Goal: Task Accomplishment & Management: Use online tool/utility

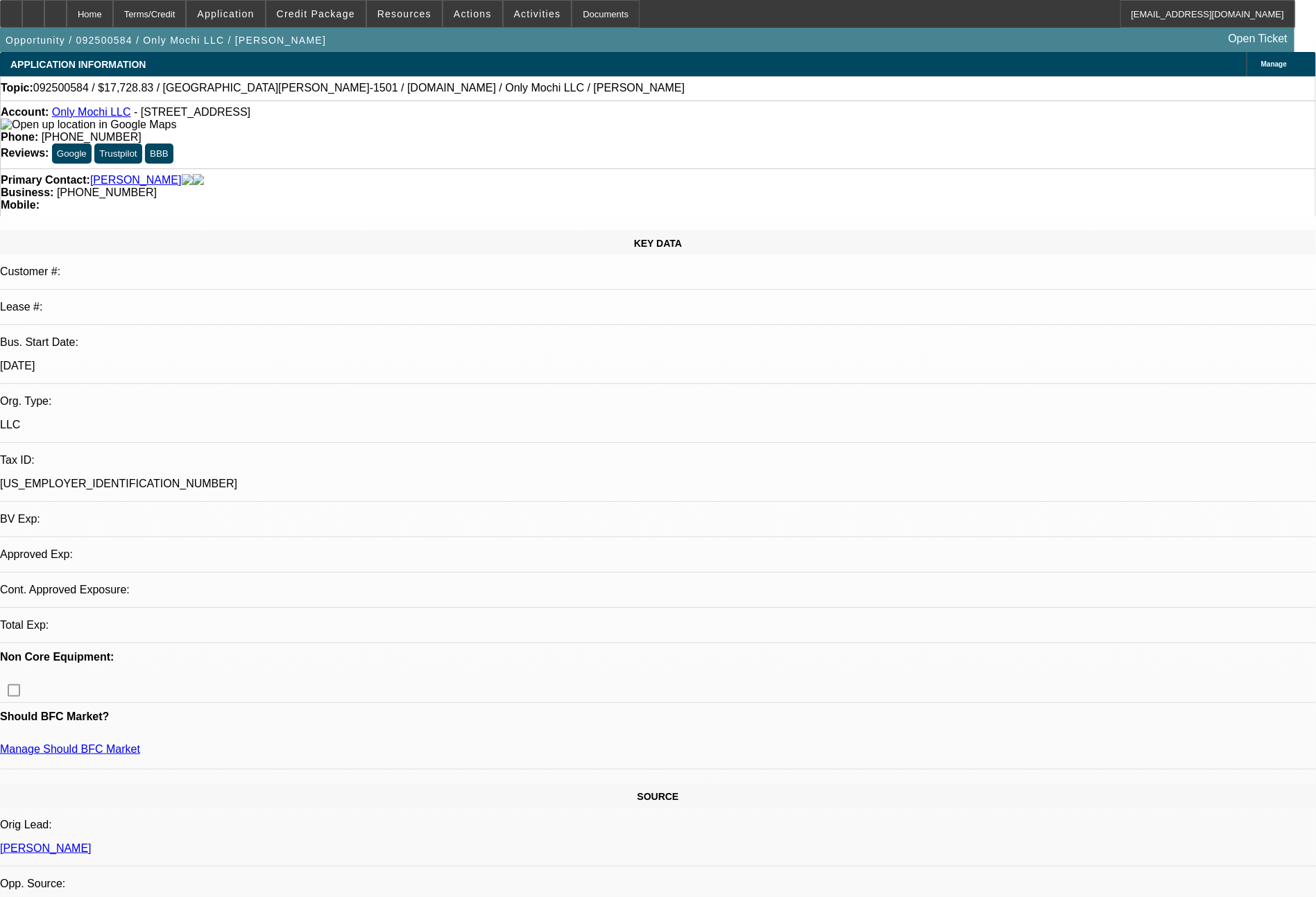
select select "0"
select select "0.1"
select select "4"
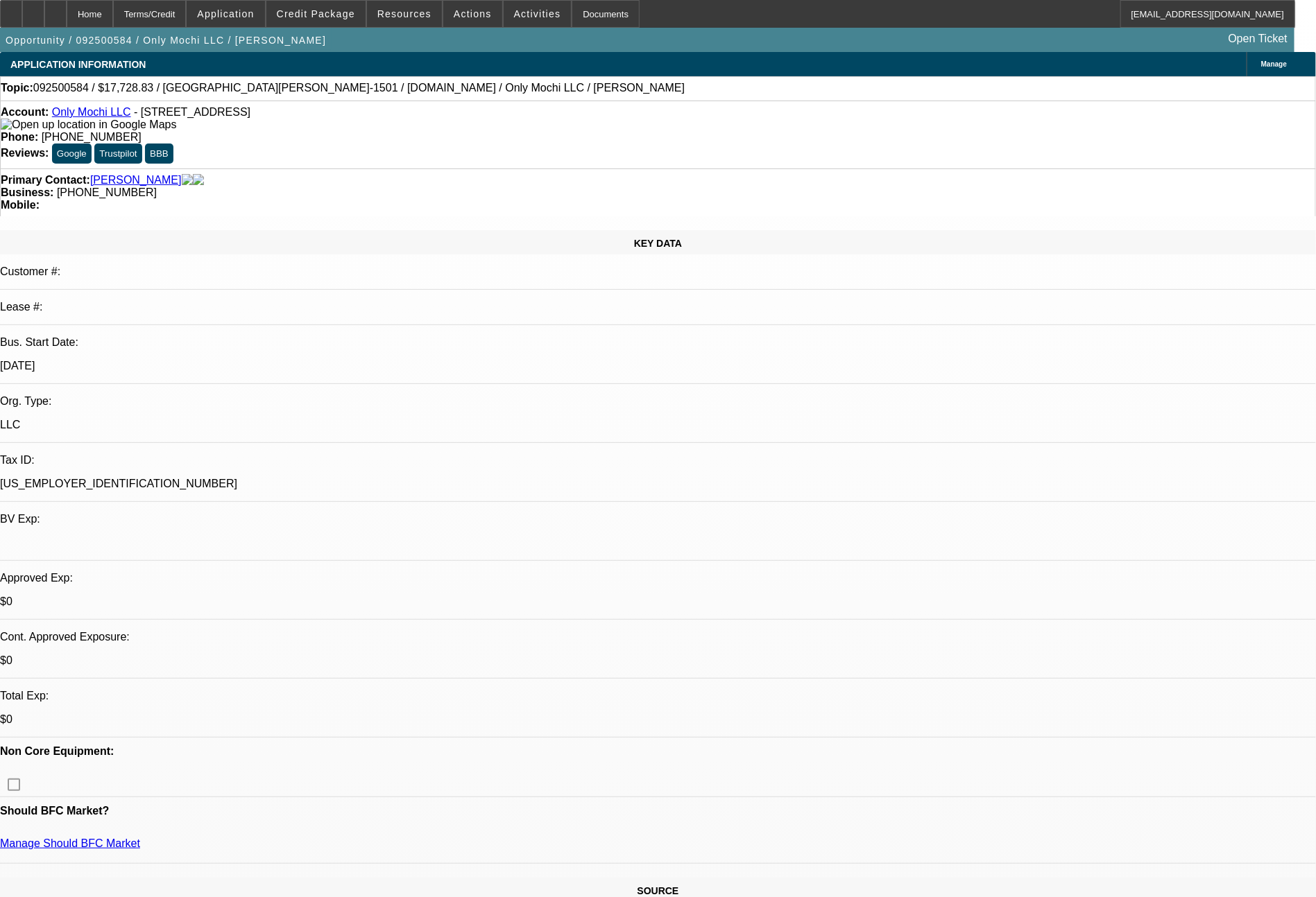
scroll to position [125, 0]
click at [347, 19] on span at bounding box center [315, 13] width 99 height 33
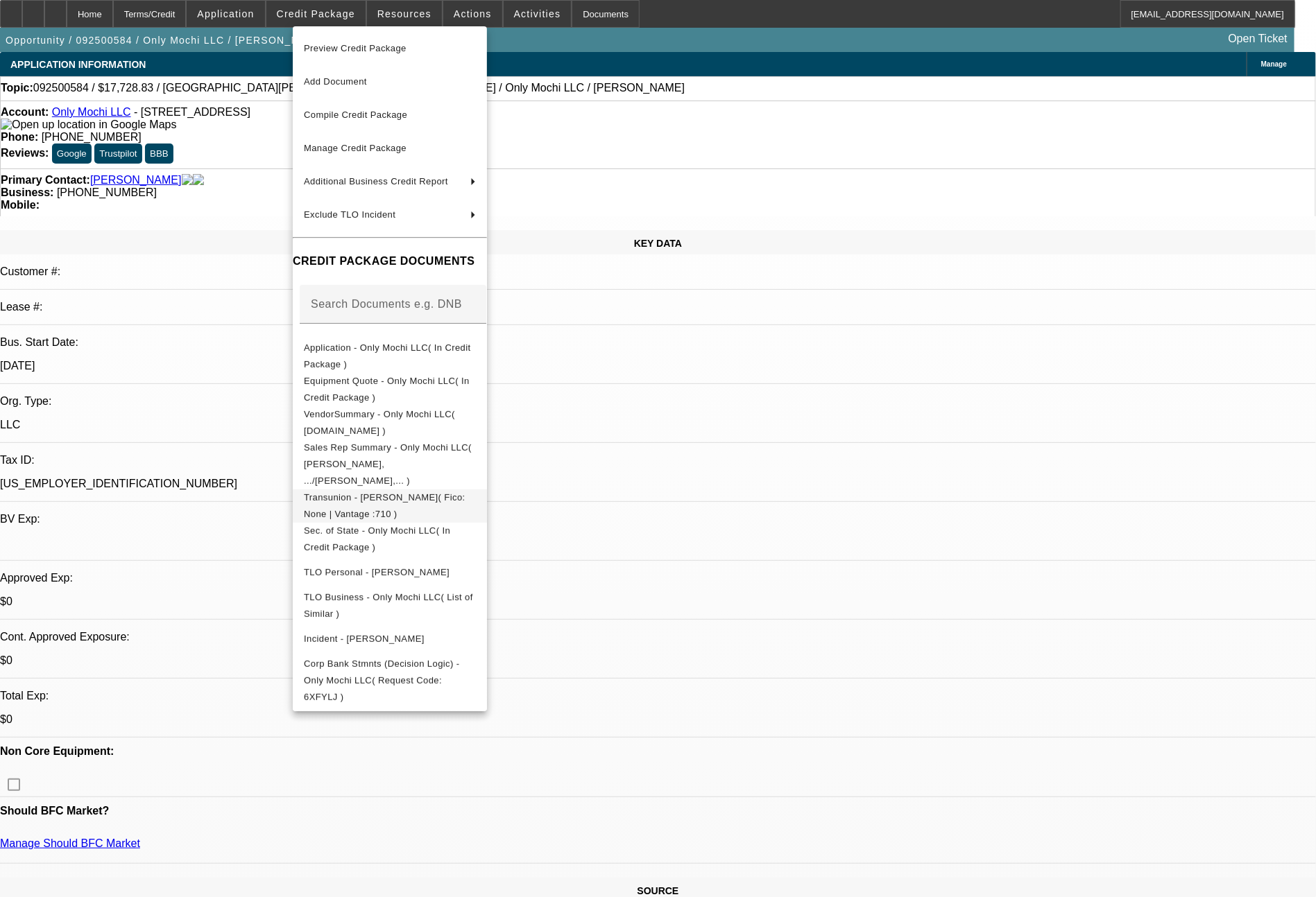
click at [443, 492] on span "Transunion - Bertin, Alan( Fico: None | Vantage :710 )" at bounding box center [385, 505] width 162 height 27
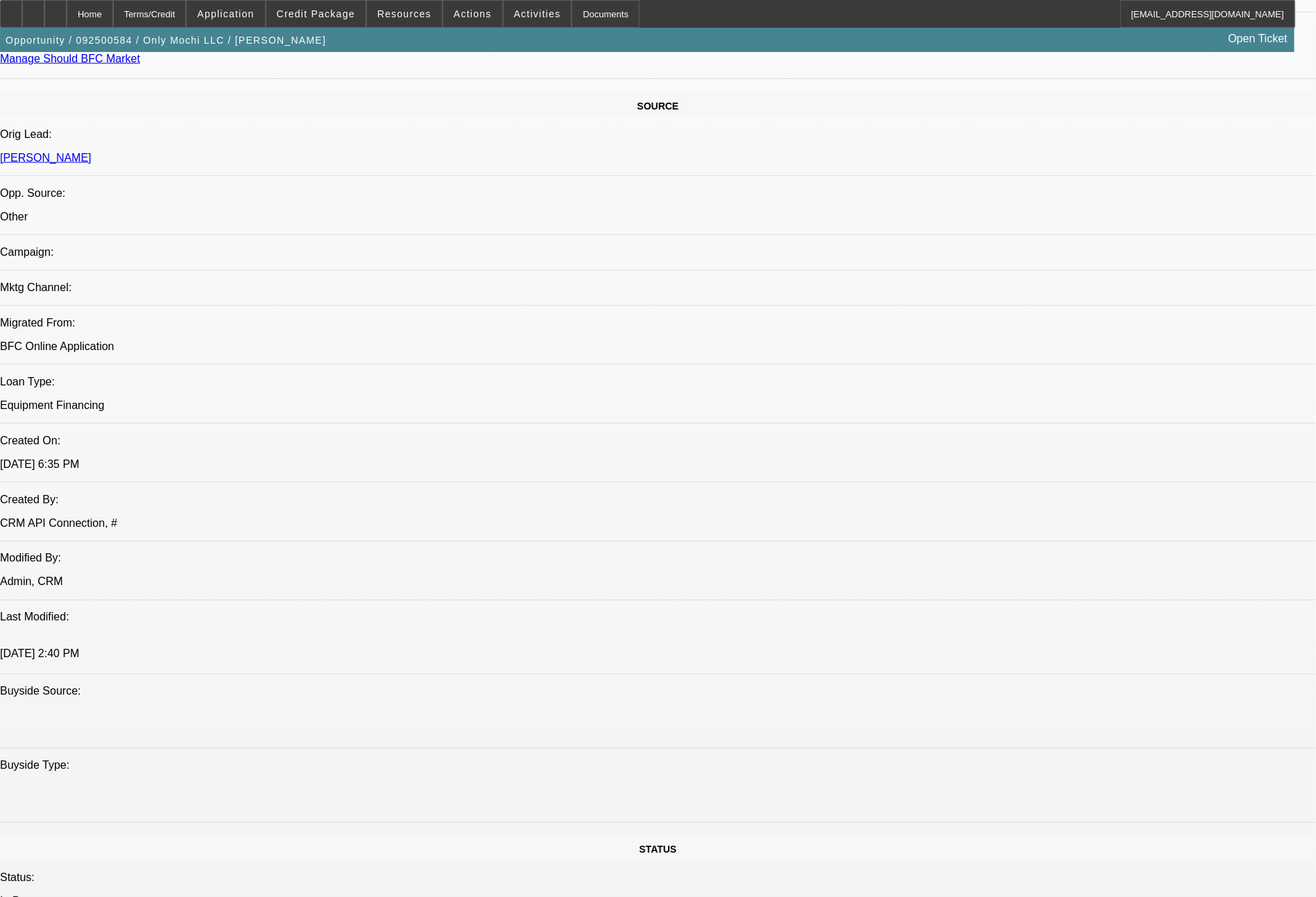
scroll to position [1571, 0]
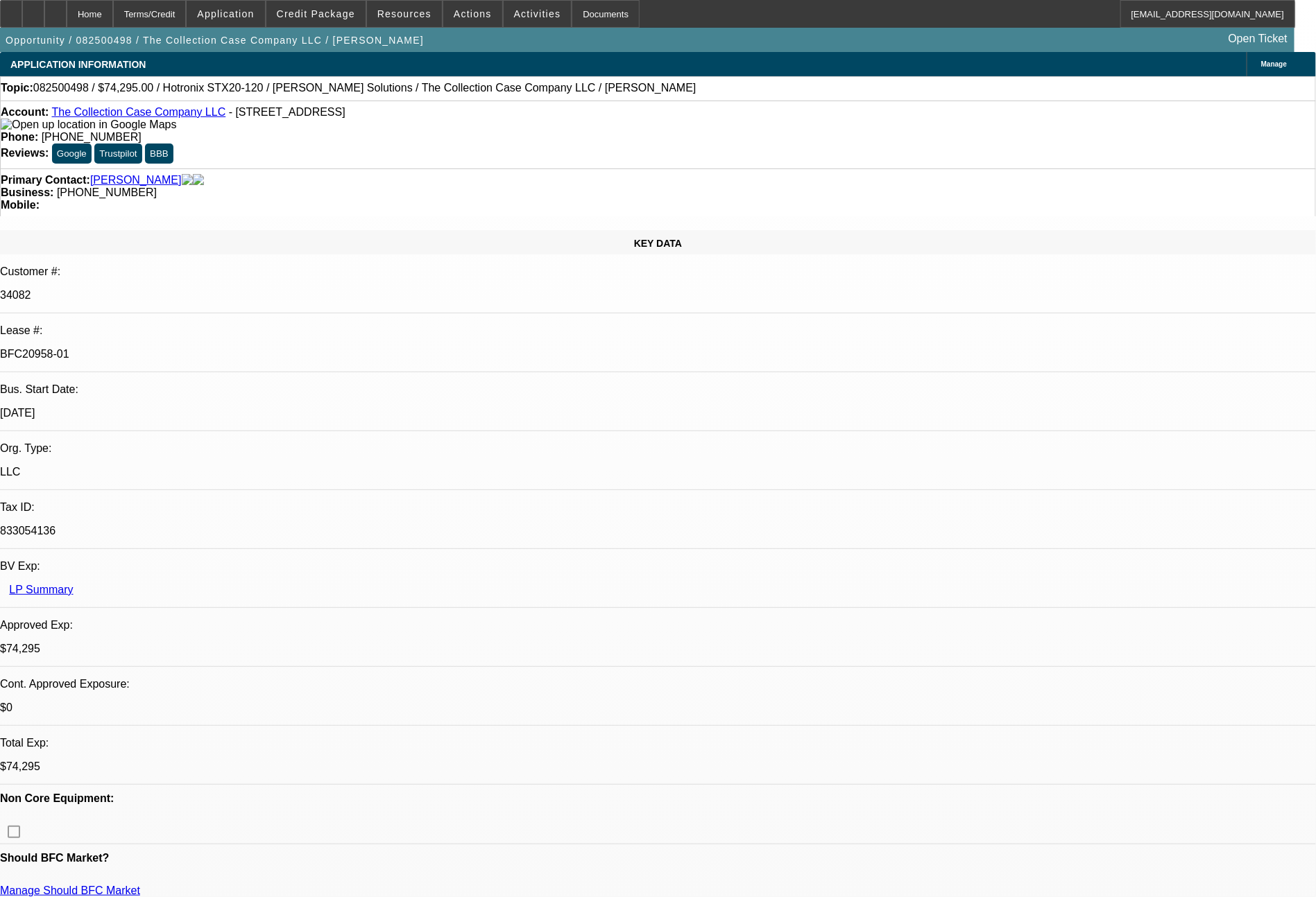
select select "0"
select select "2"
select select "0"
select select "6"
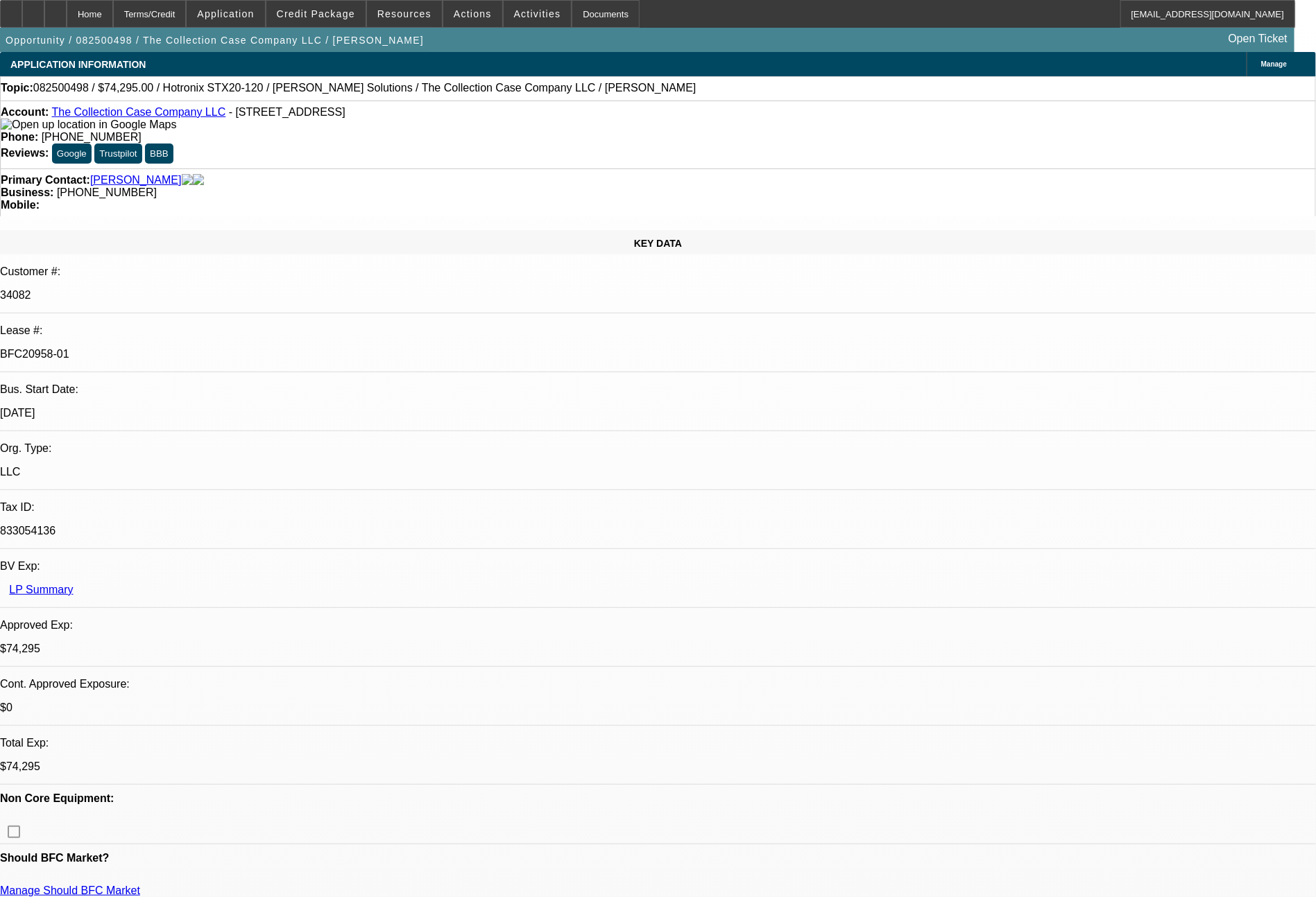
select select "0"
select select "2"
select select "0"
select select "6"
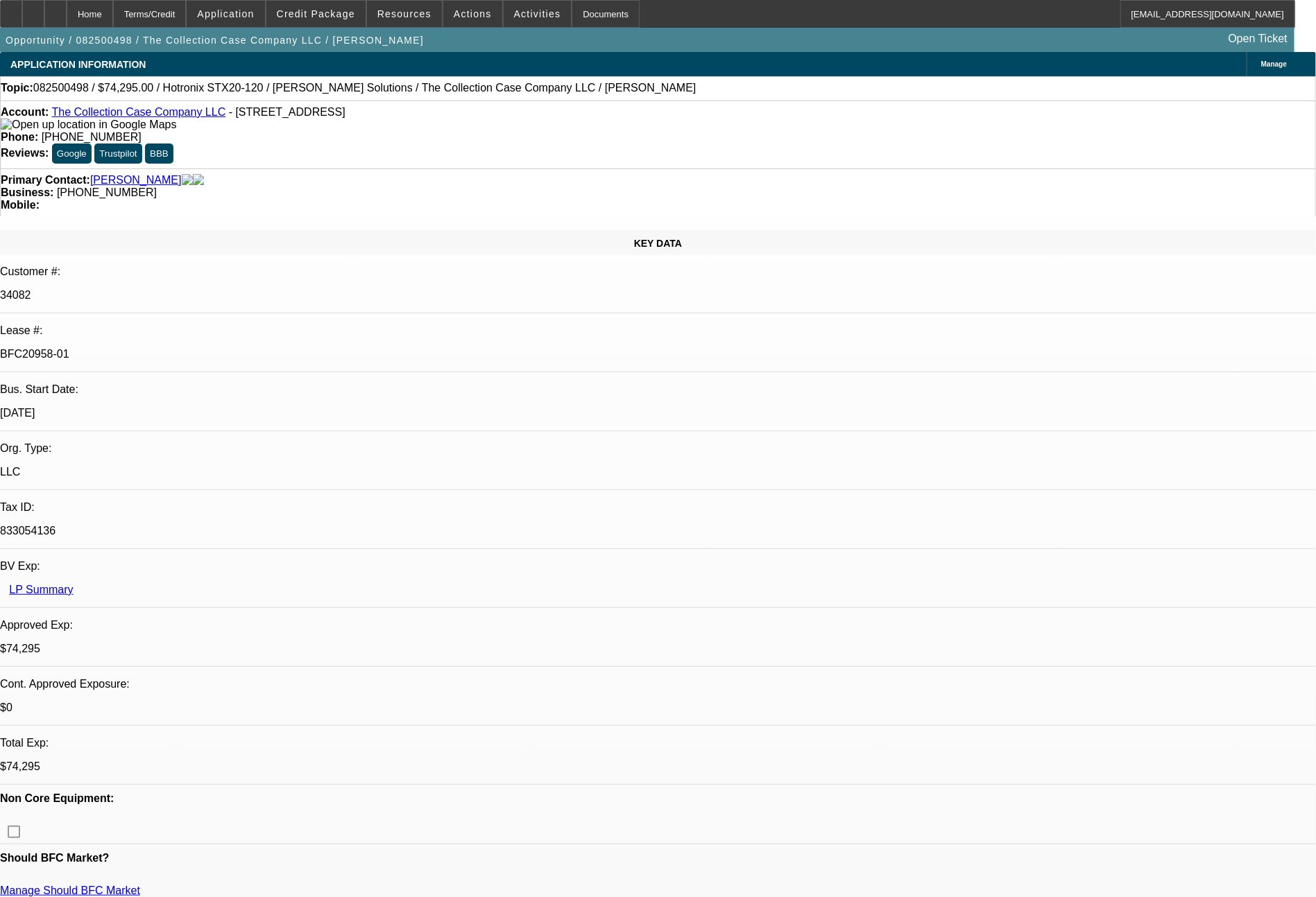
select select "0"
select select "2"
select select "0"
select select "6"
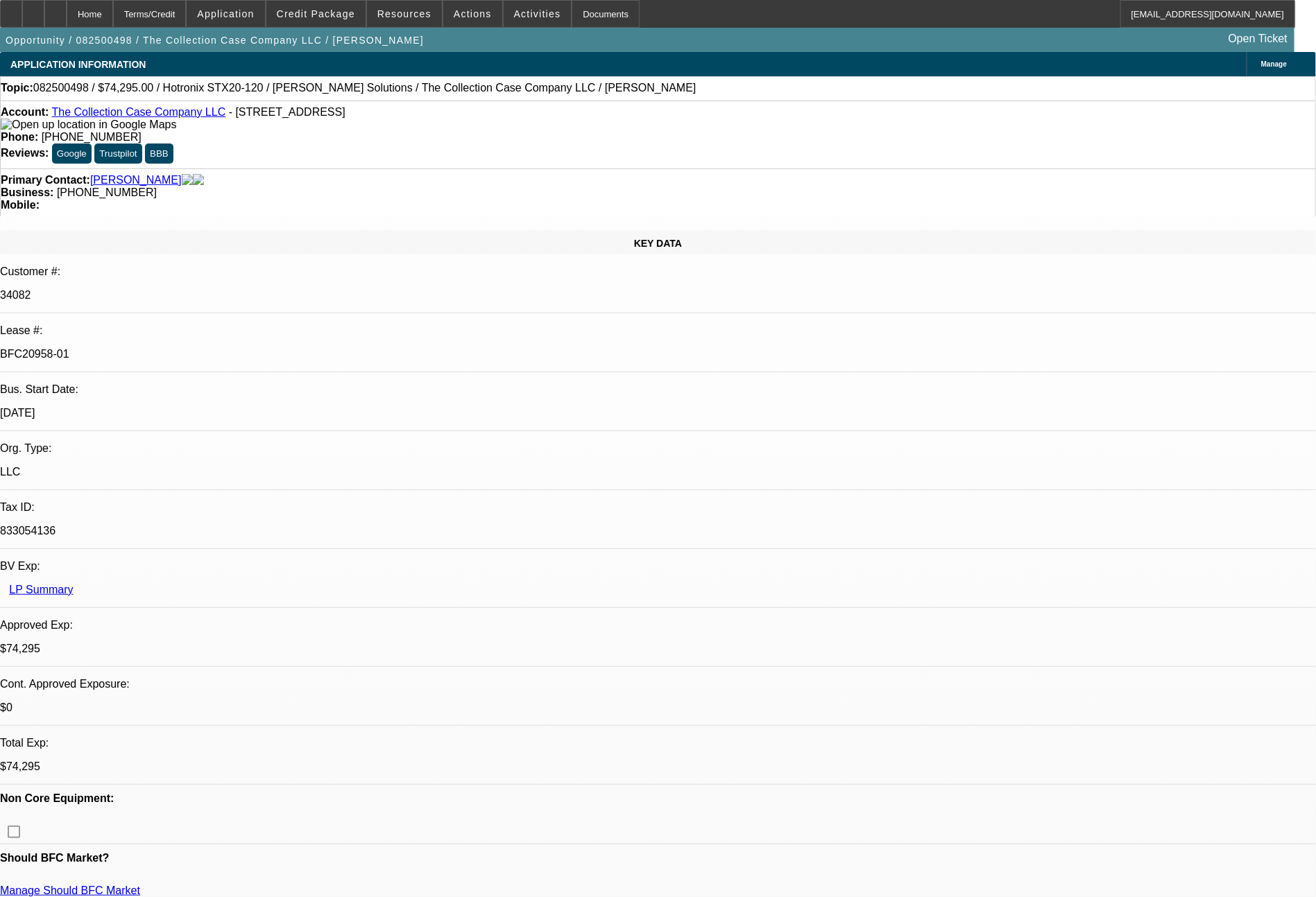
select select "0"
select select "2"
select select "0"
select select "6"
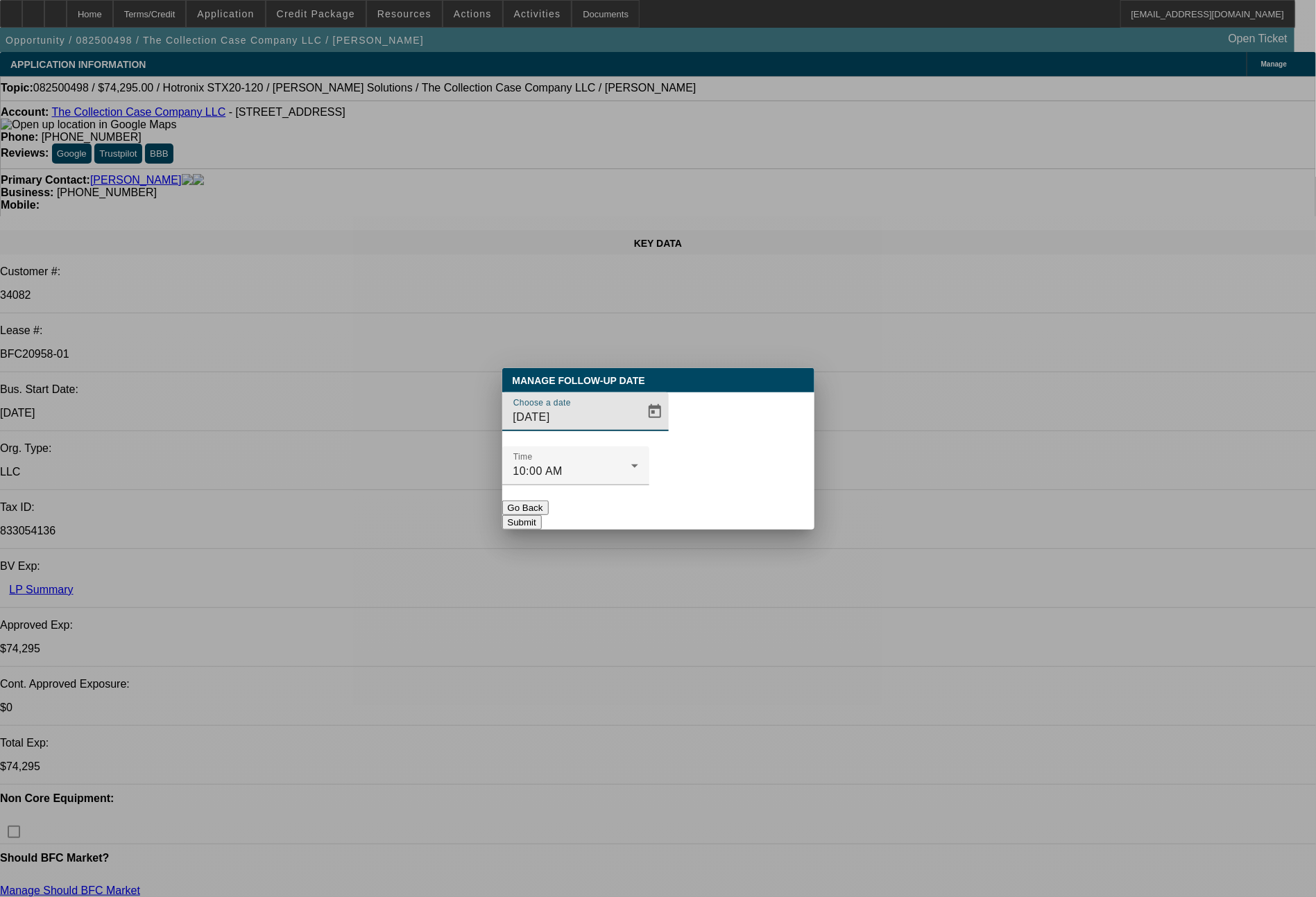
click at [638, 429] on span "Open calendar" at bounding box center [654, 411] width 33 height 33
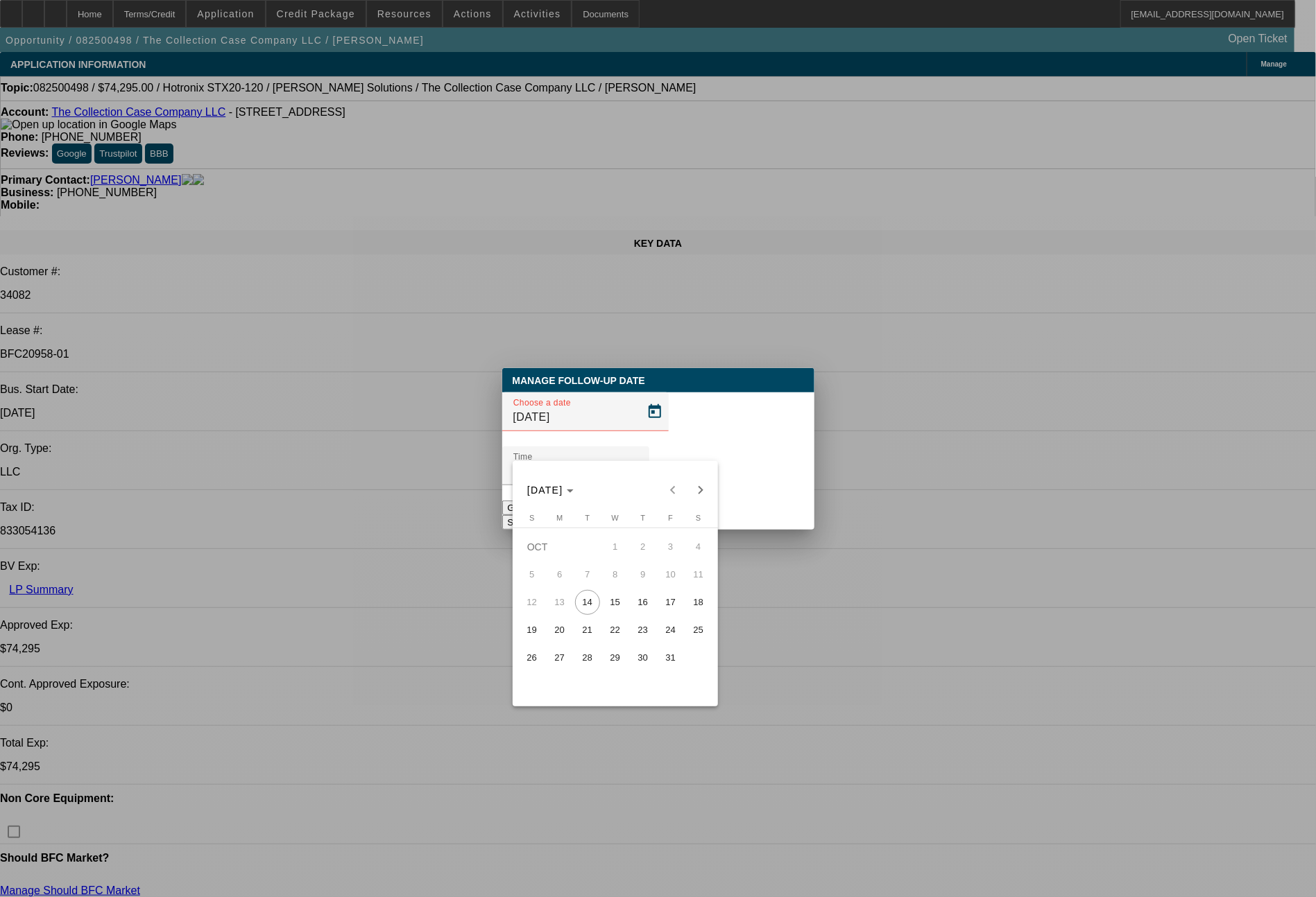
click at [610, 600] on span "15" at bounding box center [615, 602] width 25 height 25
type input "10/15/2025"
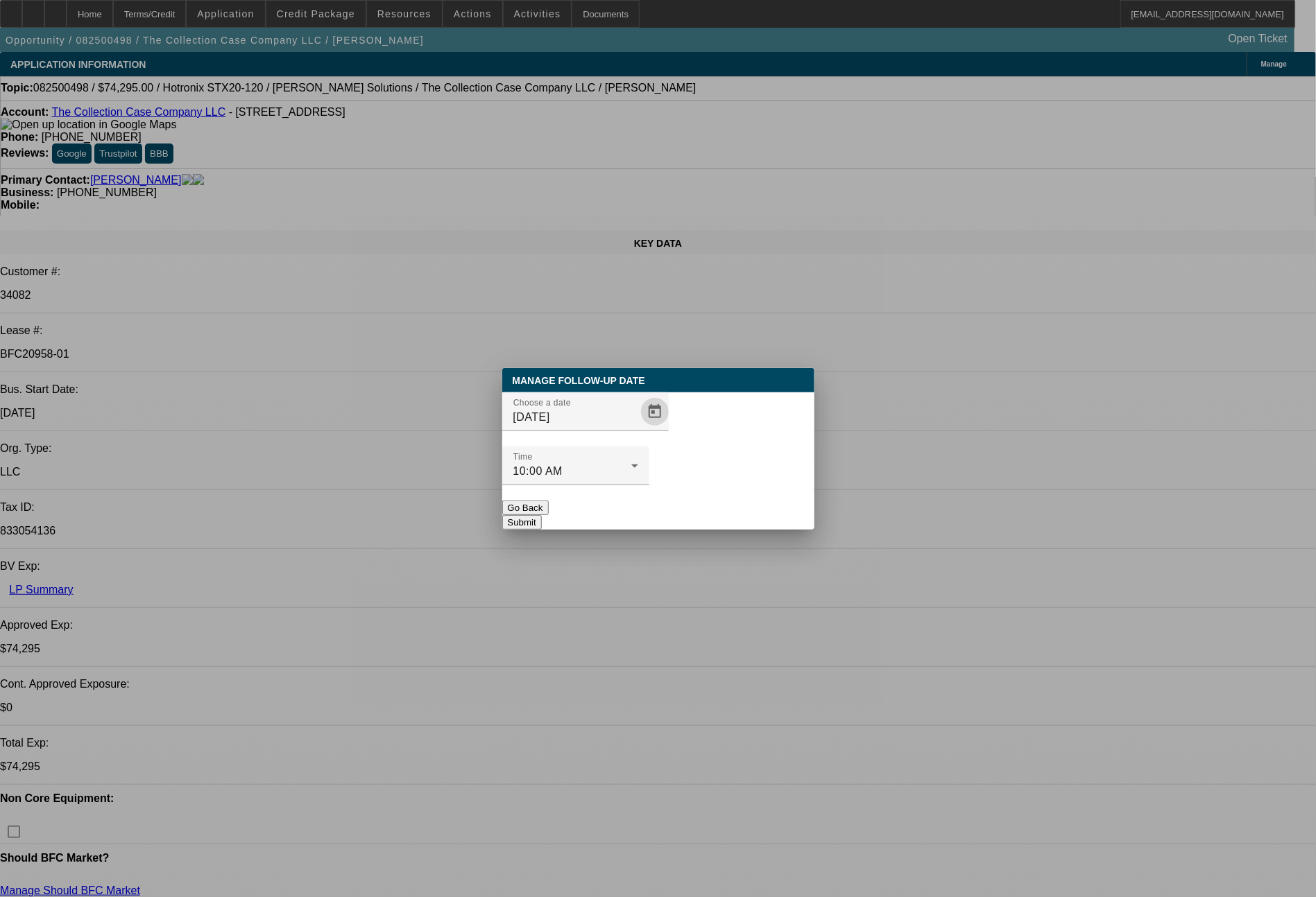
click at [542, 515] on button "Submit" at bounding box center [522, 522] width 40 height 15
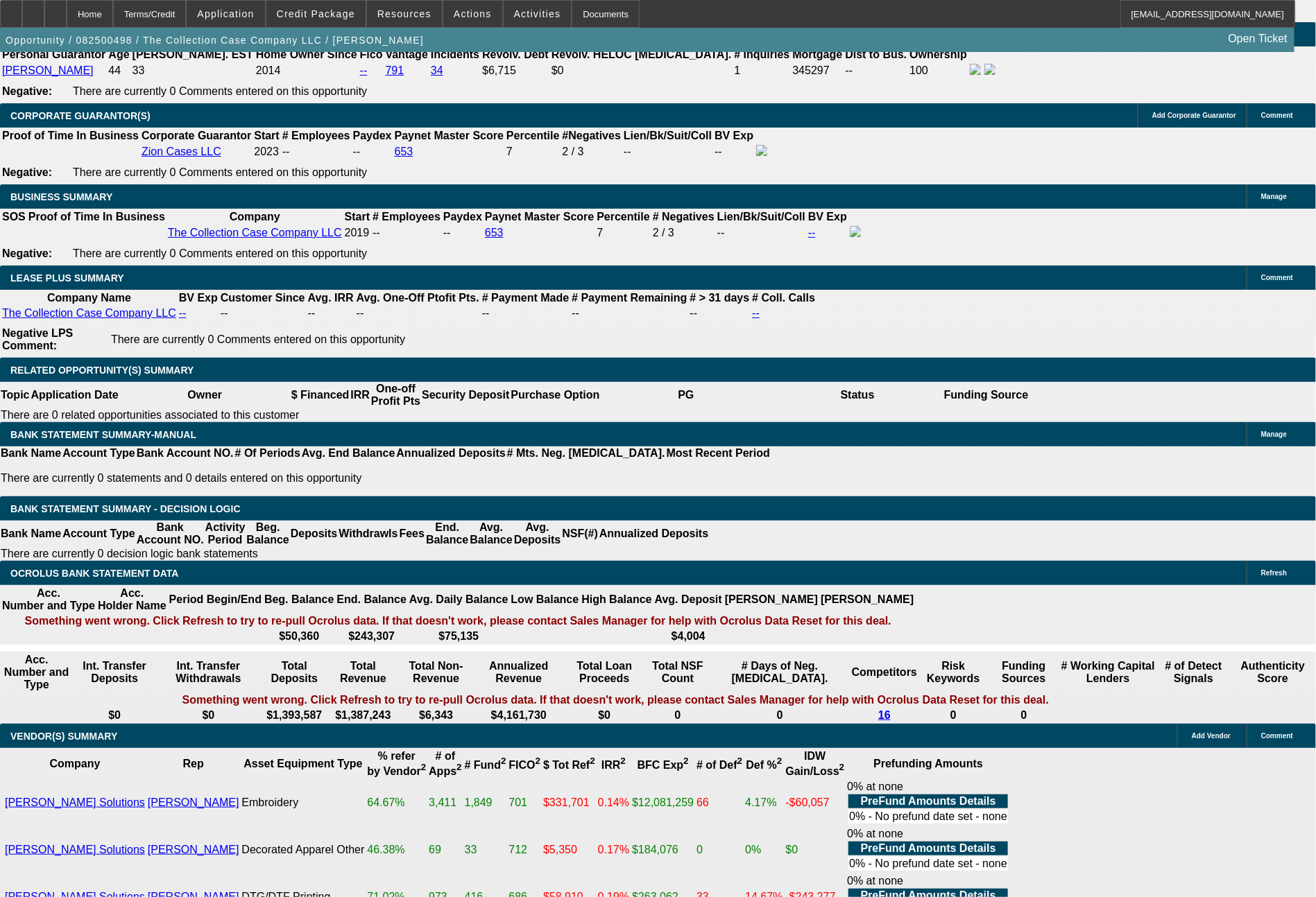
scroll to position [2903, 0]
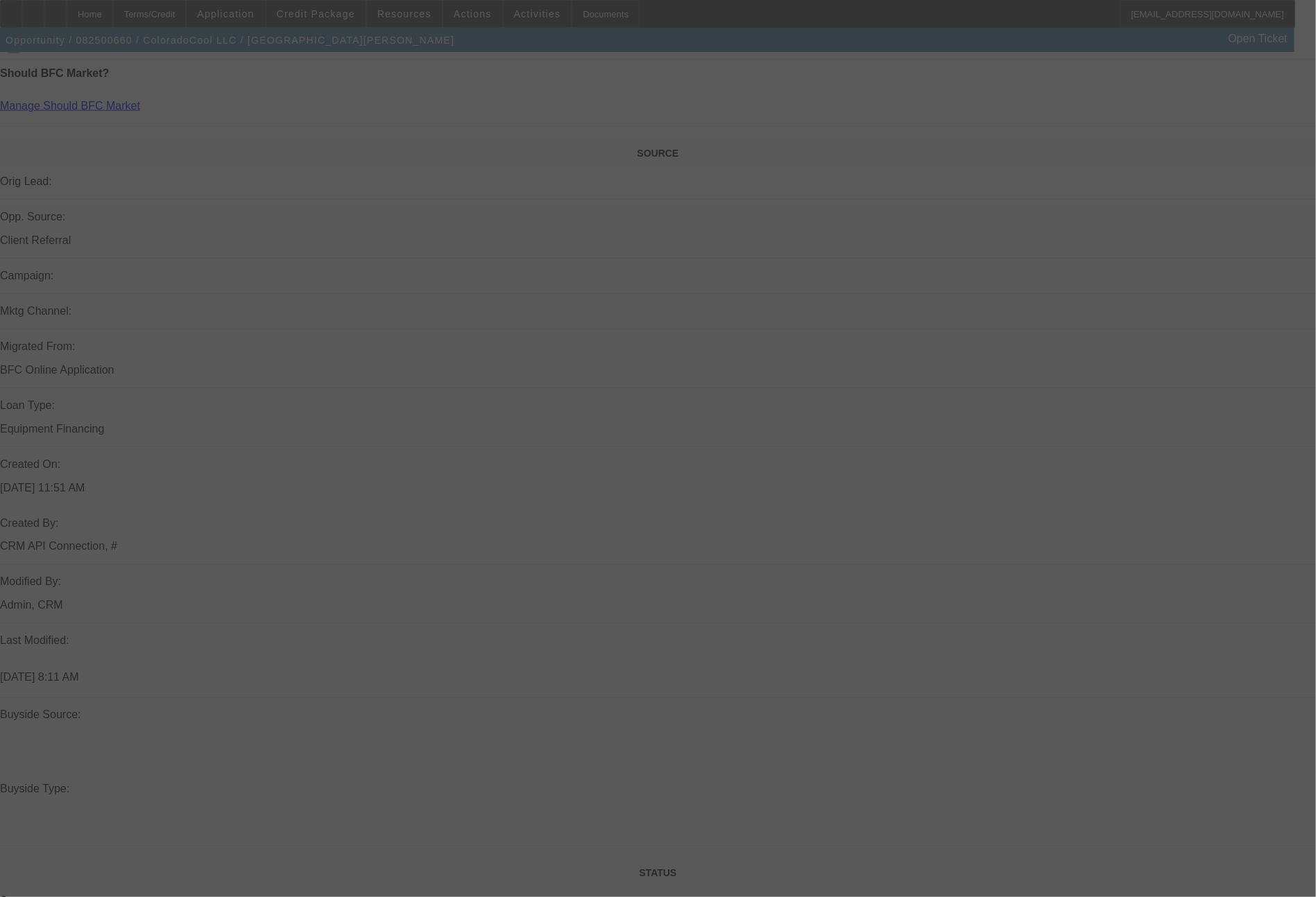
scroll to position [1571, 0]
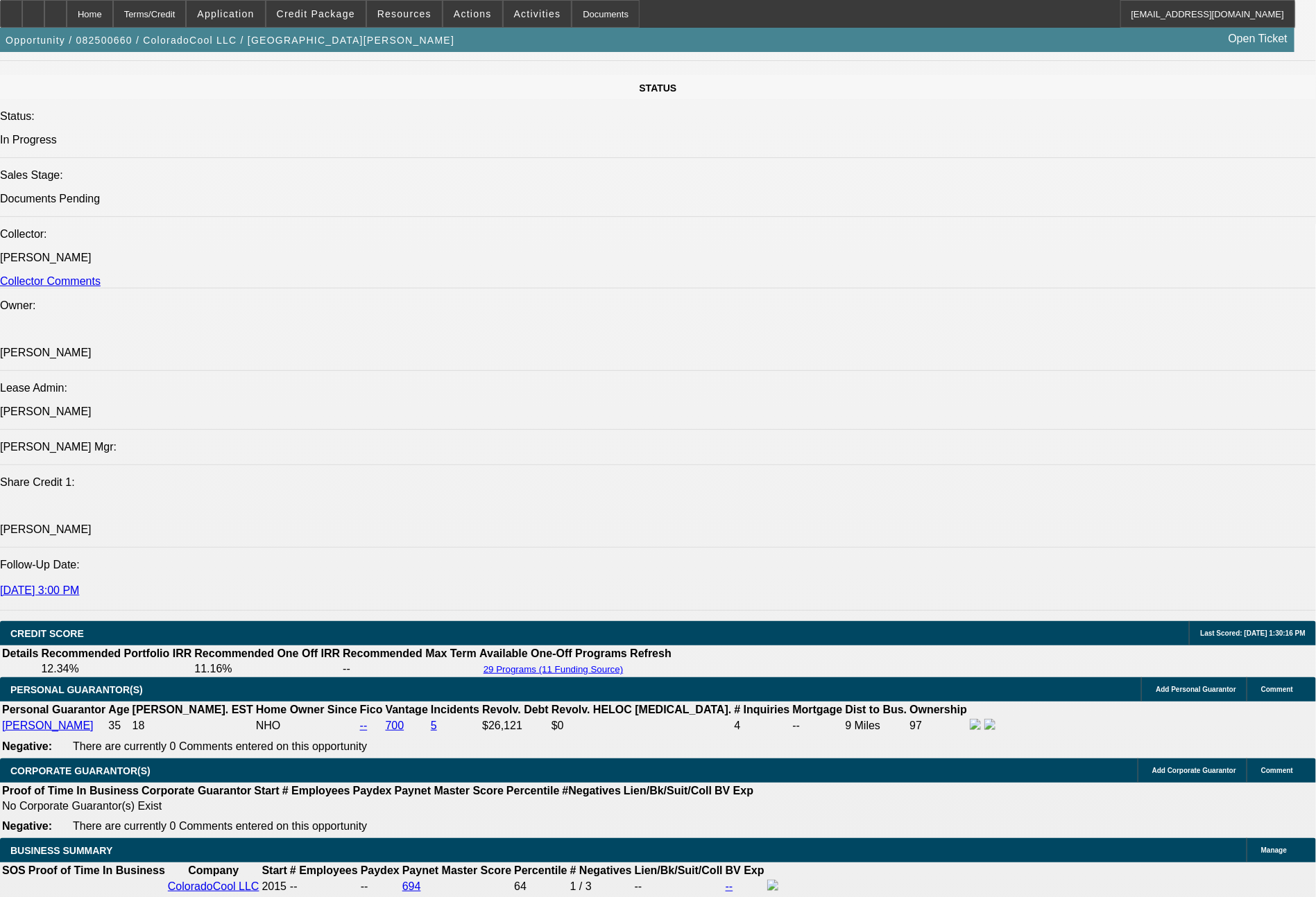
select select "0"
select select "2"
select select "0"
select select "6"
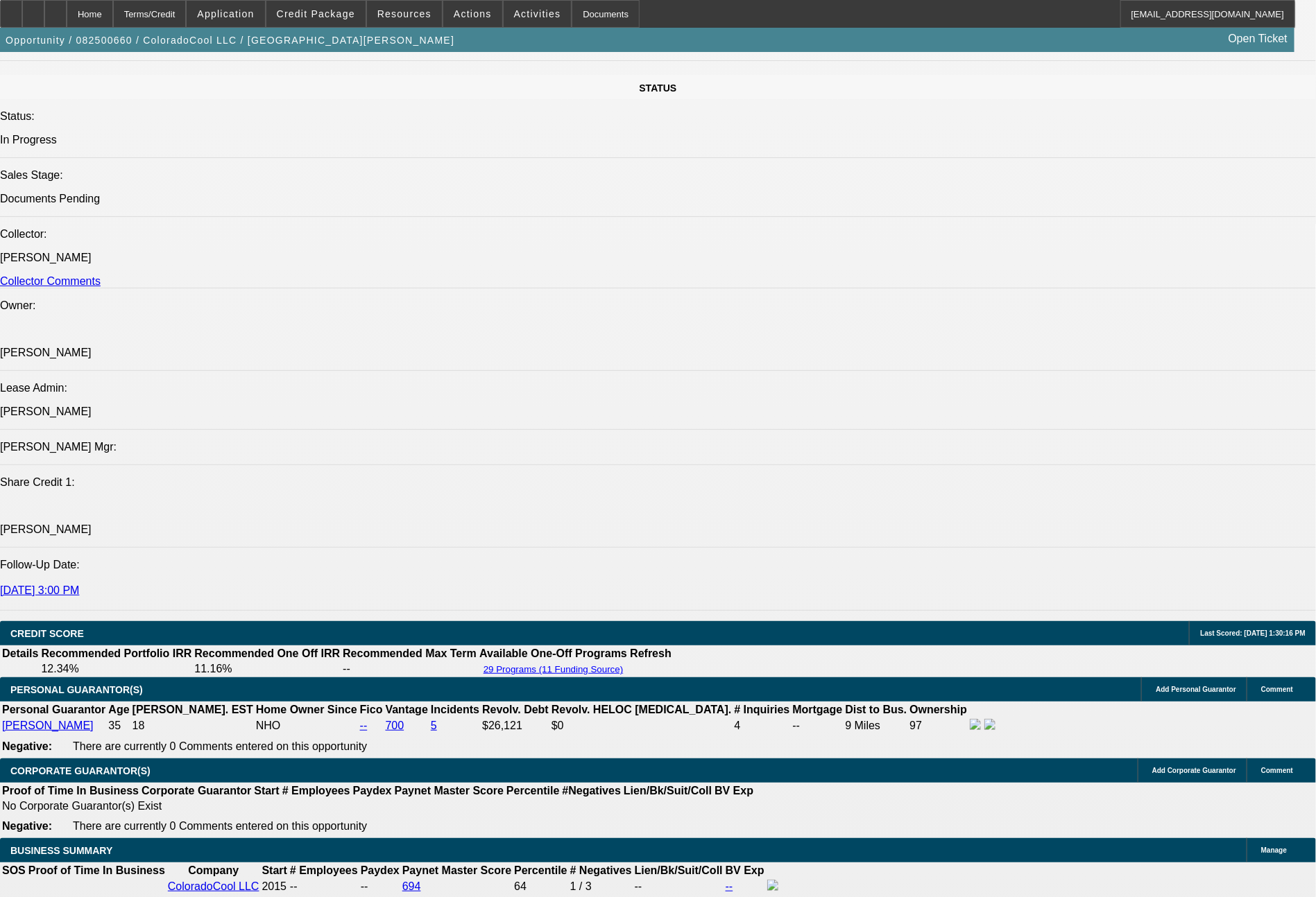
select select "0"
select select "2"
select select "0"
select select "6"
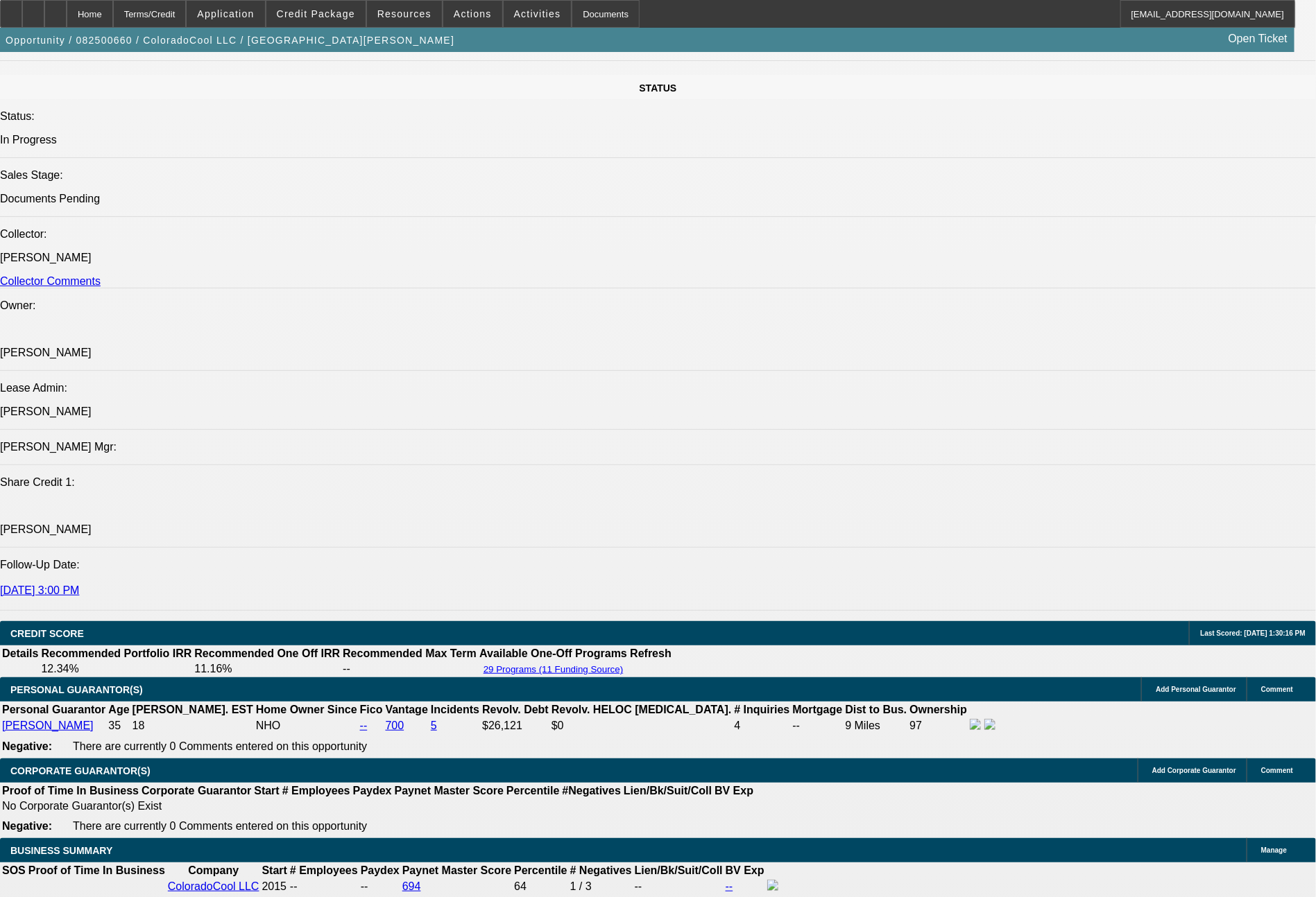
select select "0"
select select "2"
select select "0"
select select "6"
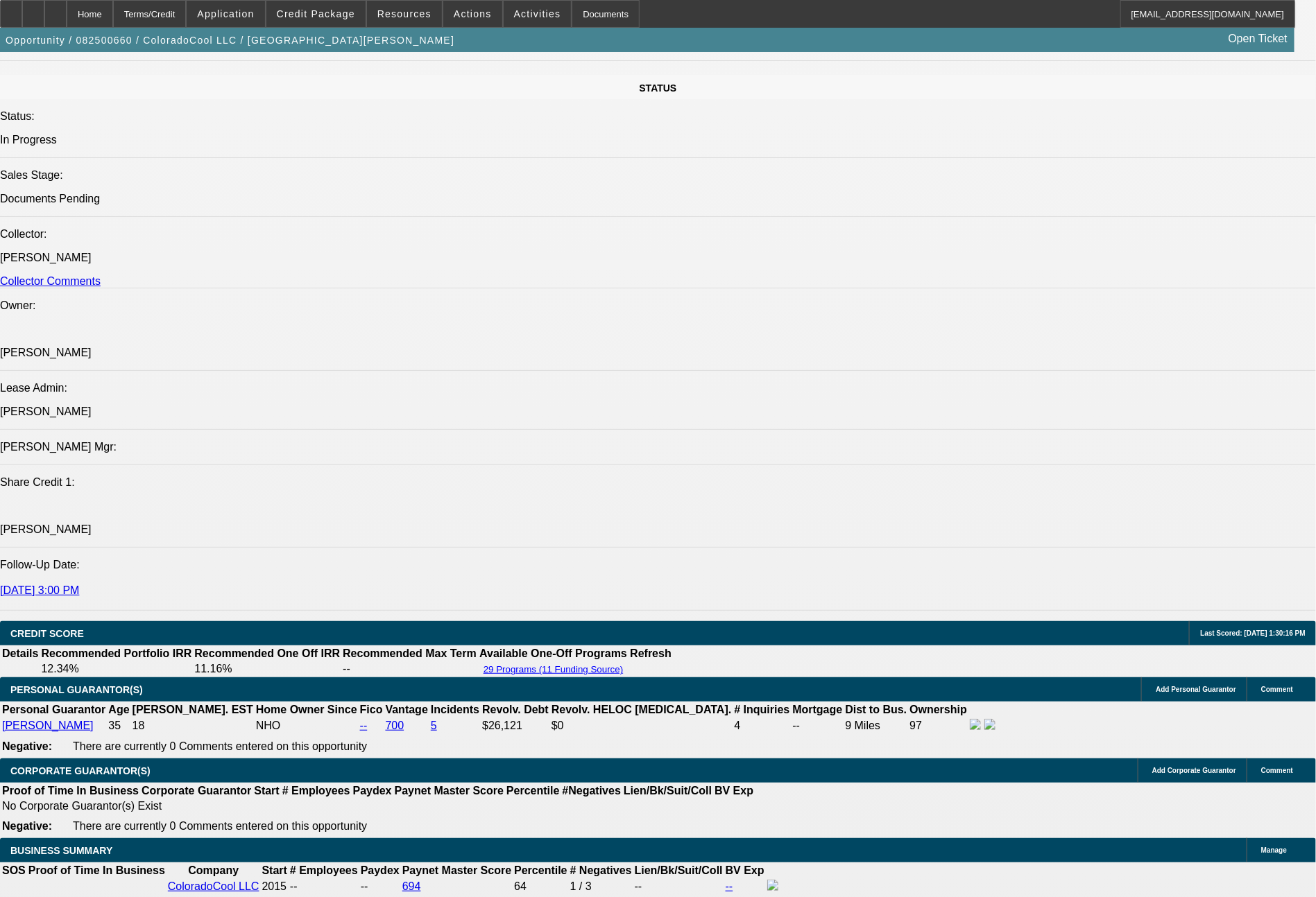
select select "0"
select select "2"
select select "0"
select select "6"
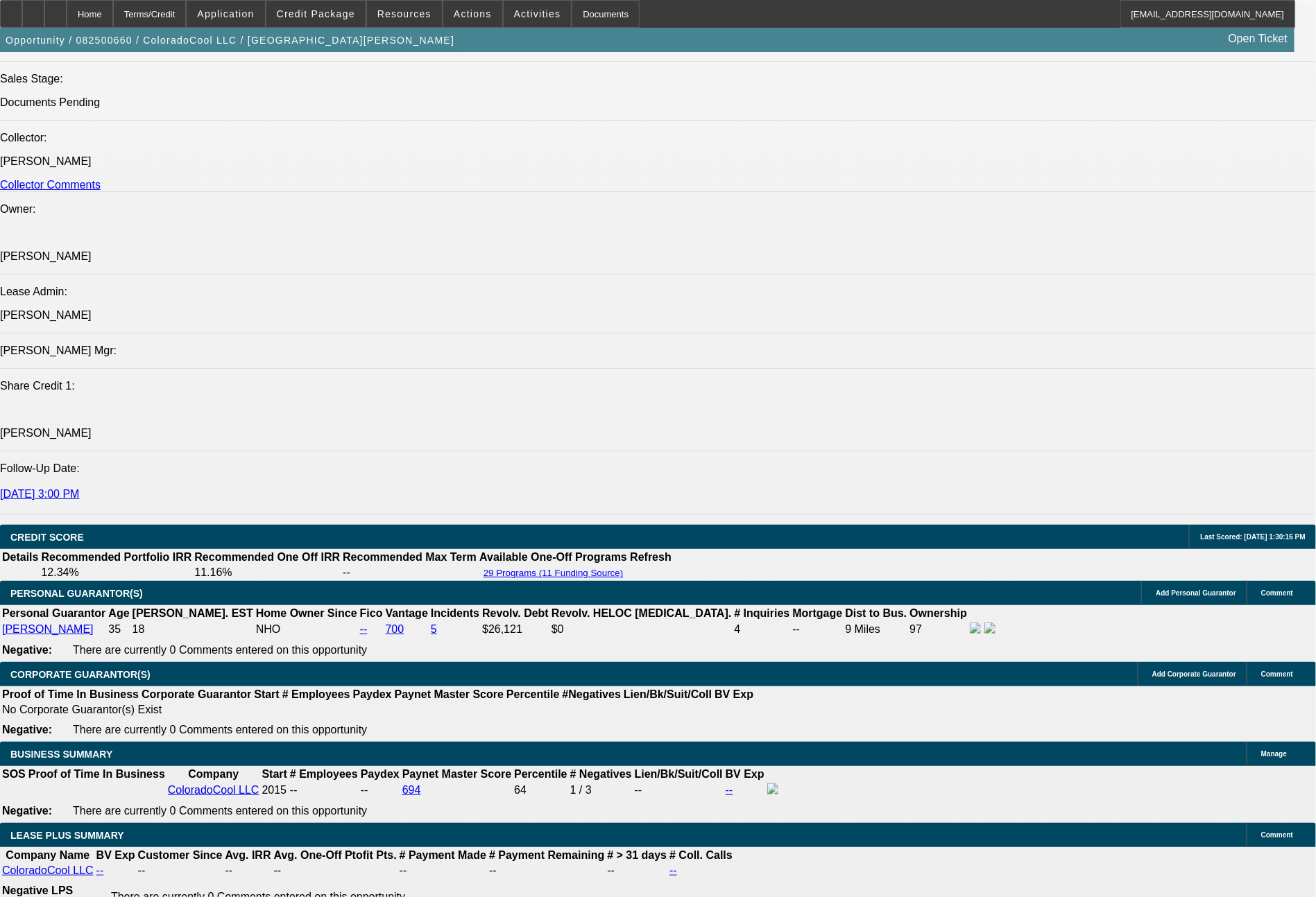
scroll to position [1709, 0]
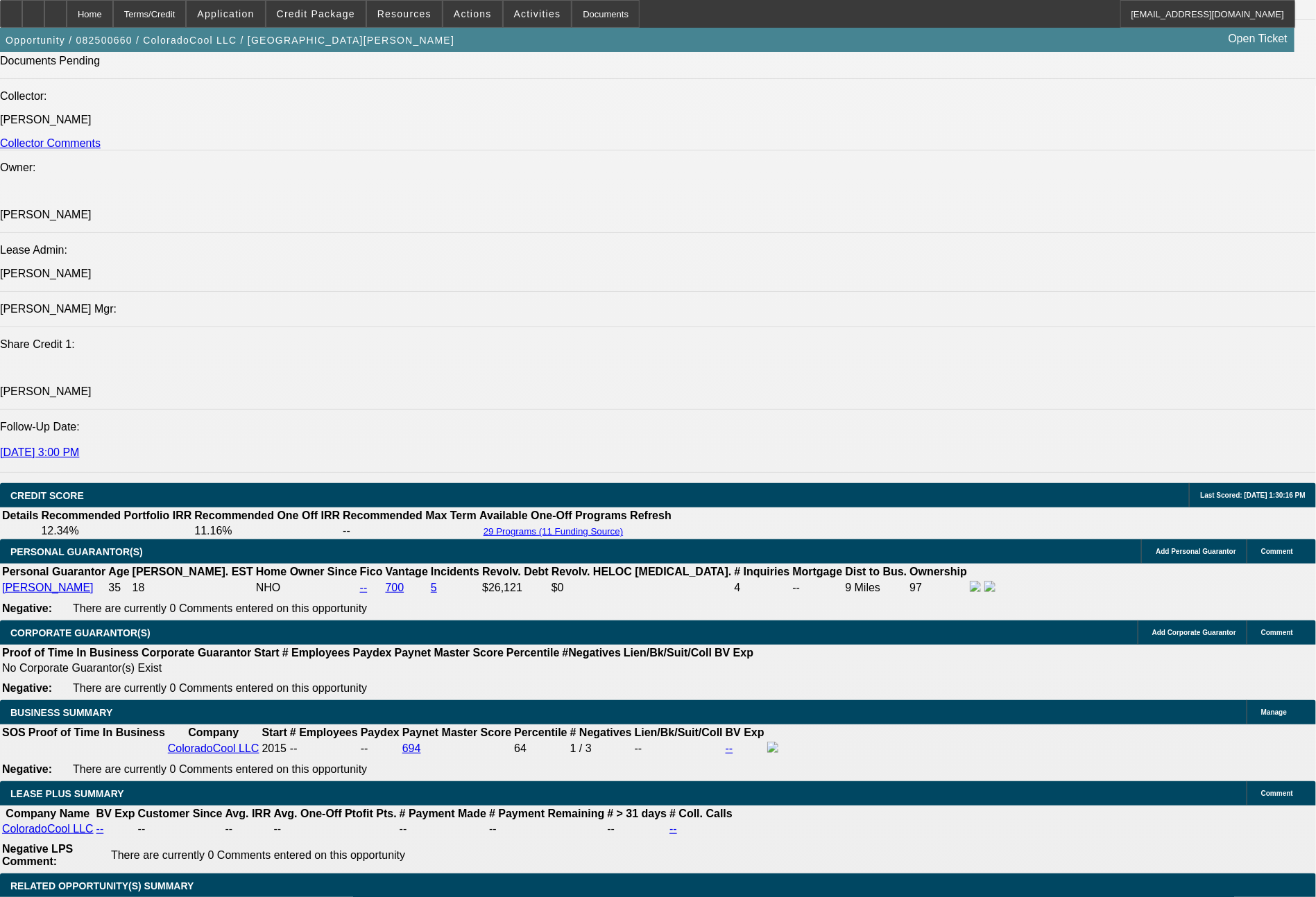
select select "0"
select select "2"
select select "0"
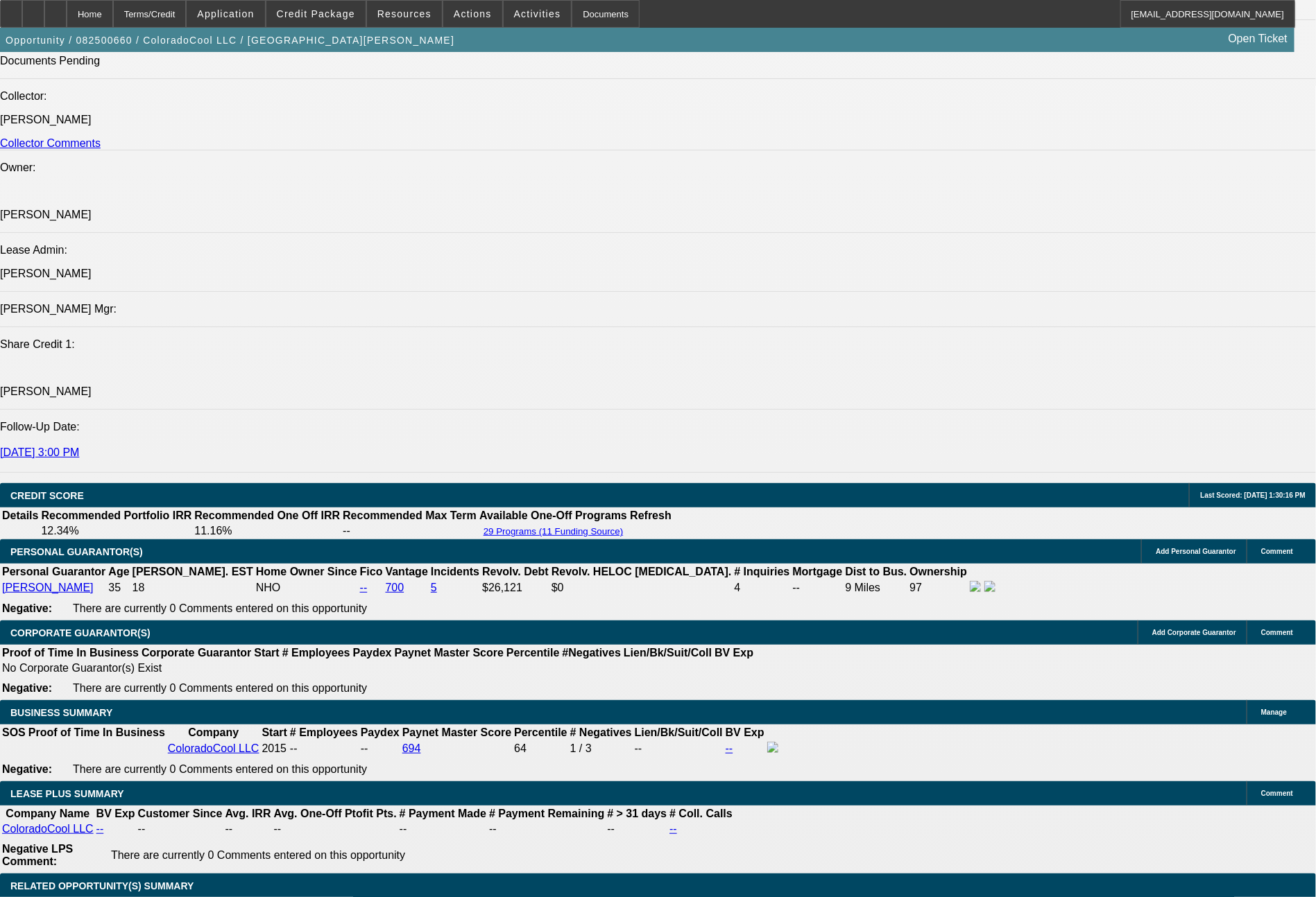
select select "6"
select select "0"
select select "2"
select select "0"
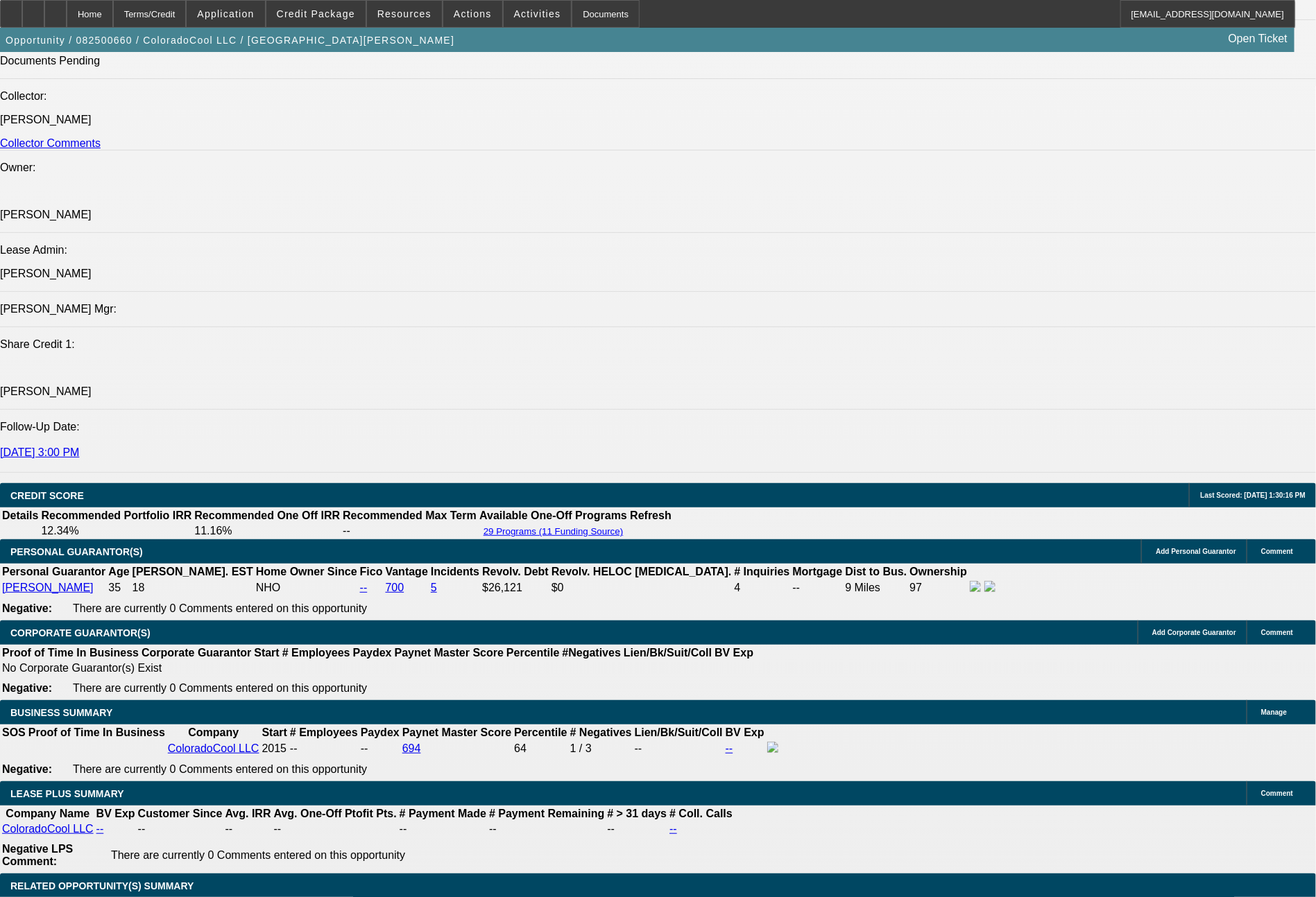
select select "6"
select select "0"
select select "2"
select select "0"
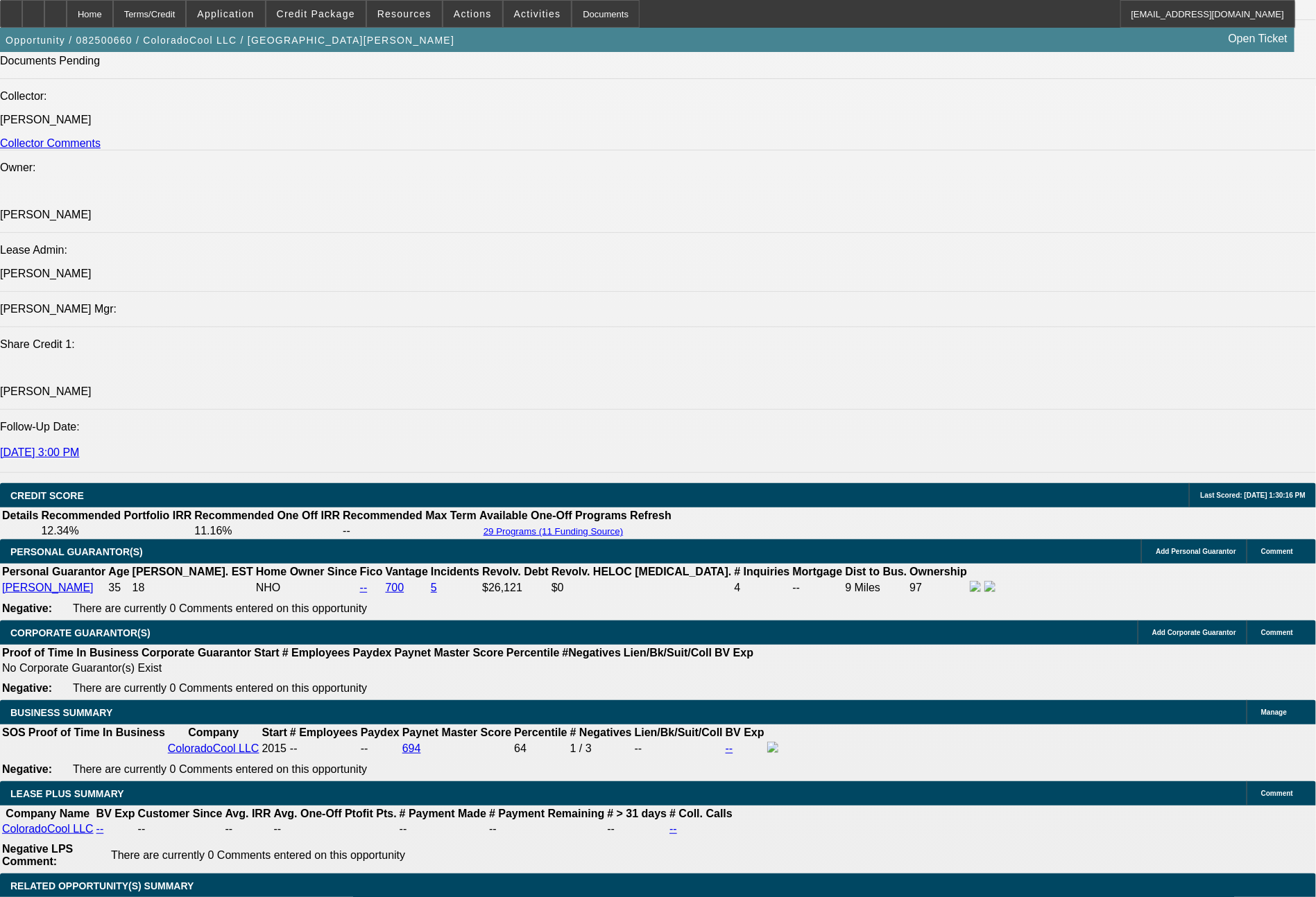
select select "6"
select select "0"
select select "2"
select select "0"
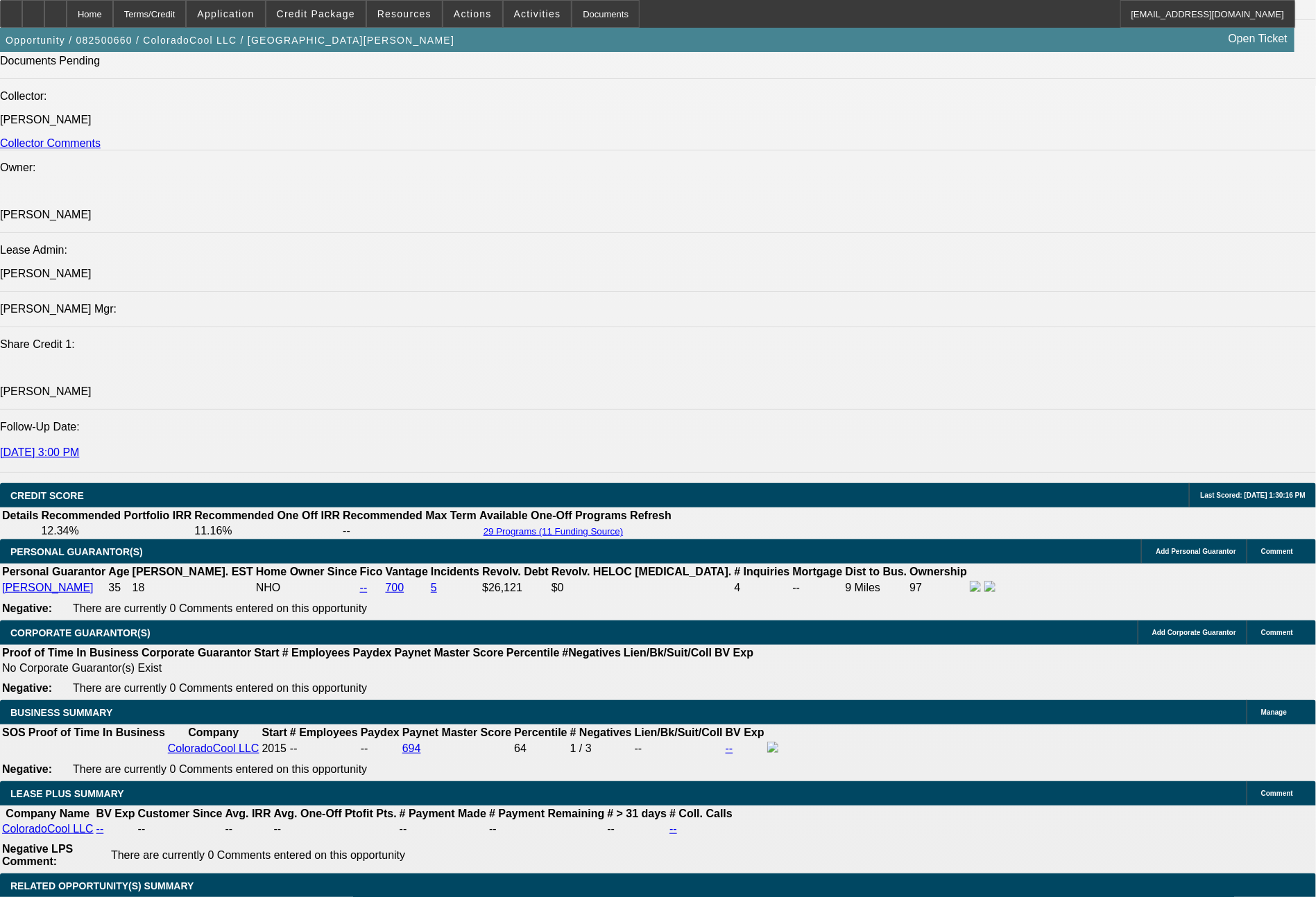
select select "6"
select select "0"
select select "2"
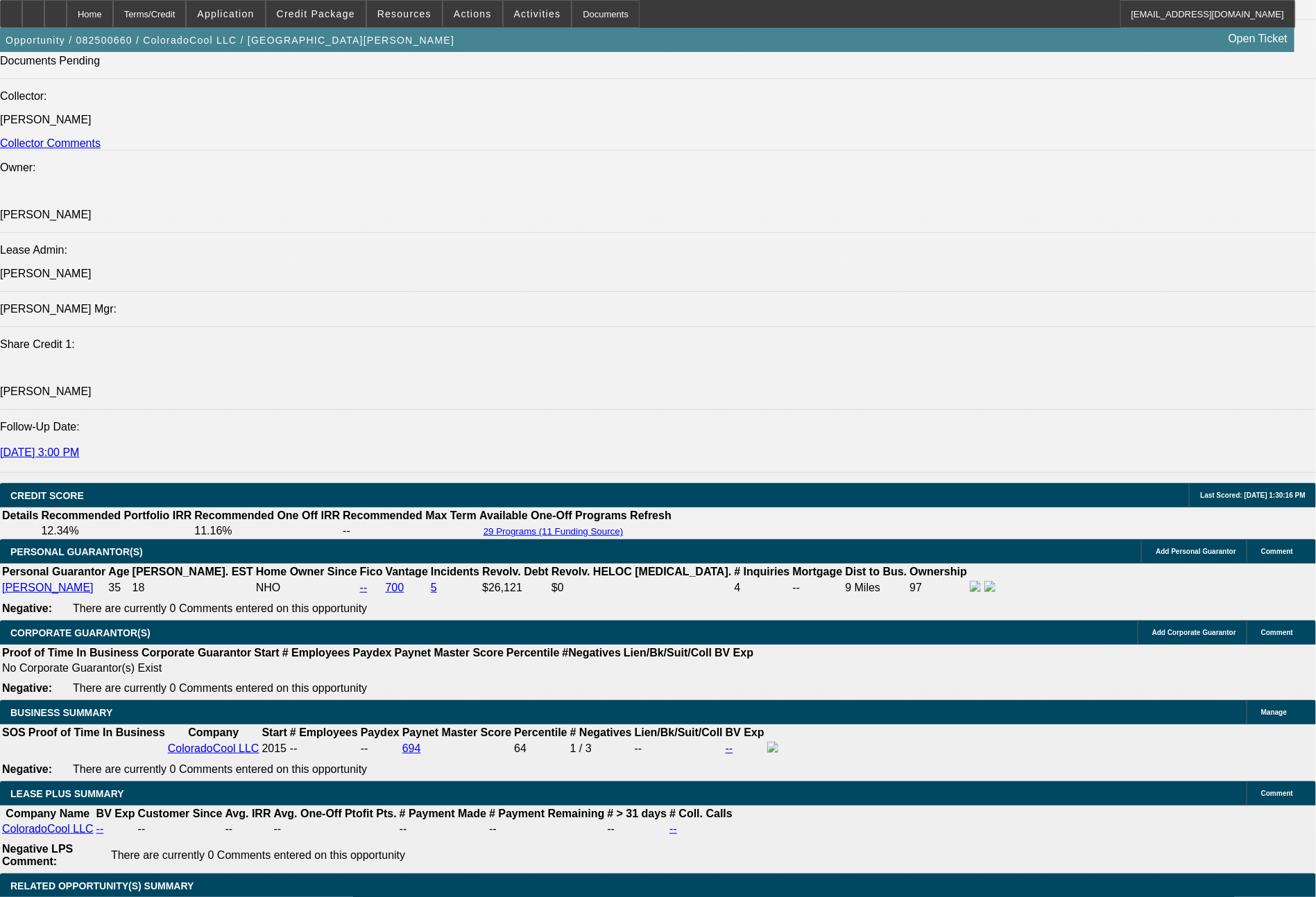
select select "0"
select select "6"
select select "0"
select select "2"
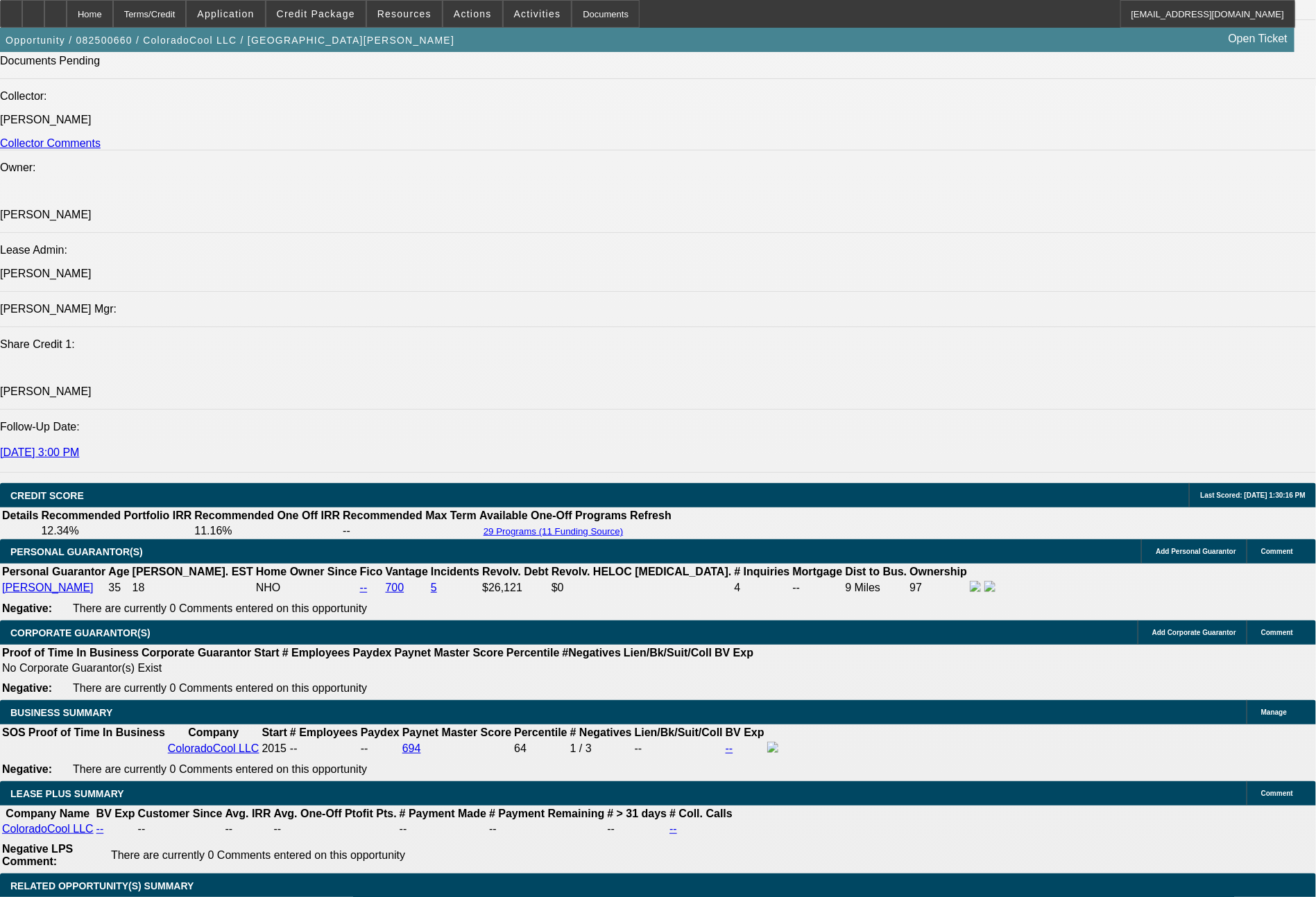
select select "0"
select select "6"
select select "0"
select select "2"
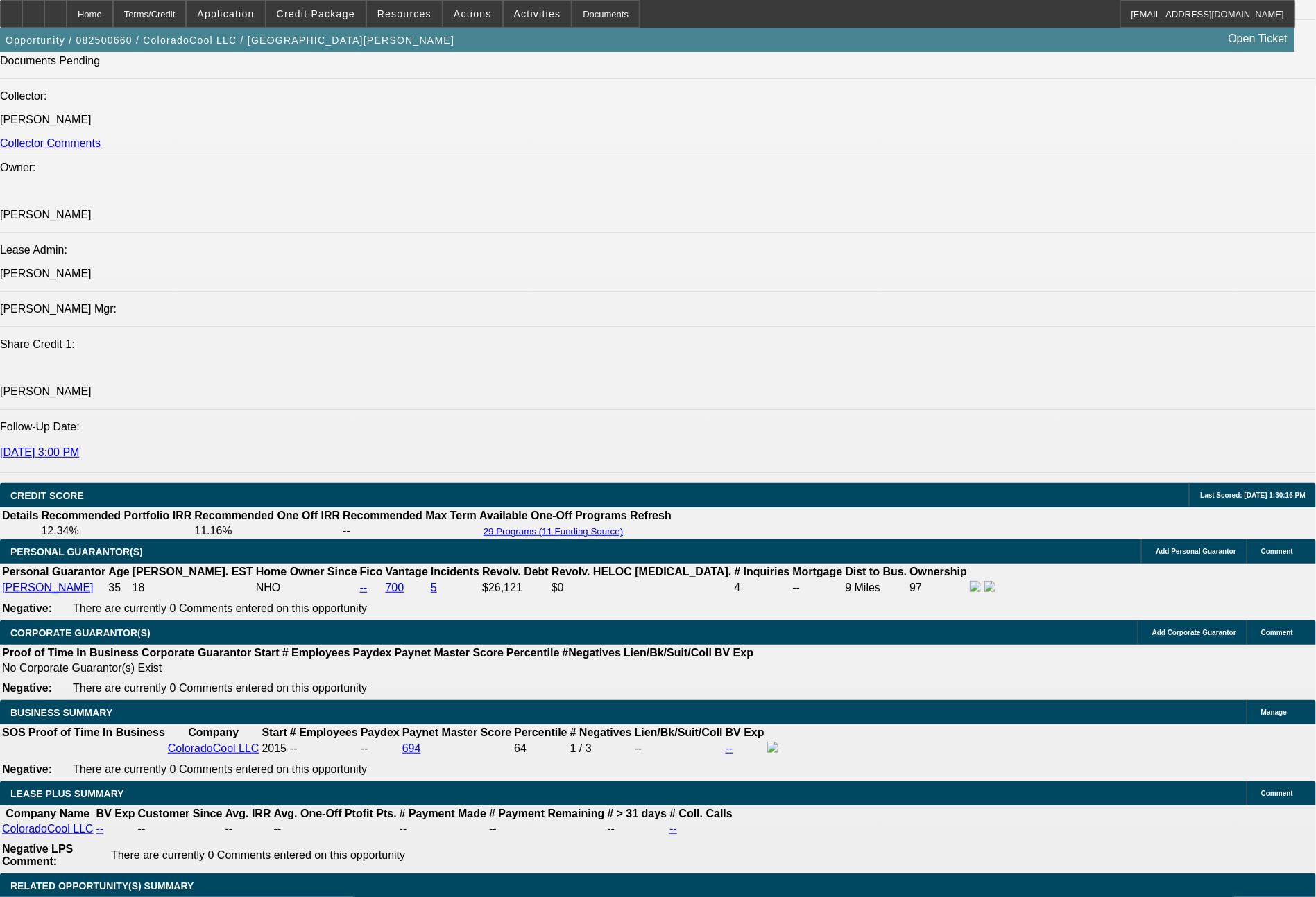
select select "0"
select select "6"
select select "0"
select select "2"
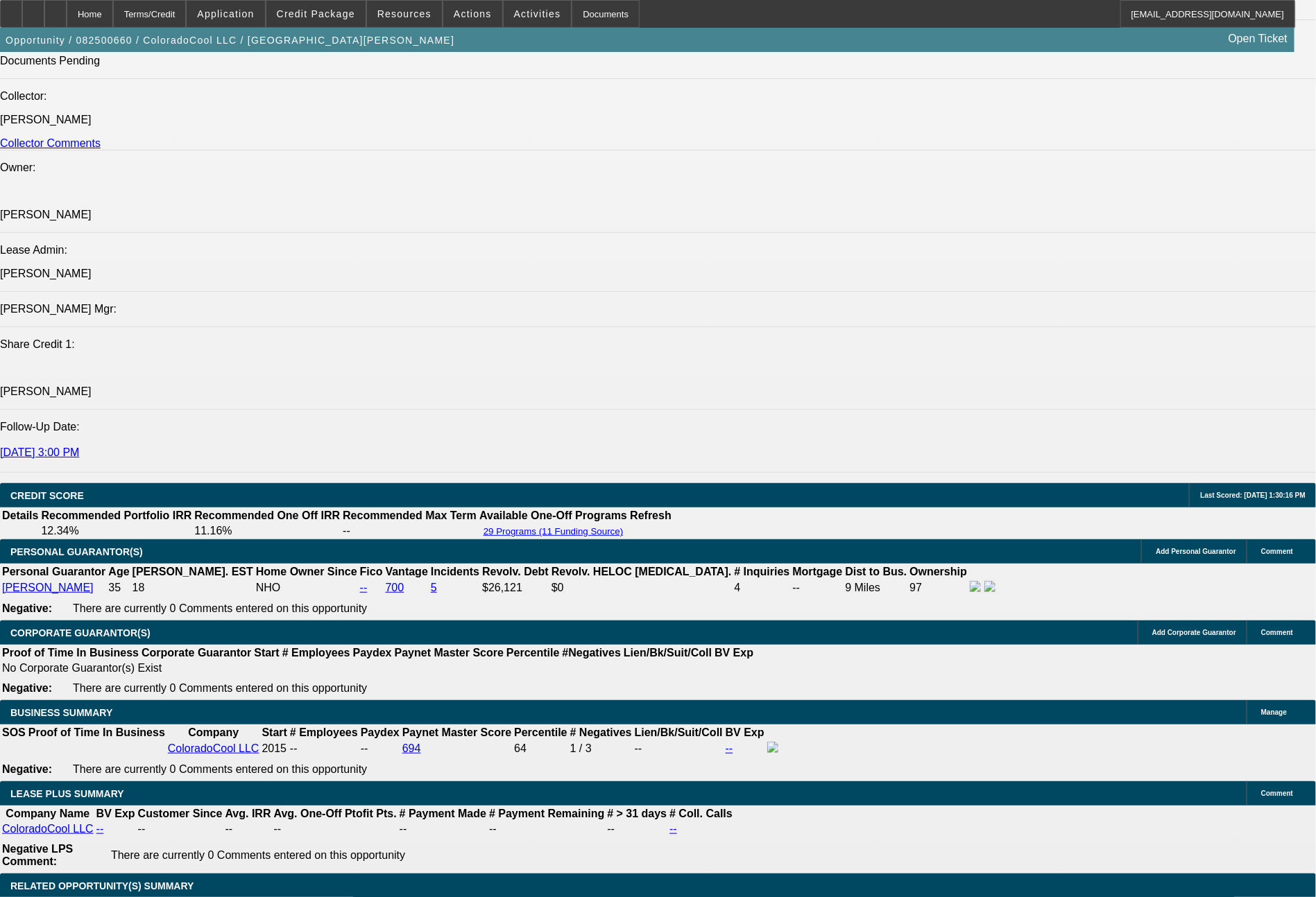
select select "0"
select select "6"
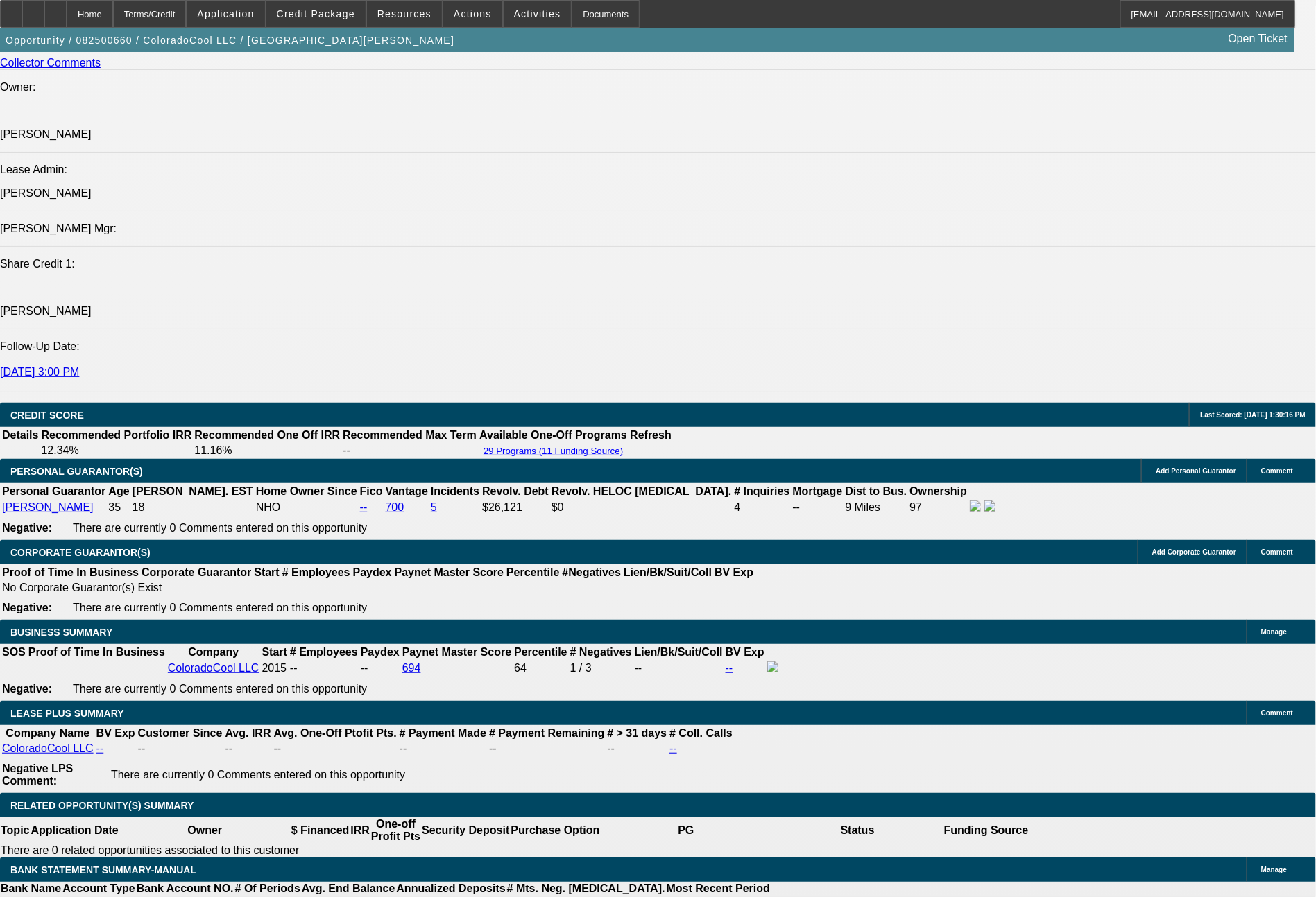
scroll to position [388, 0]
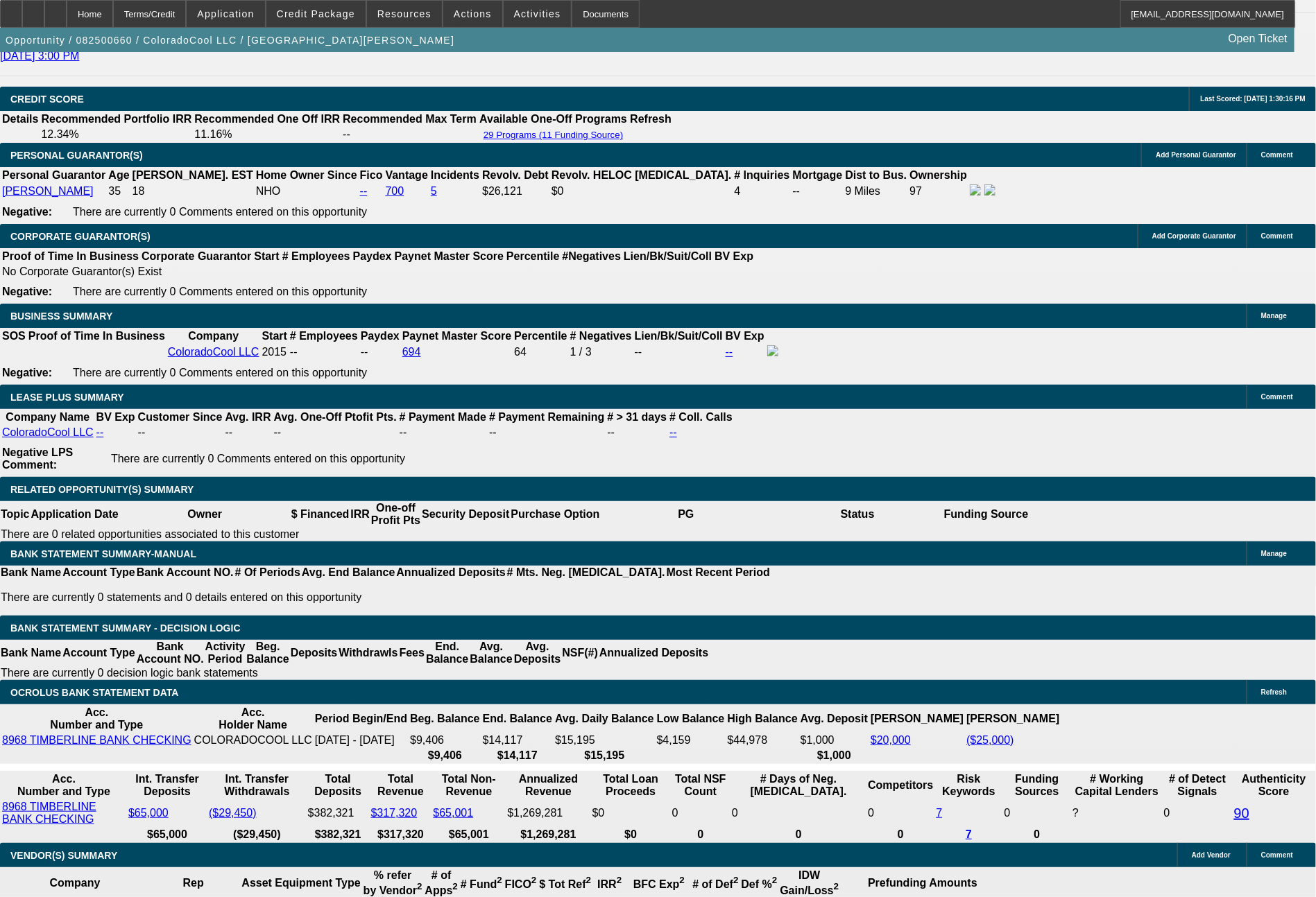
scroll to position [2108, 0]
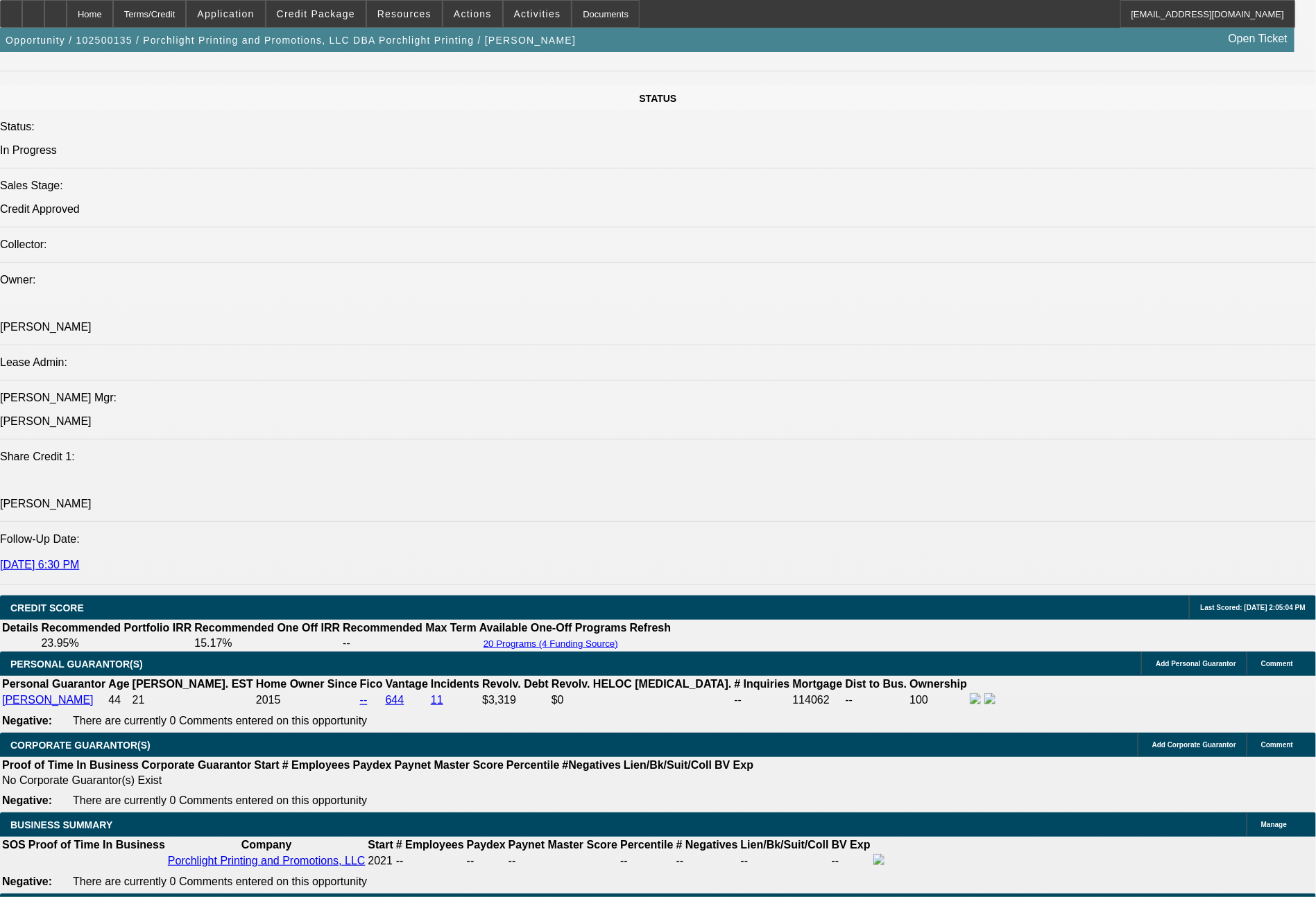
select select "0"
select select "2"
select select "0.1"
select select "4"
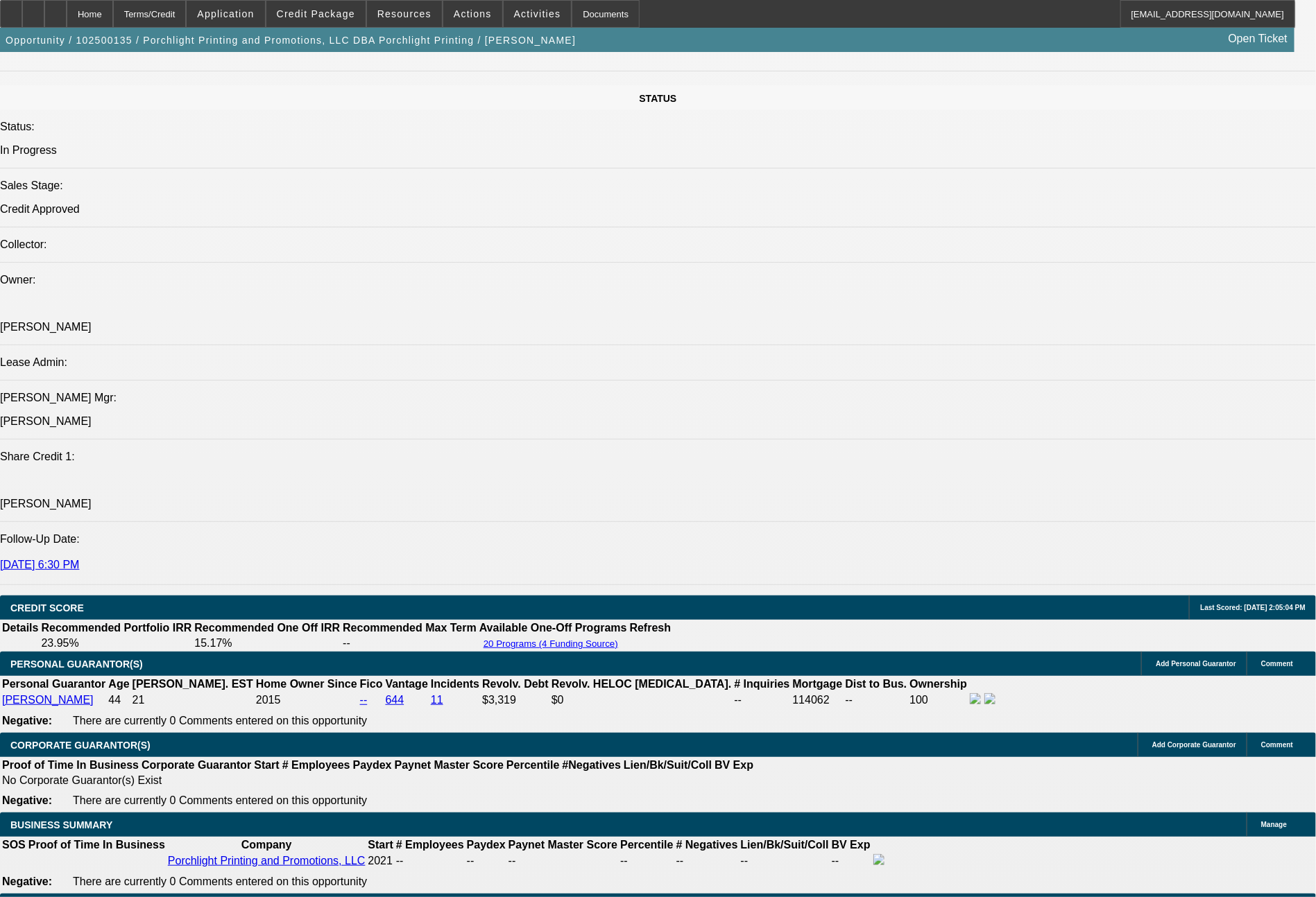
select select "0"
select select "2"
select select "0.1"
select select "4"
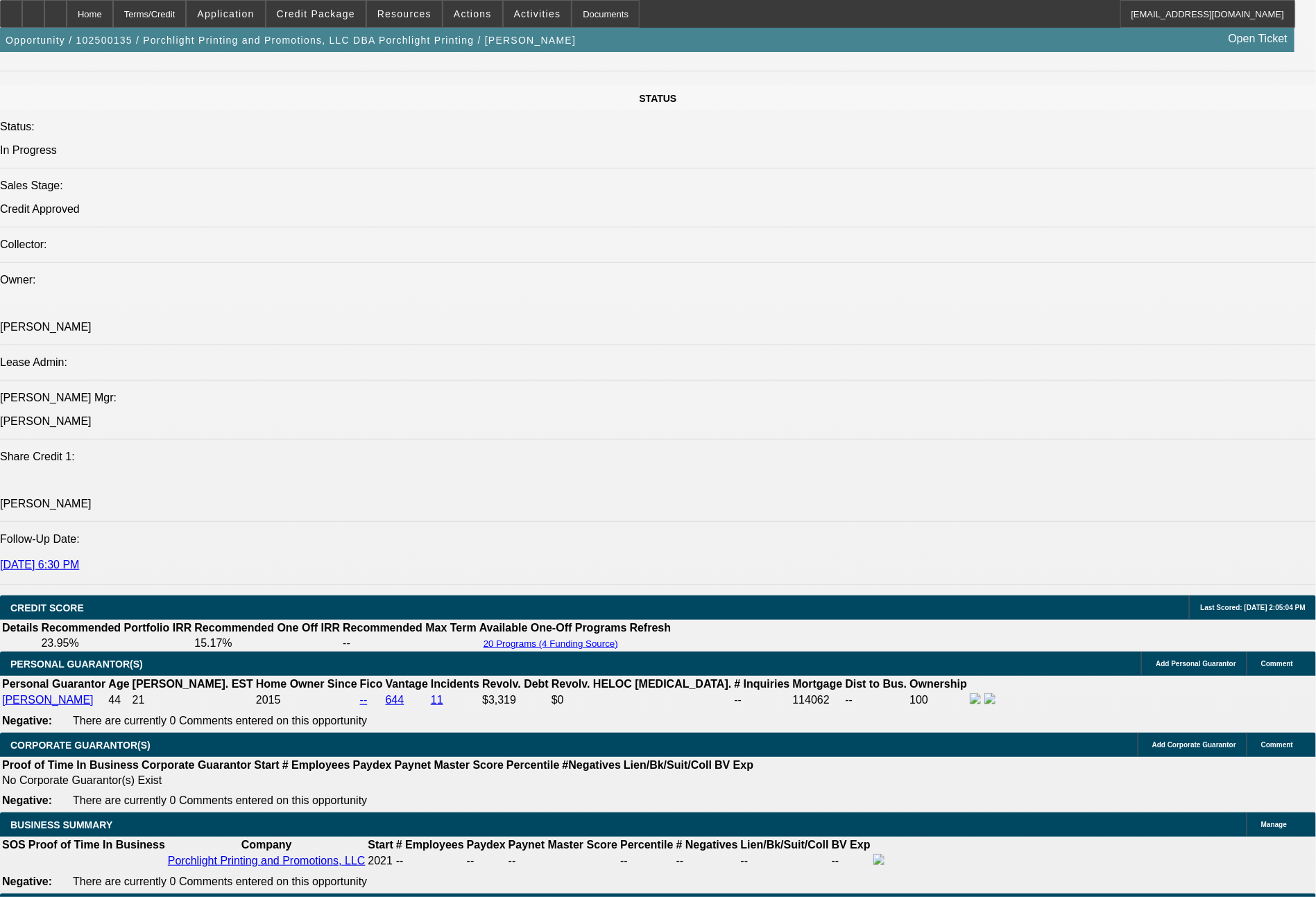
select select "0"
select select "2"
select select "0"
select select "6"
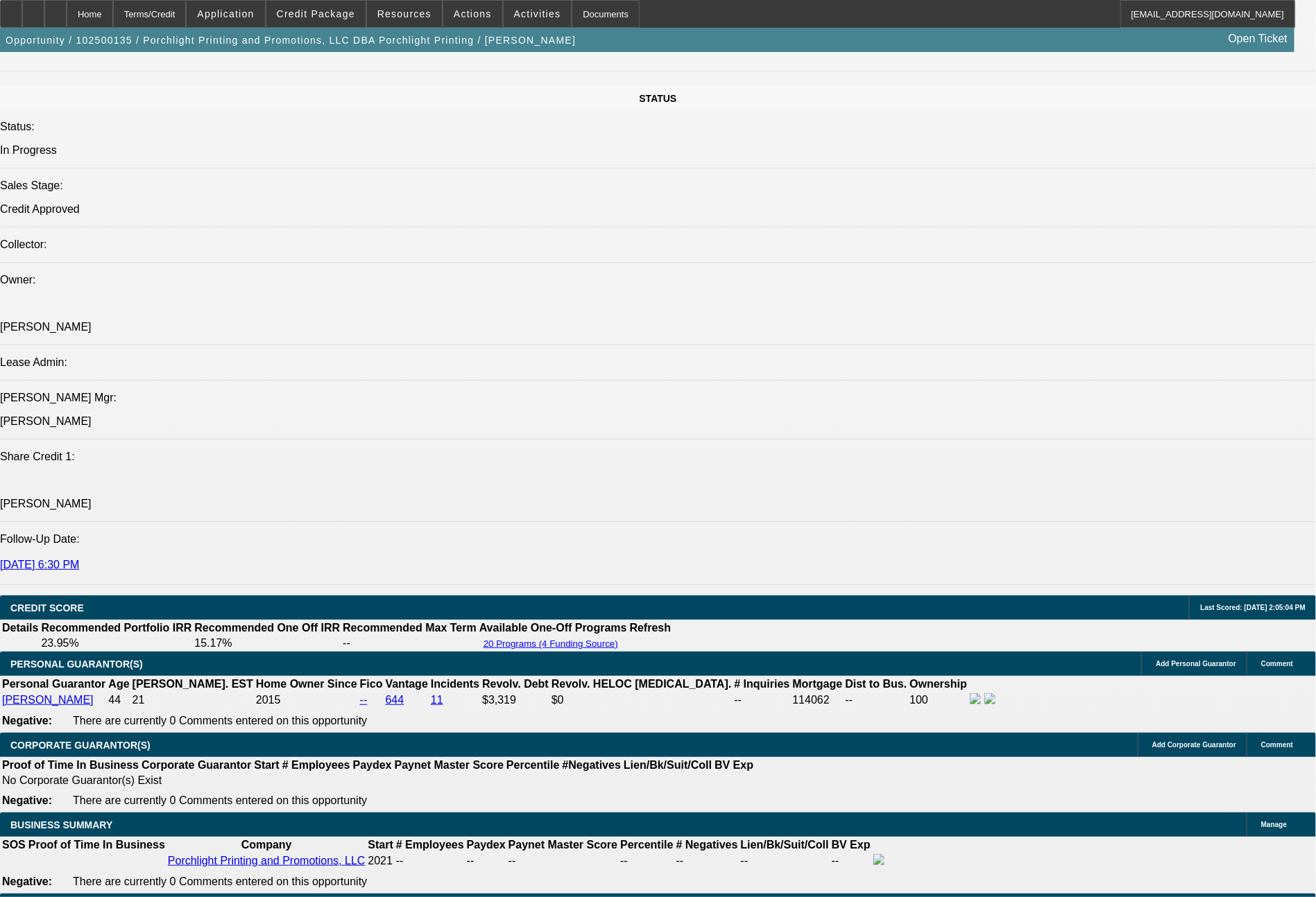
select select "0"
select select "2"
select select "0"
select select "6"
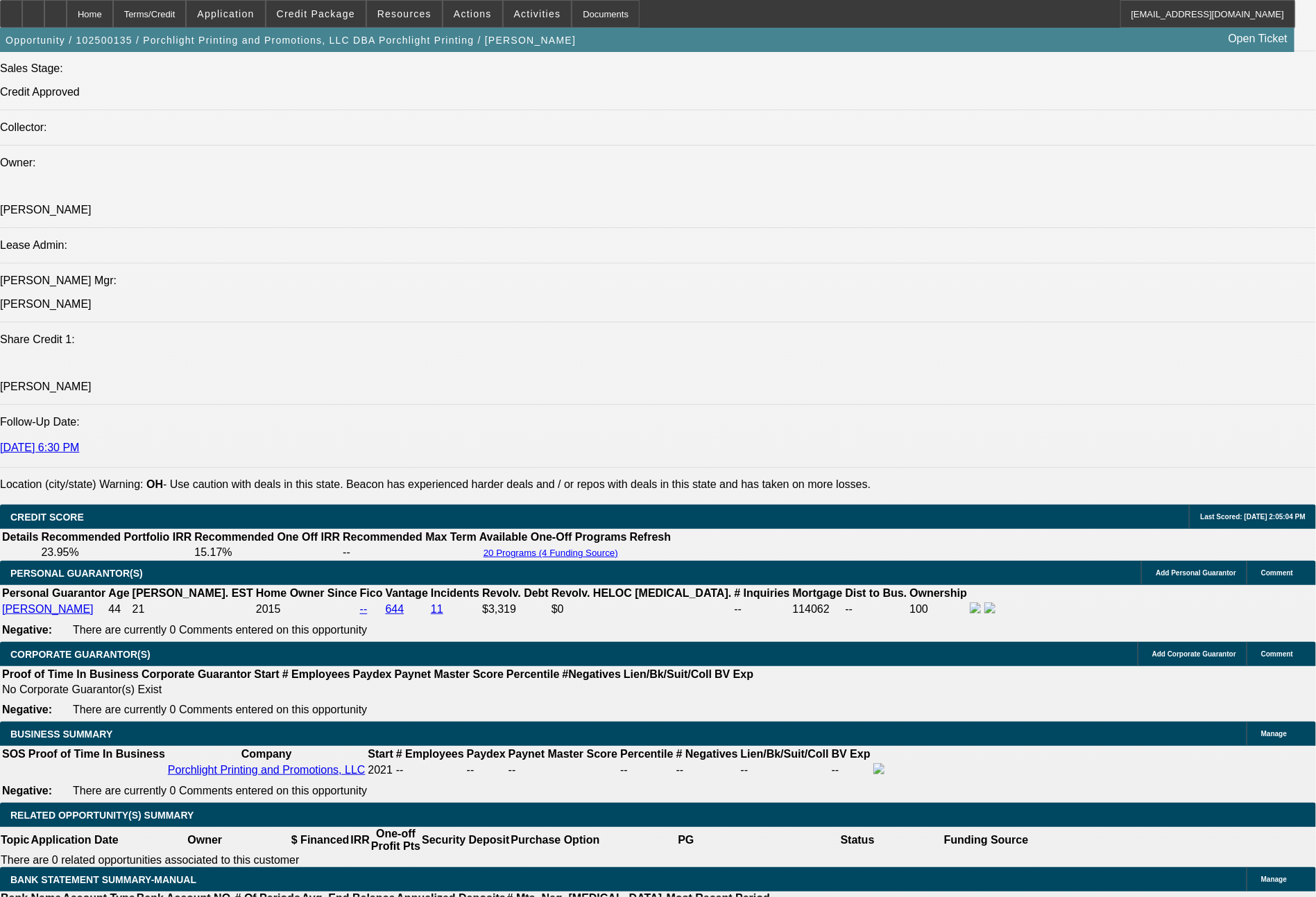
scroll to position [1540, 0]
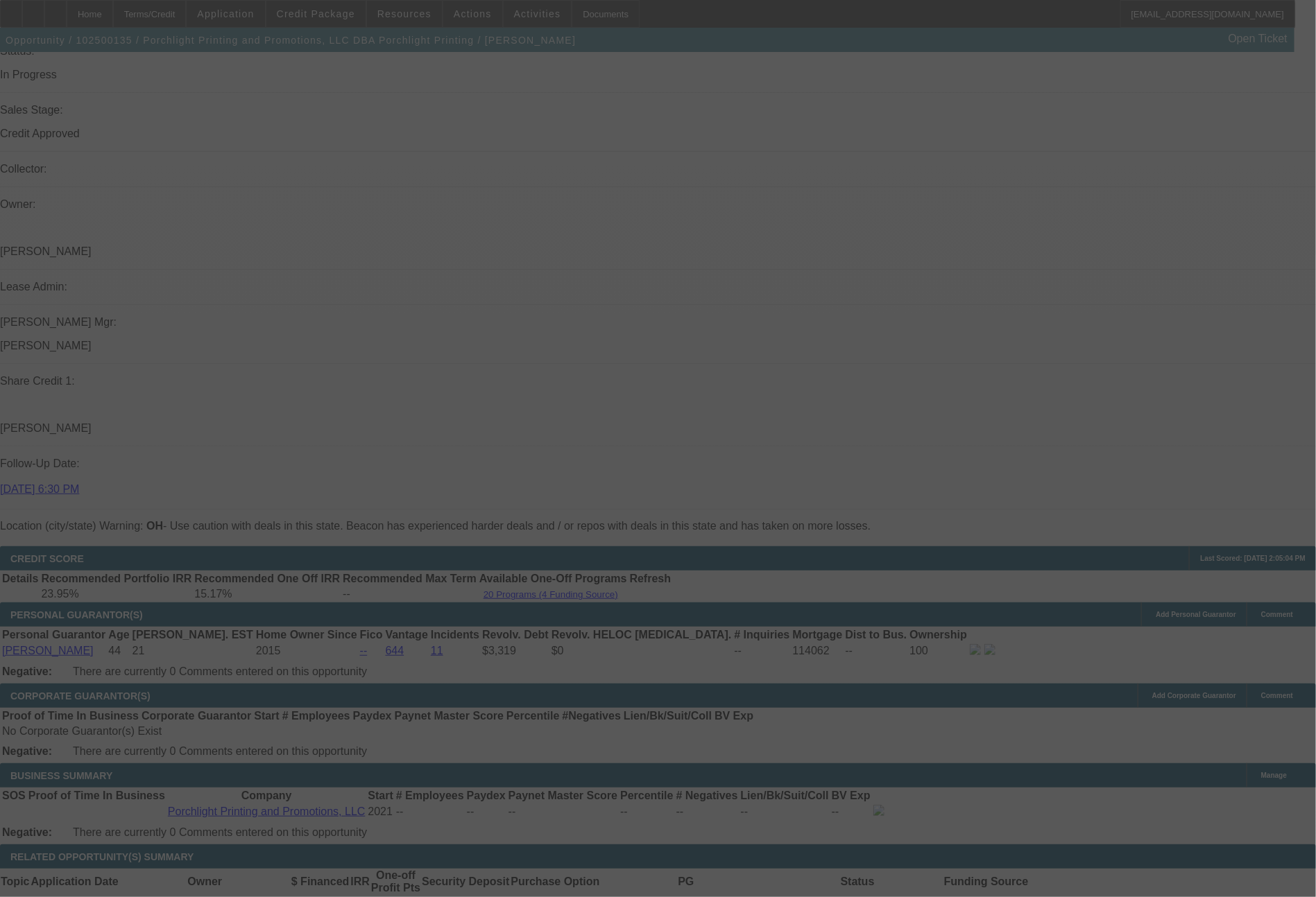
select select "0"
select select "2"
select select "0"
select select "6"
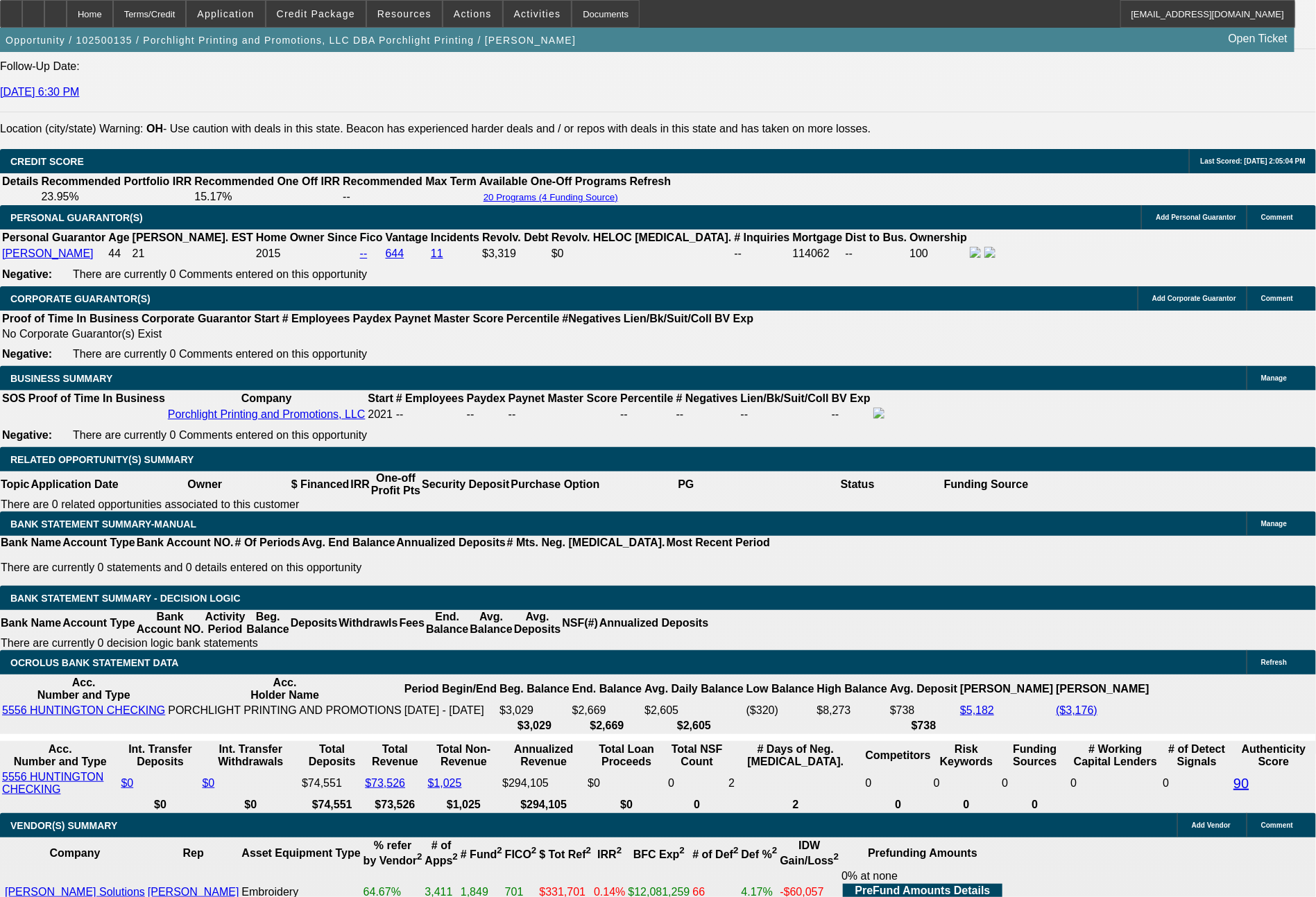
scroll to position [1957, 0]
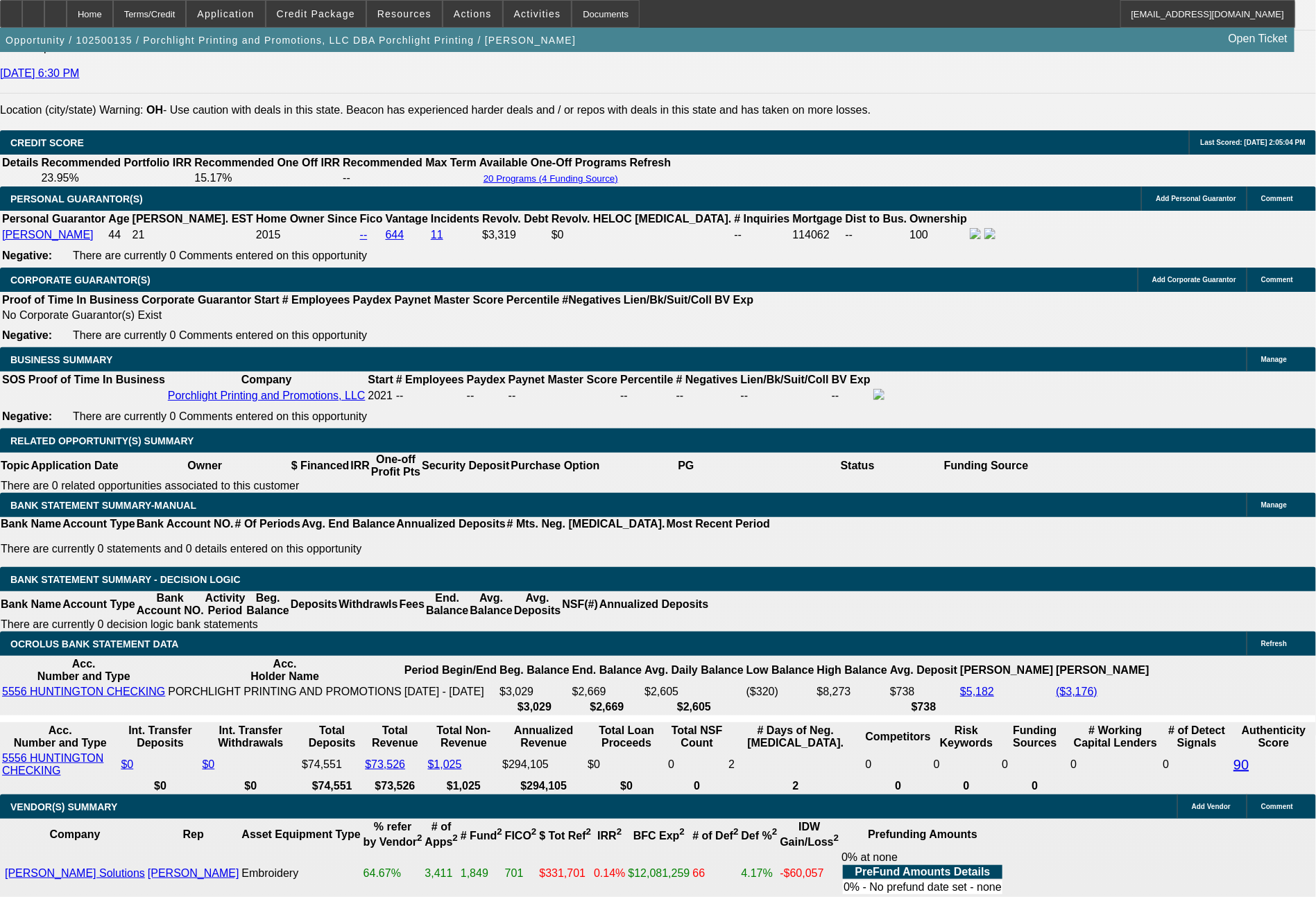
select select "0"
select select "2"
select select "0"
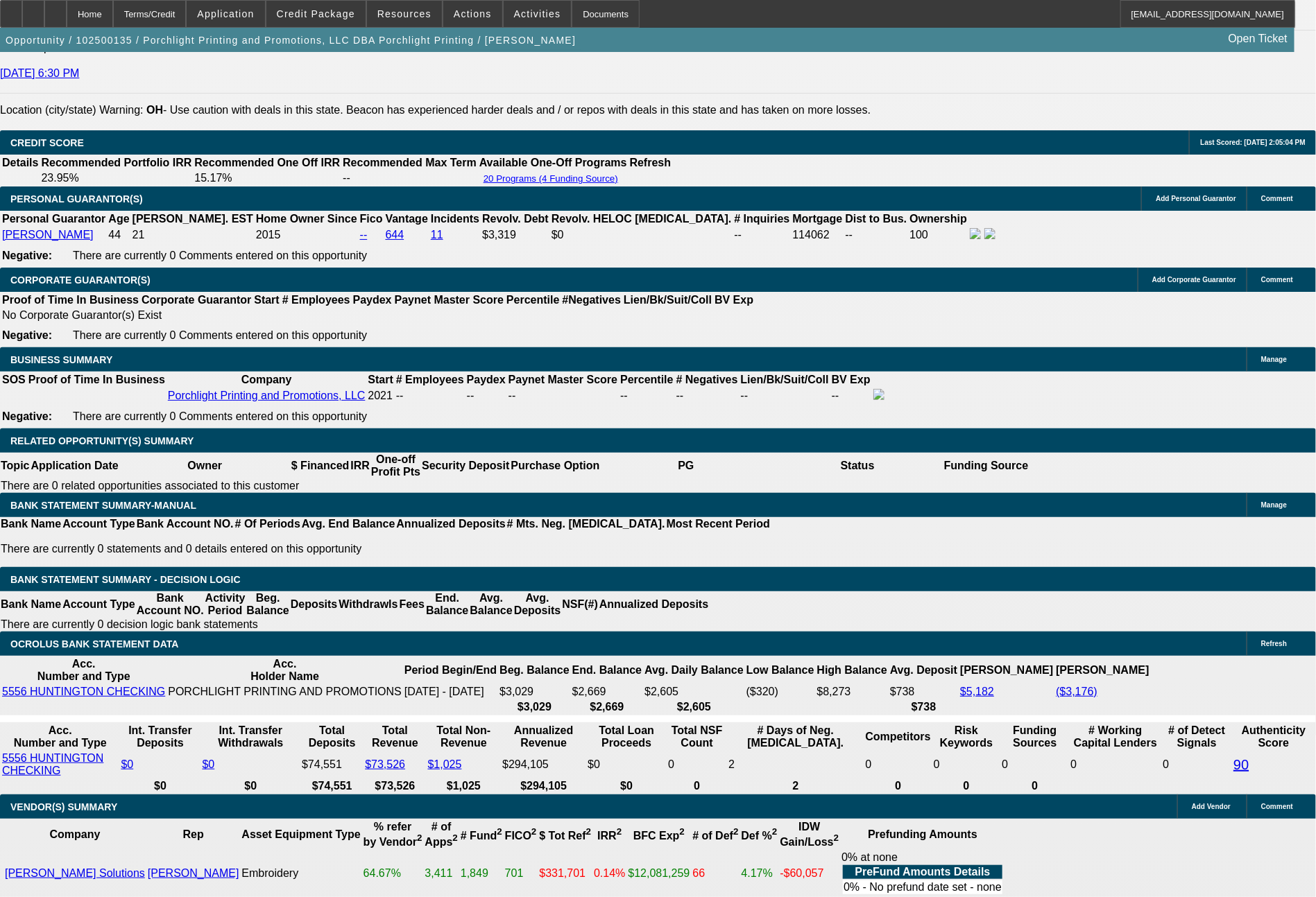
select select "6"
select select "0"
select select "2"
select select "0.1"
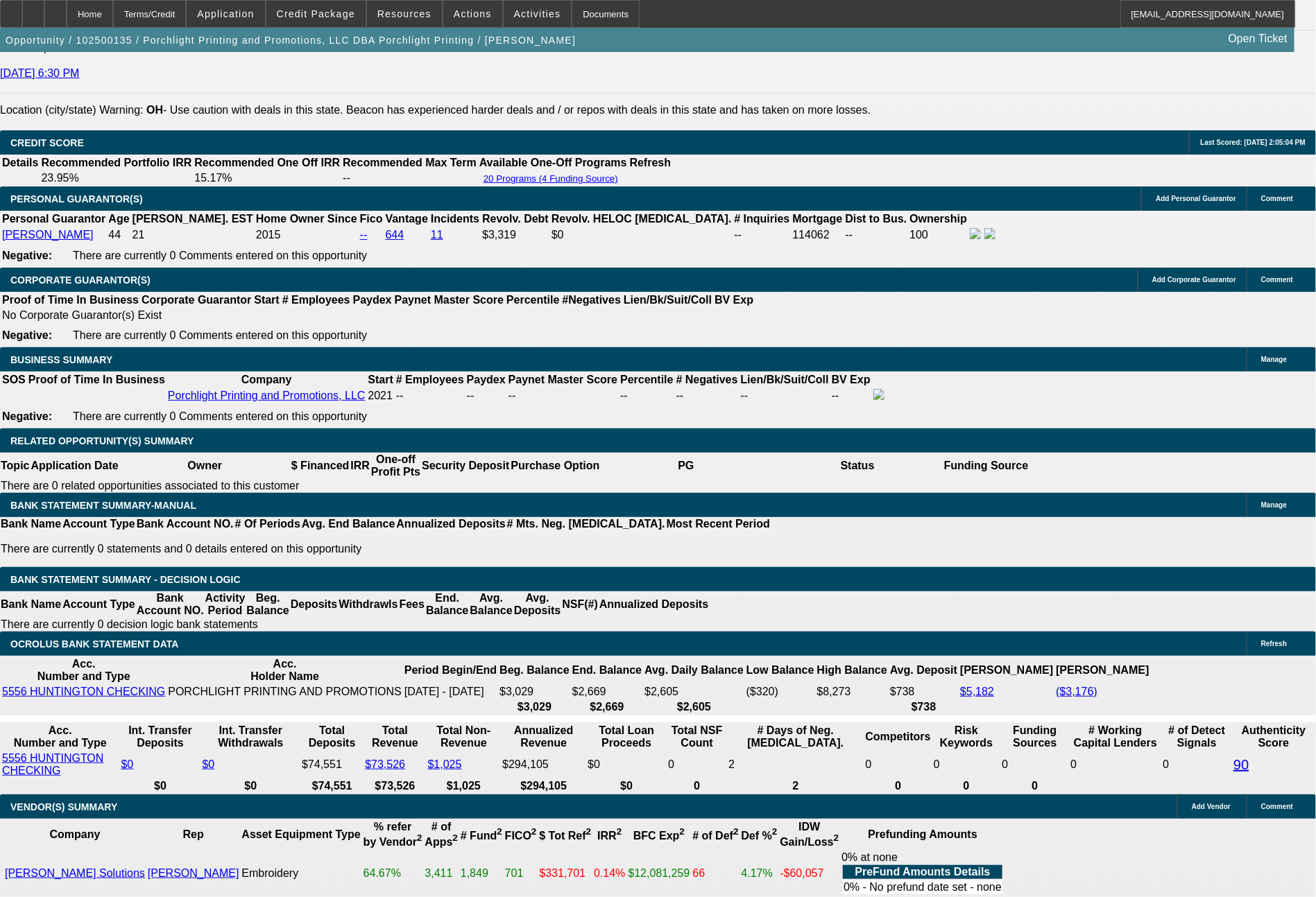
select select "4"
select select "0"
select select "2"
select select "0"
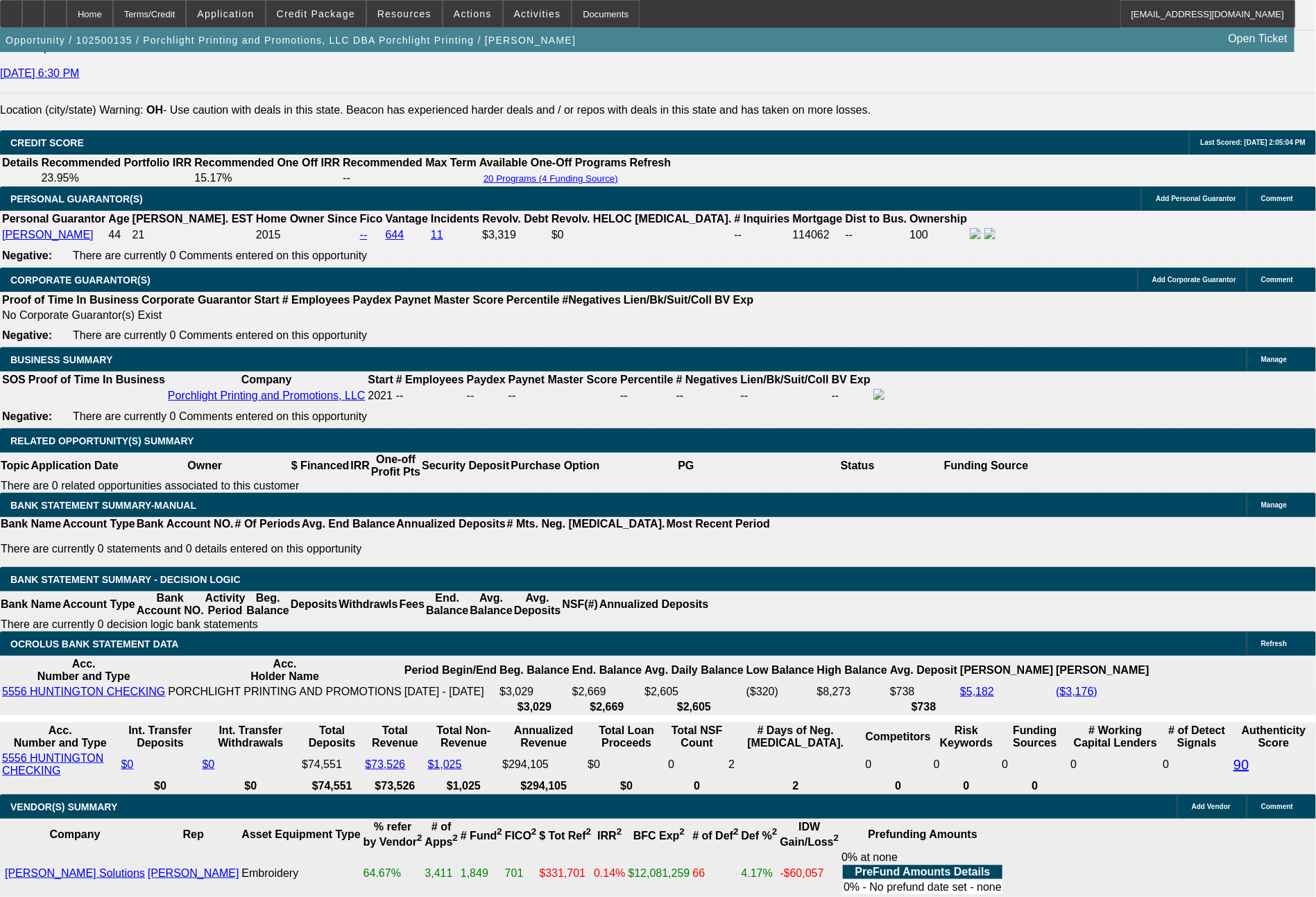
select select "6"
select select "0"
select select "2"
select select "0.1"
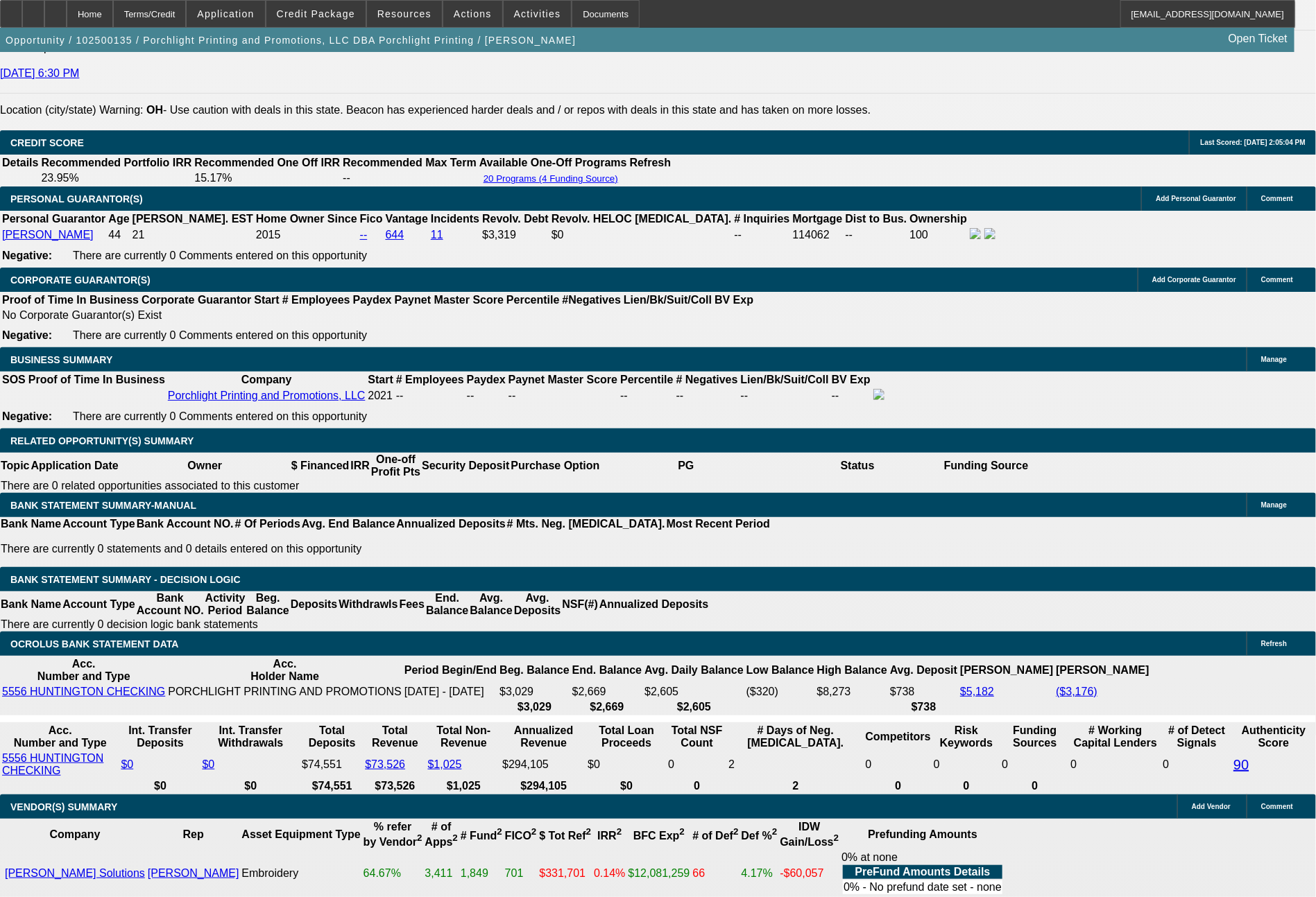
select select "4"
select select "0"
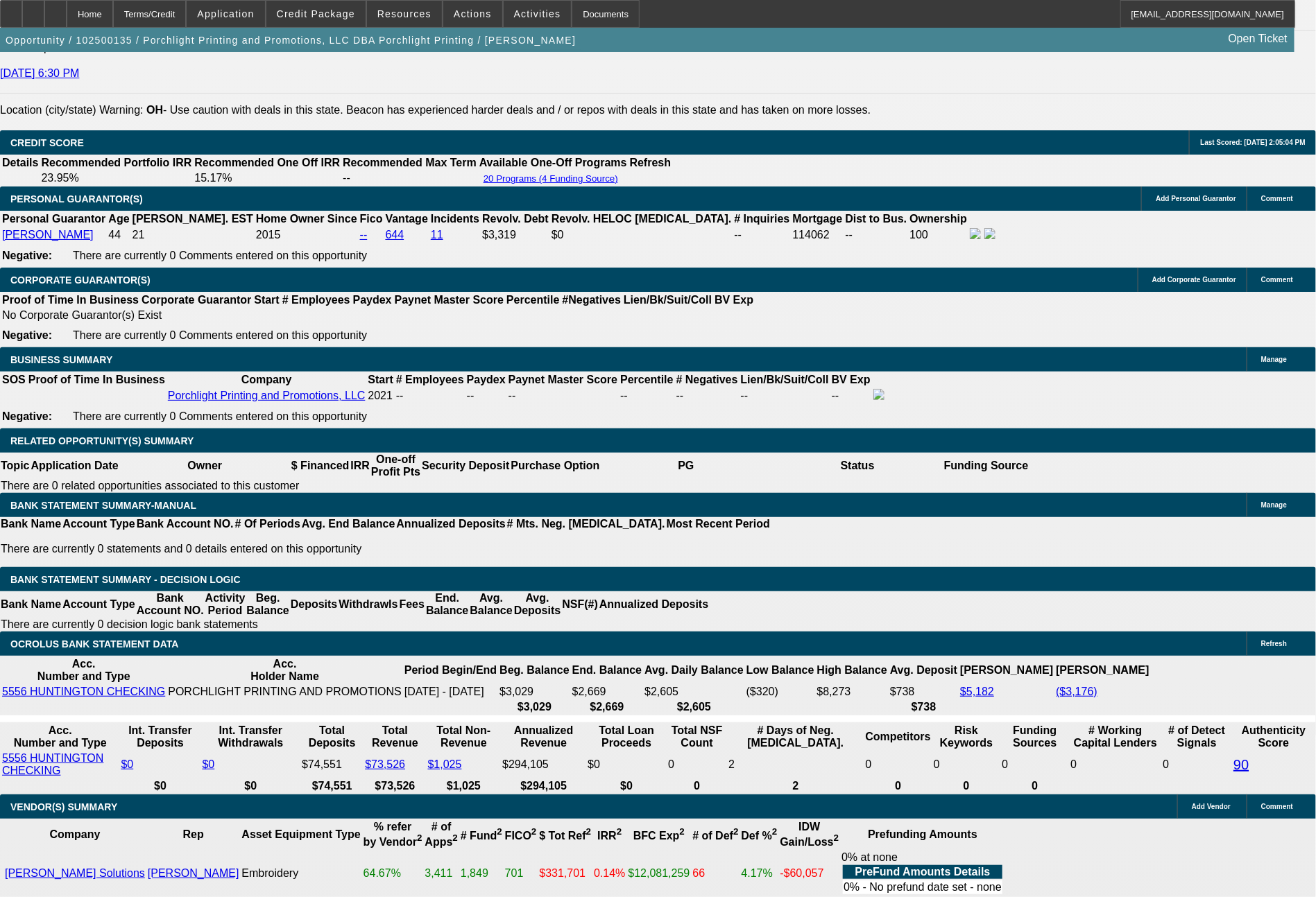
select select "6"
select select "0"
select select "0.1"
select select "4"
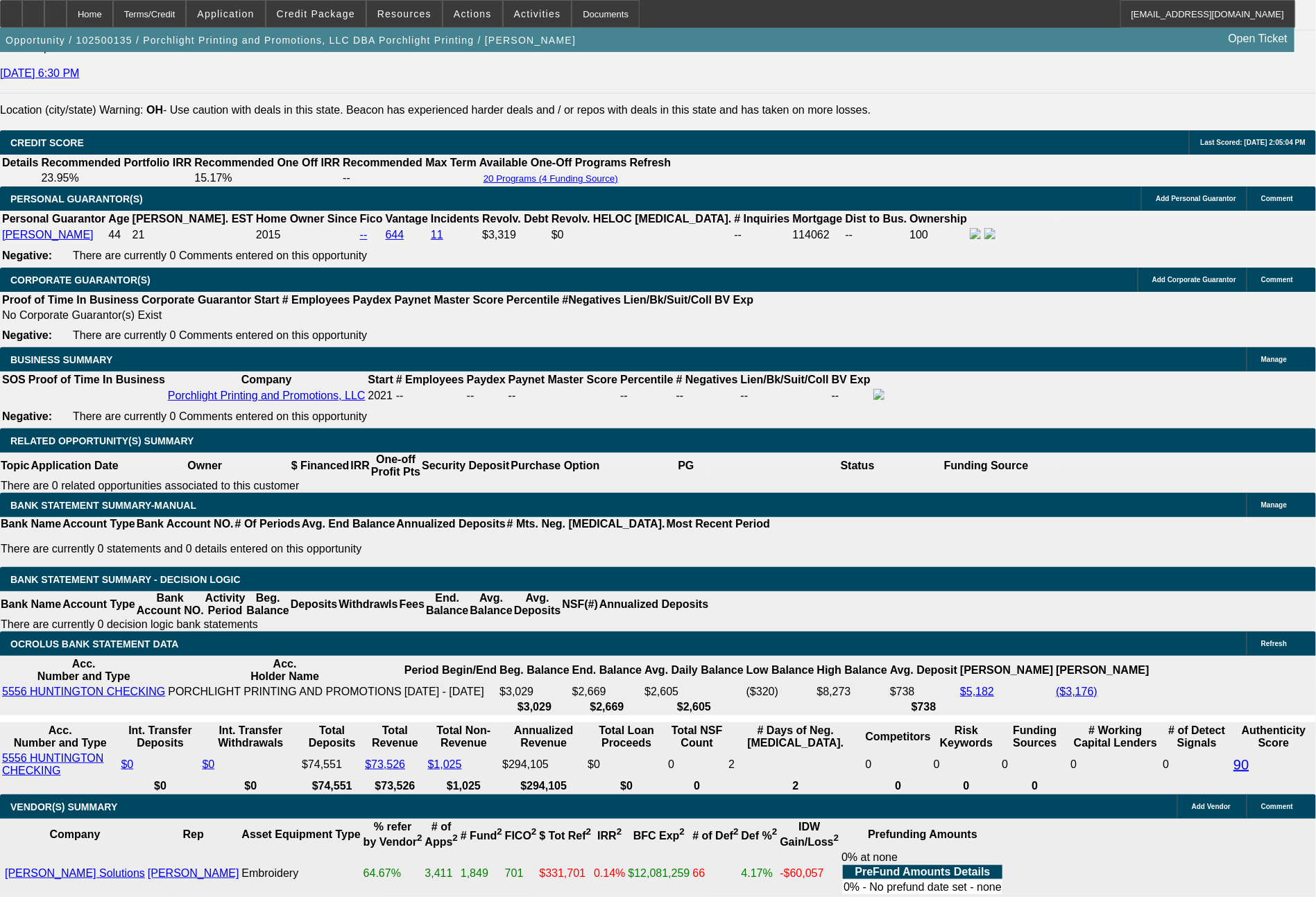
select select "0"
select select "6"
select select "0"
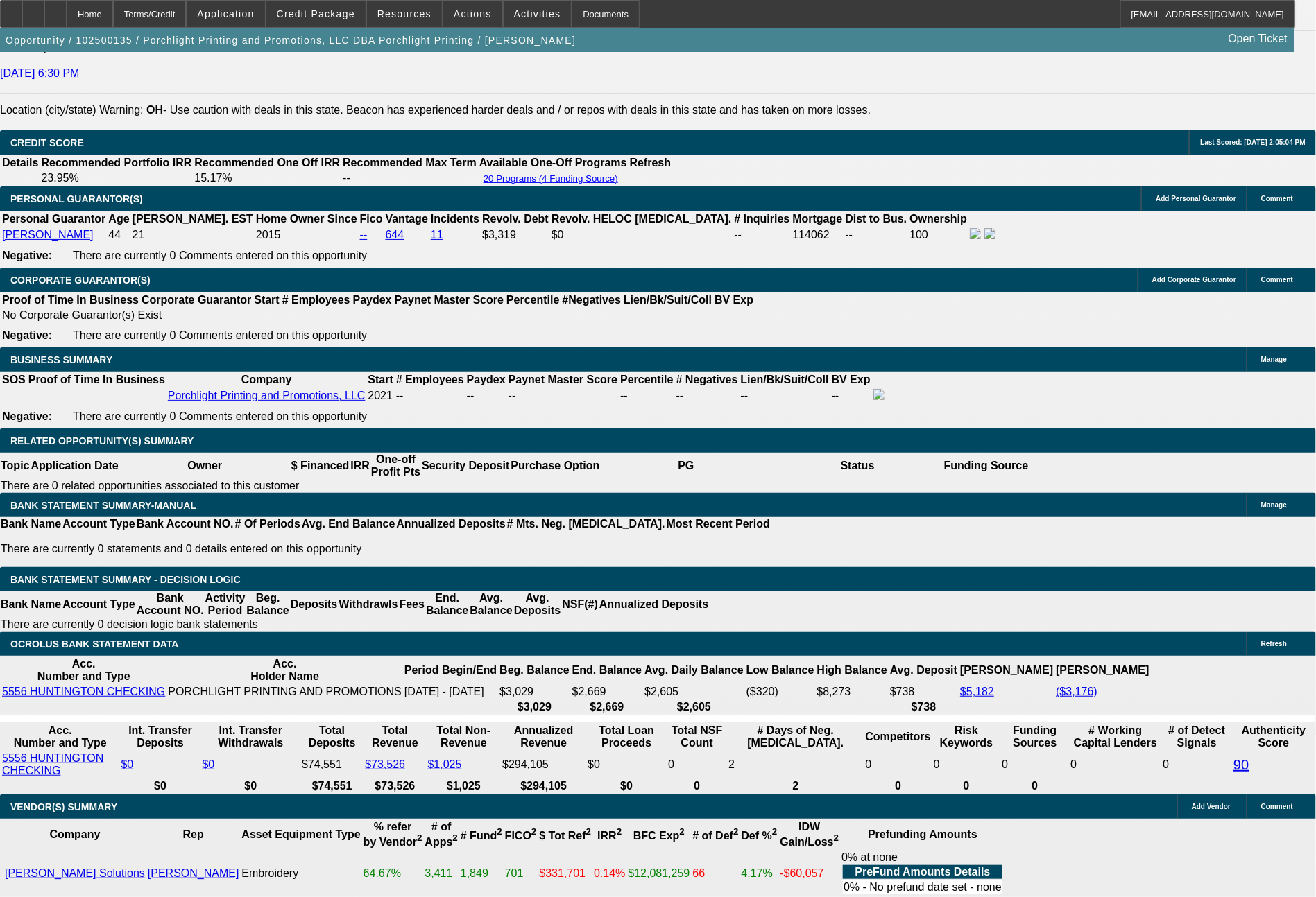
select select "2"
select select "0.1"
select select "4"
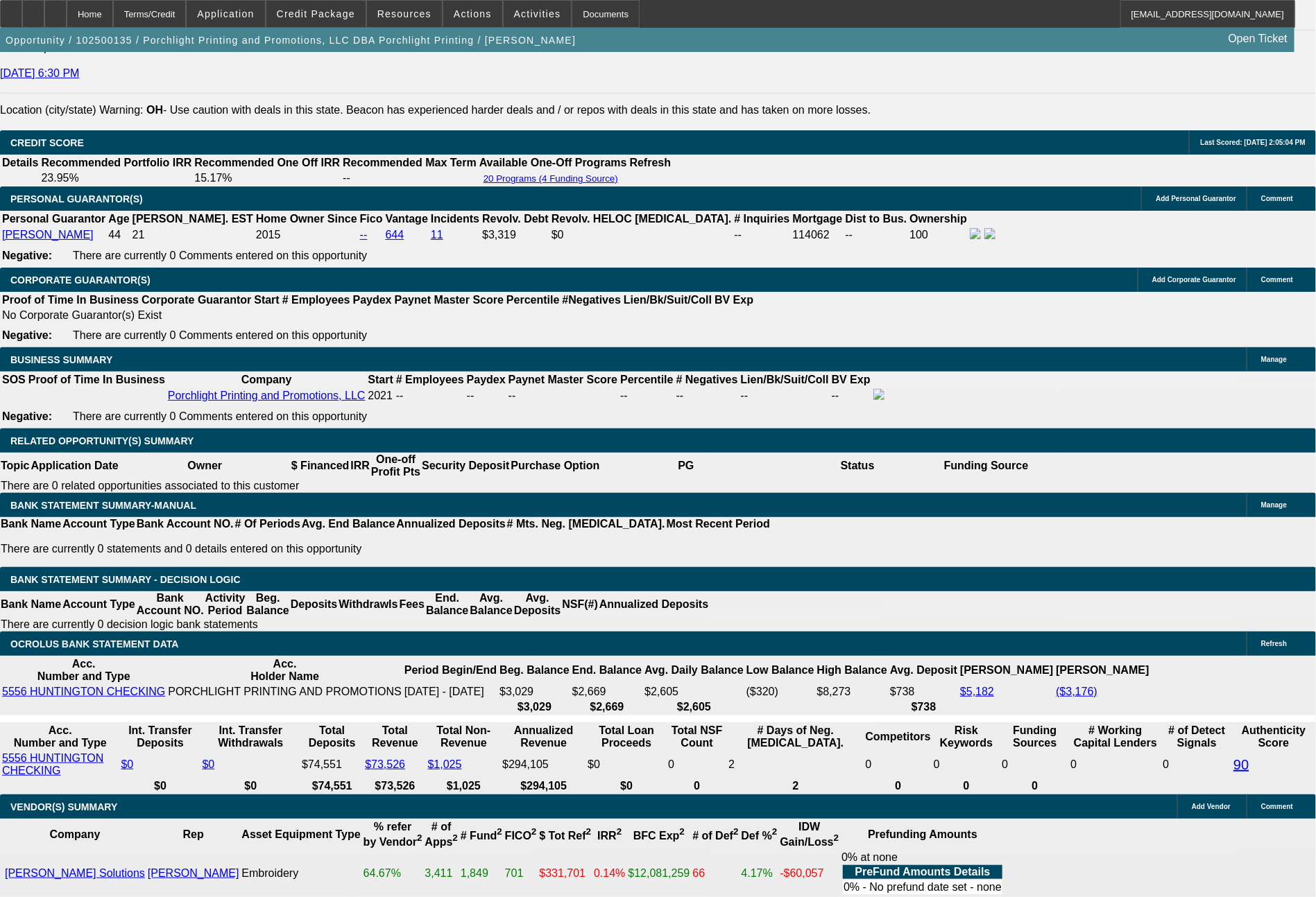
select select "0"
select select "2"
select select "0"
select select "6"
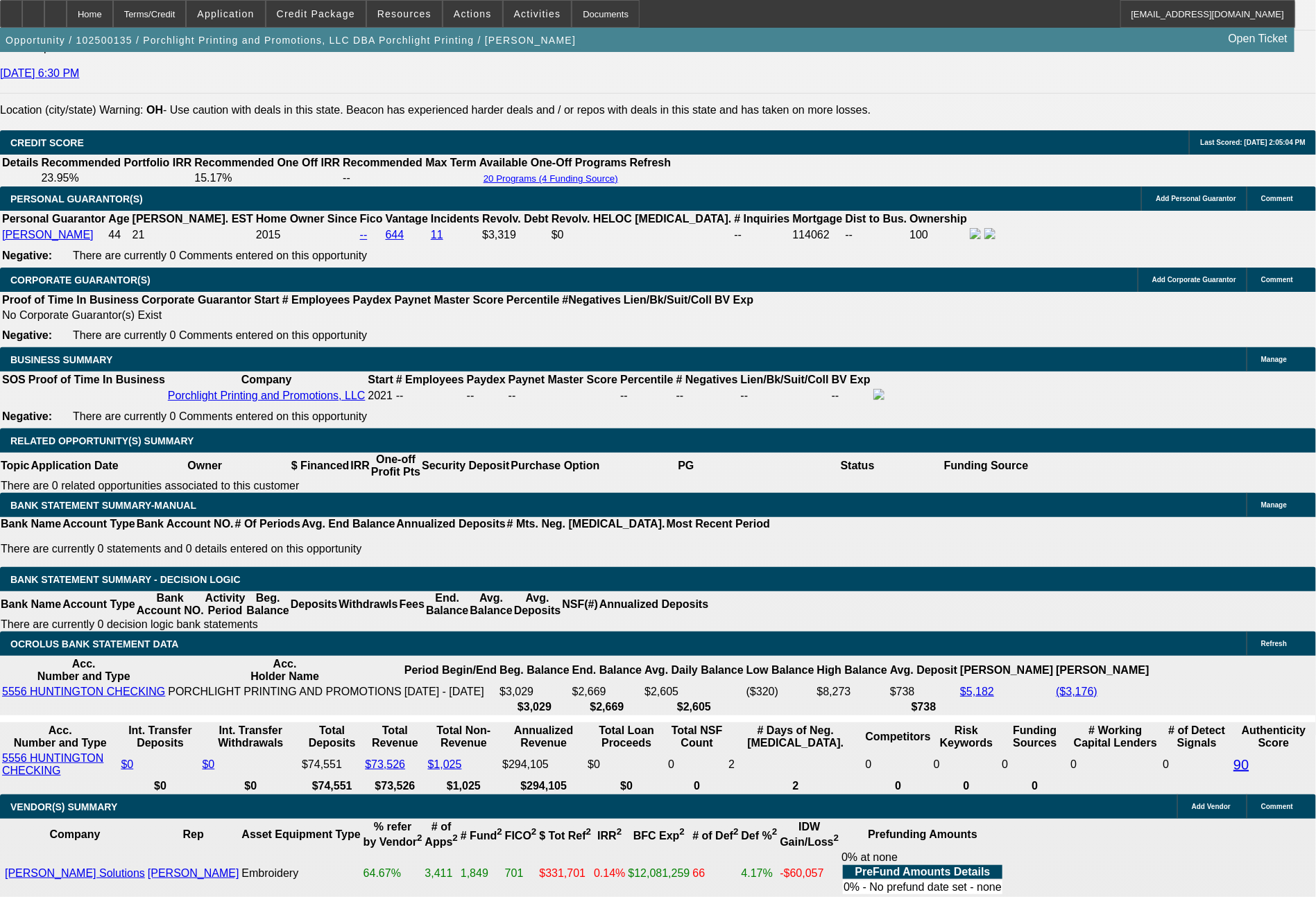
select select "0"
select select "2"
select select "0.1"
select select "4"
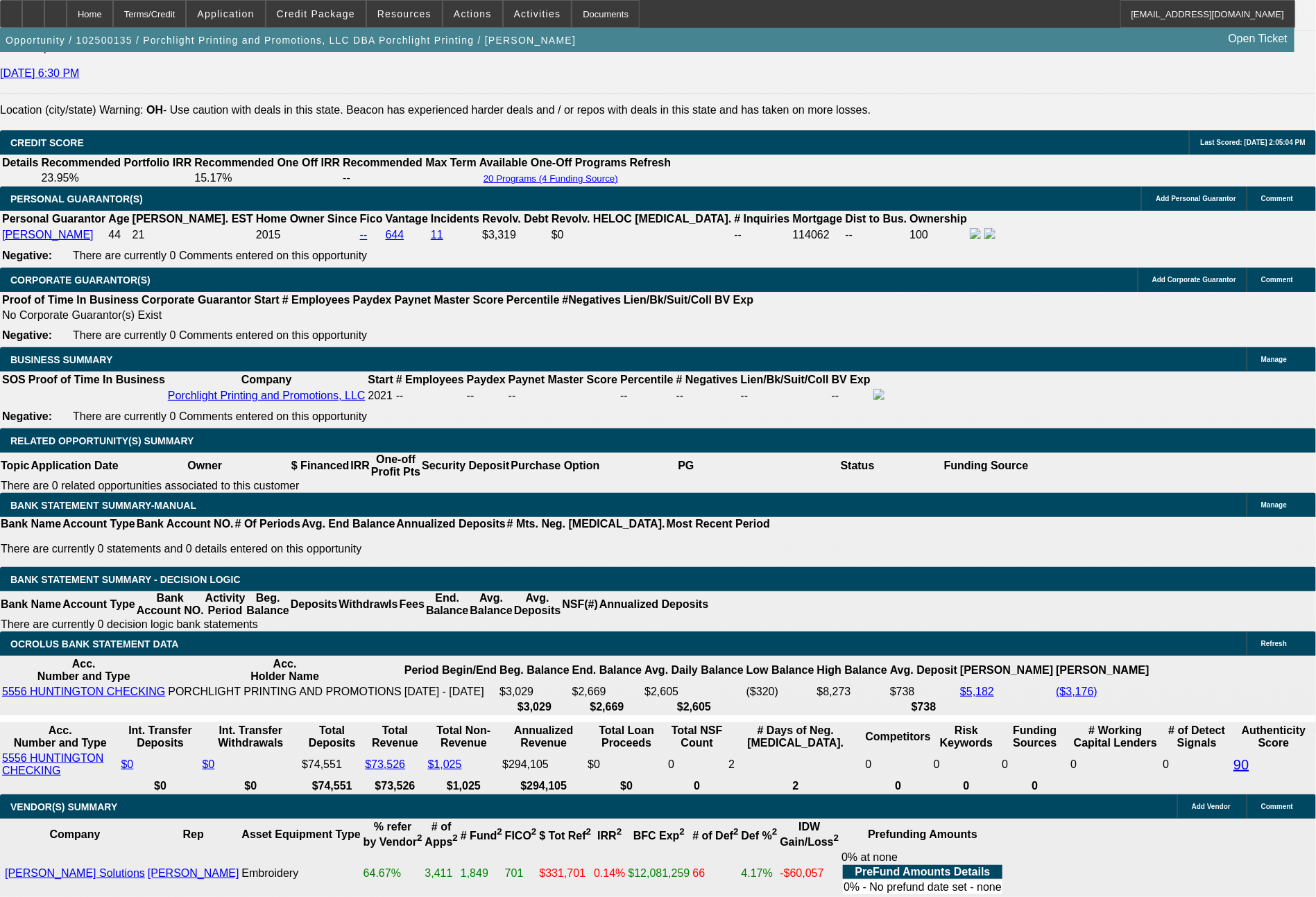
select select "0"
select select "2"
select select "0"
select select "6"
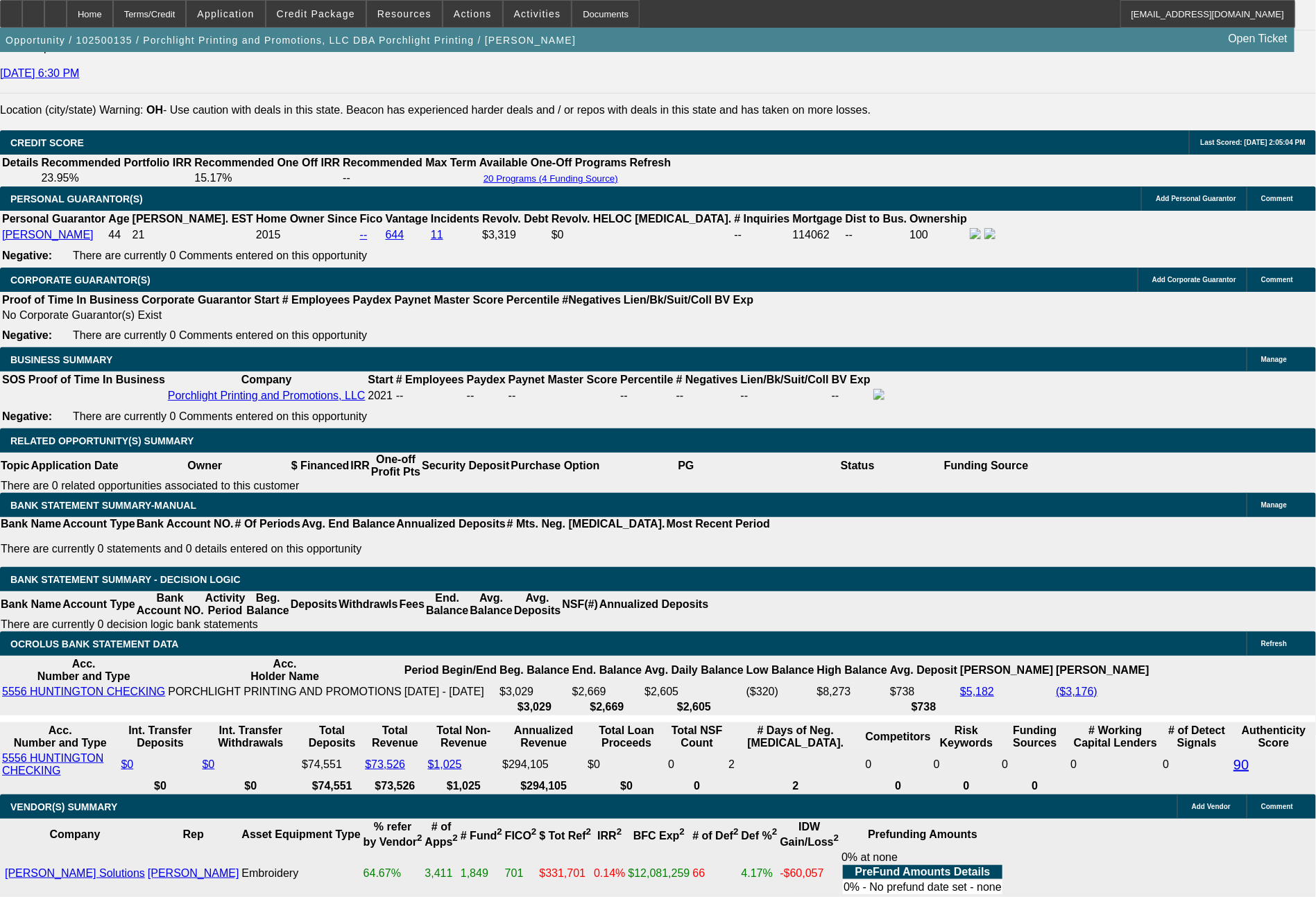
select select "0"
select select "0.1"
select select "4"
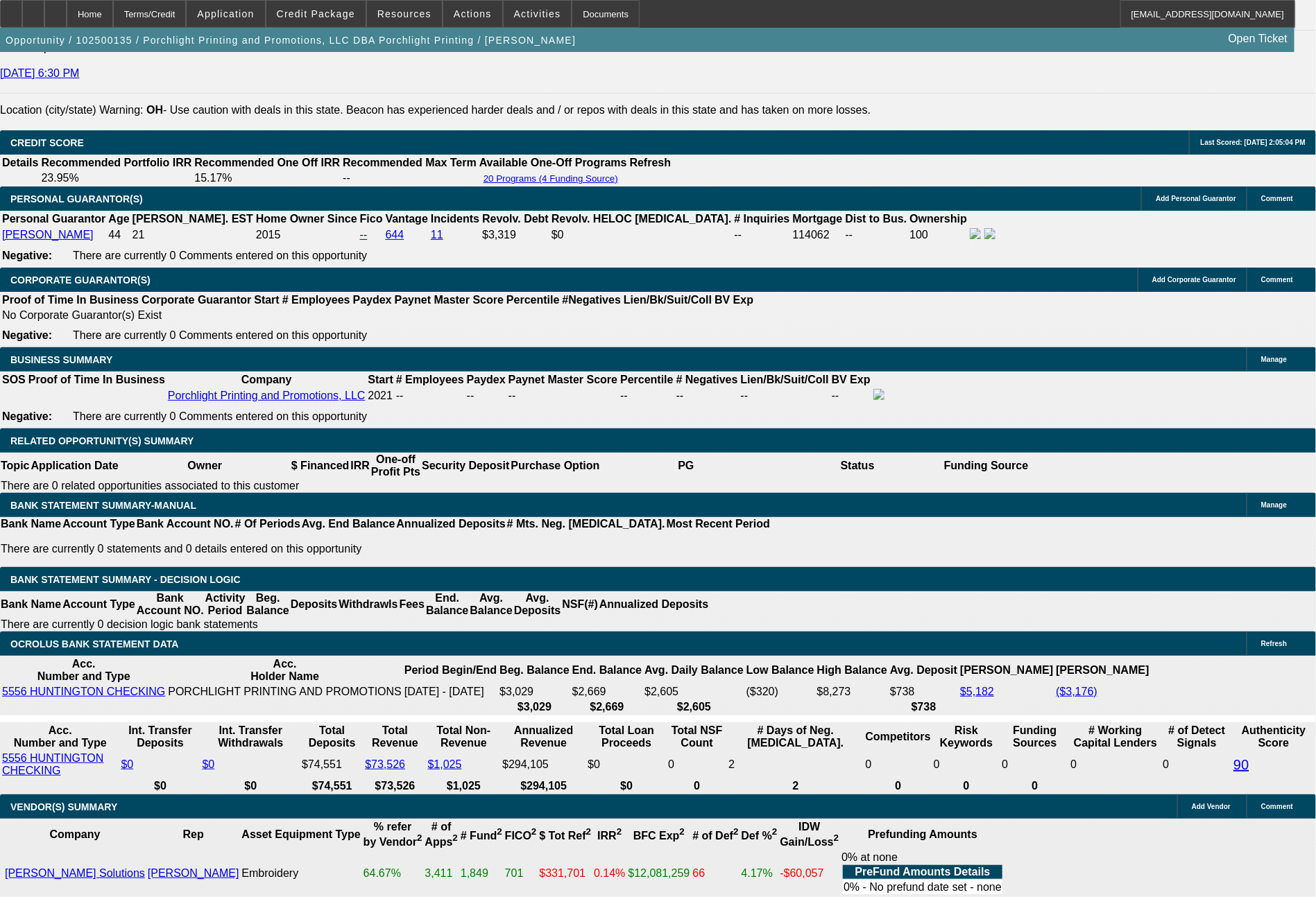
select select "0"
select select "2"
select select "0.1"
select select "4"
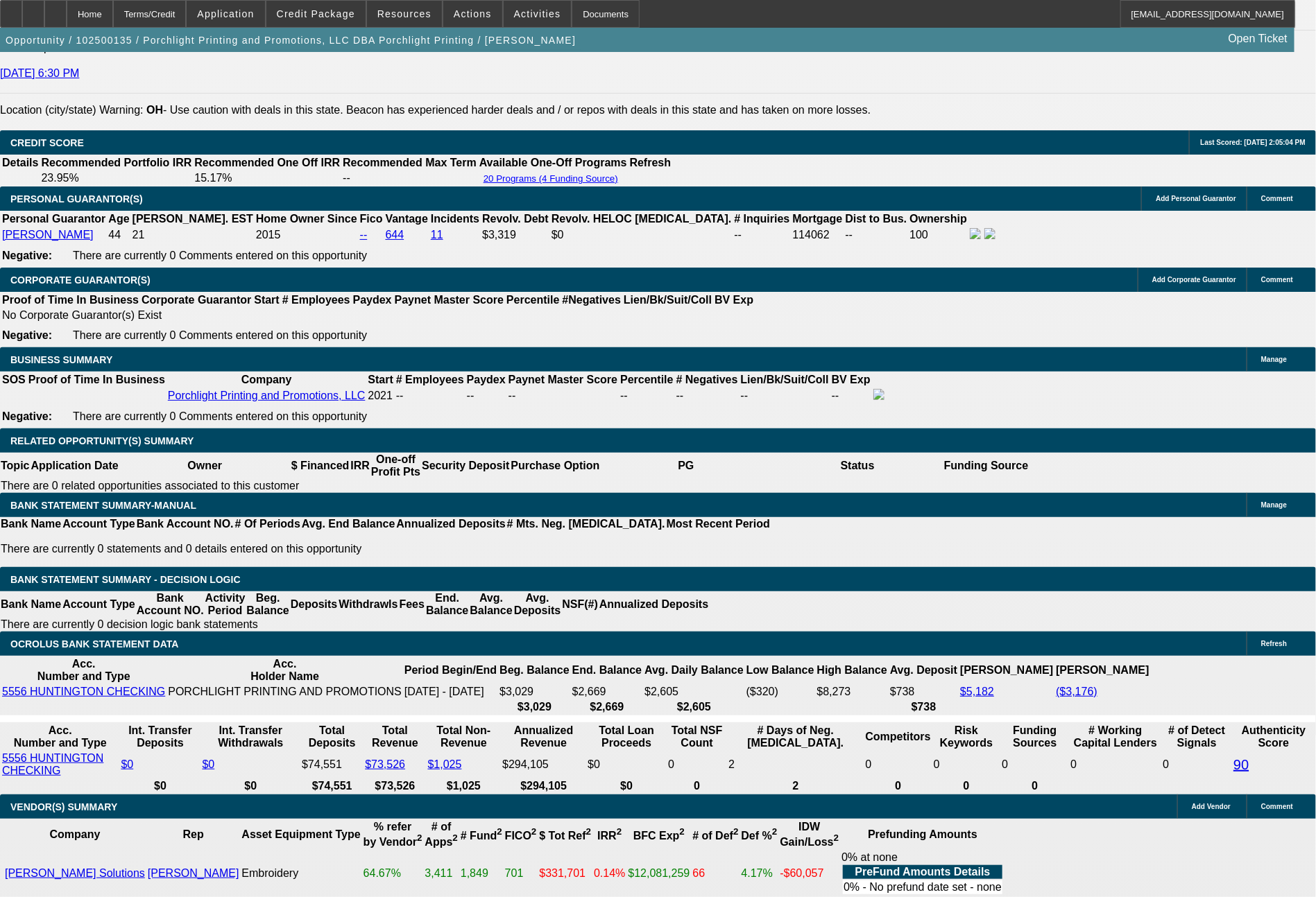
select select "0"
select select "2"
select select "0"
select select "6"
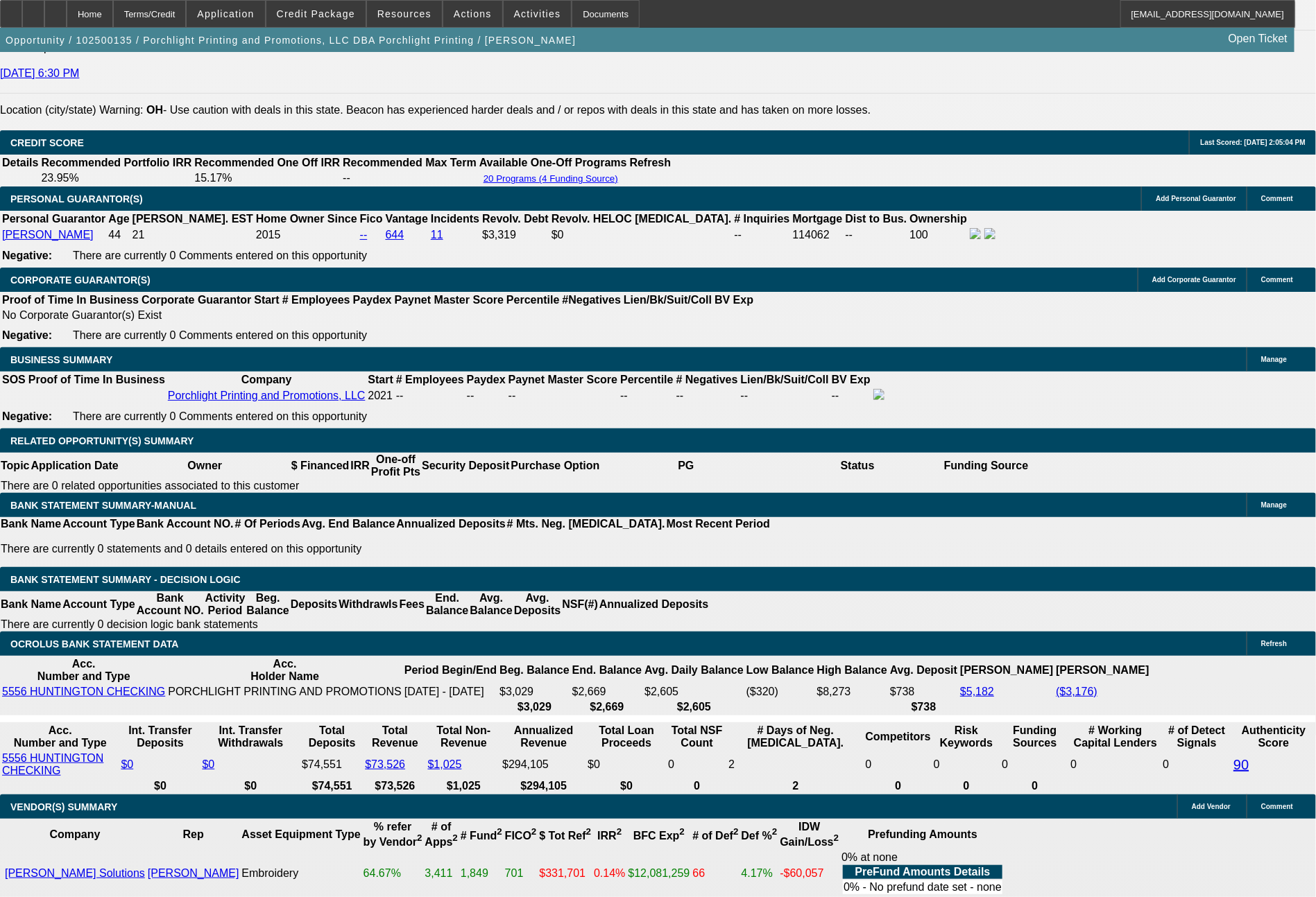
select select "0"
select select "2"
select select "0.1"
select select "4"
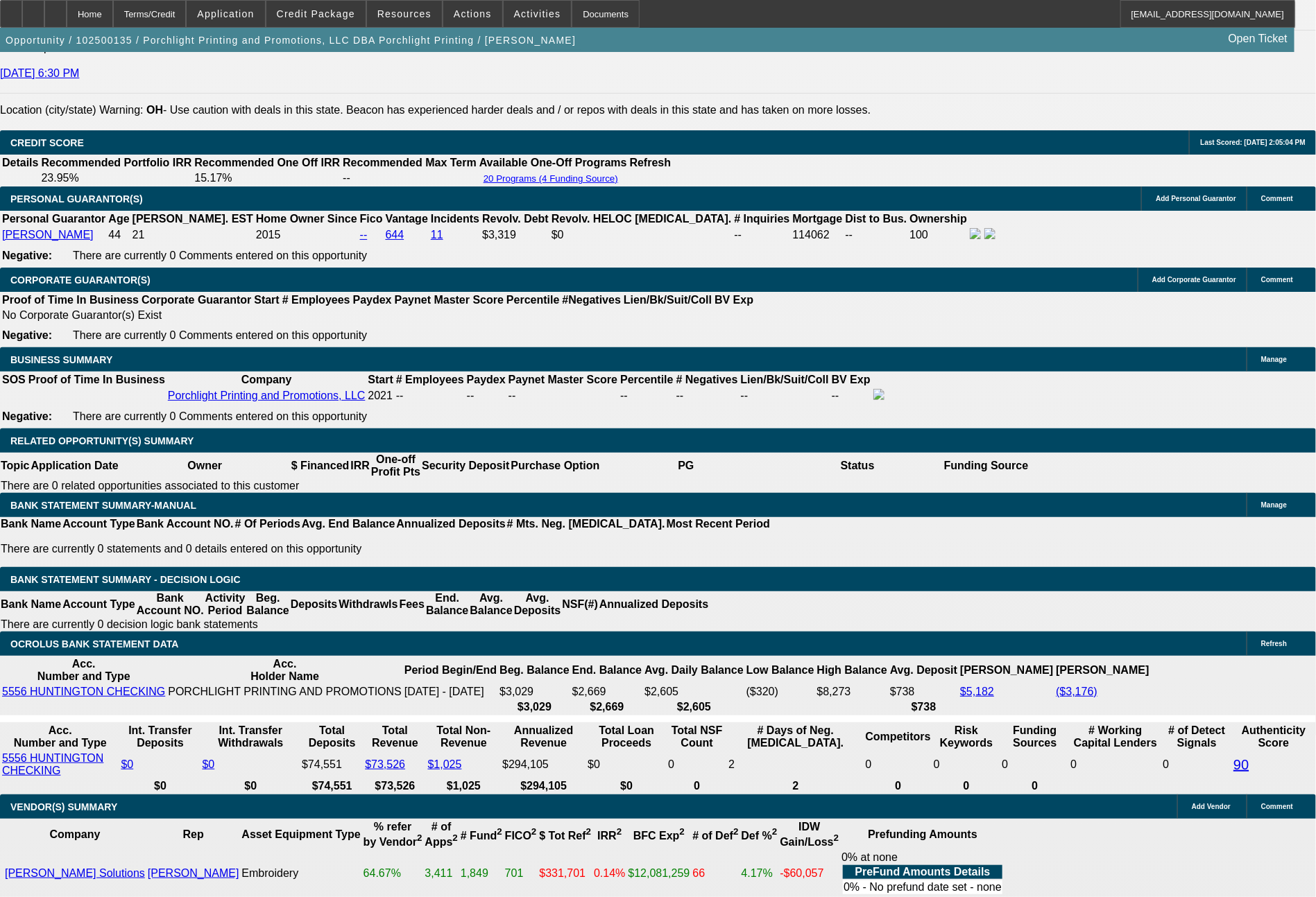
select select "0"
select select "2"
select select "0.1"
select select "4"
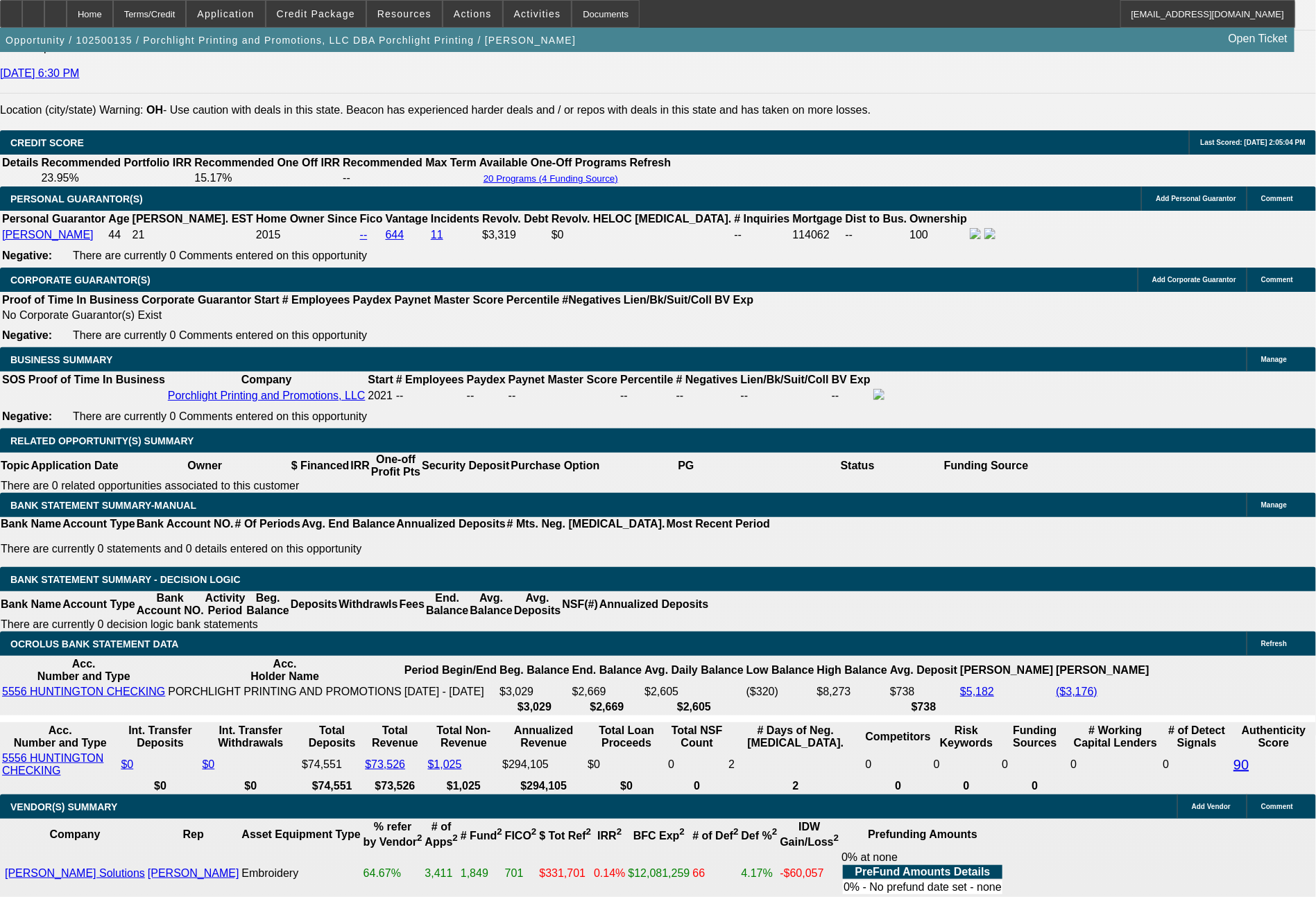
select select "0"
select select "2"
select select "0.1"
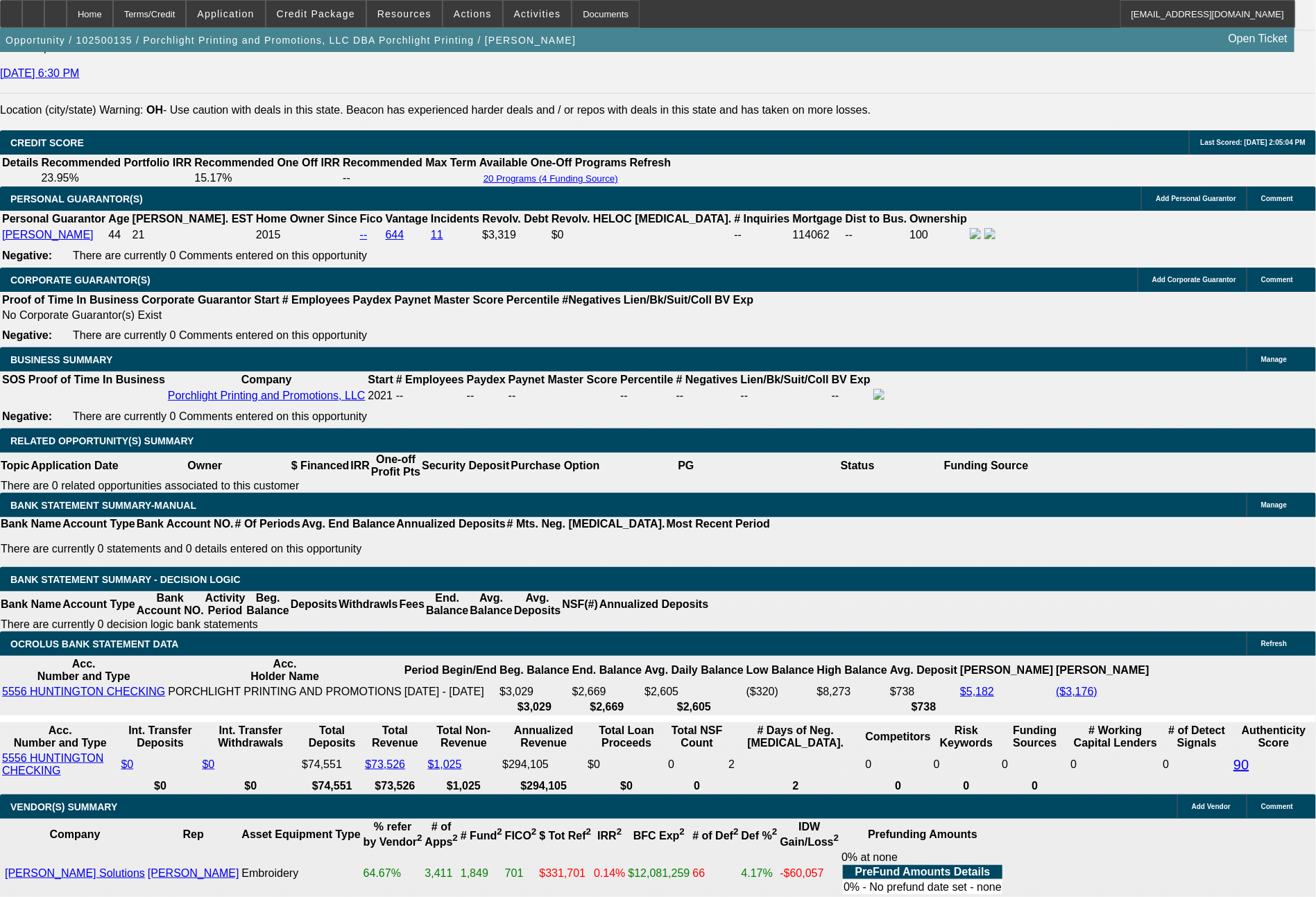
select select "4"
select select "0"
select select "2"
select select "0.1"
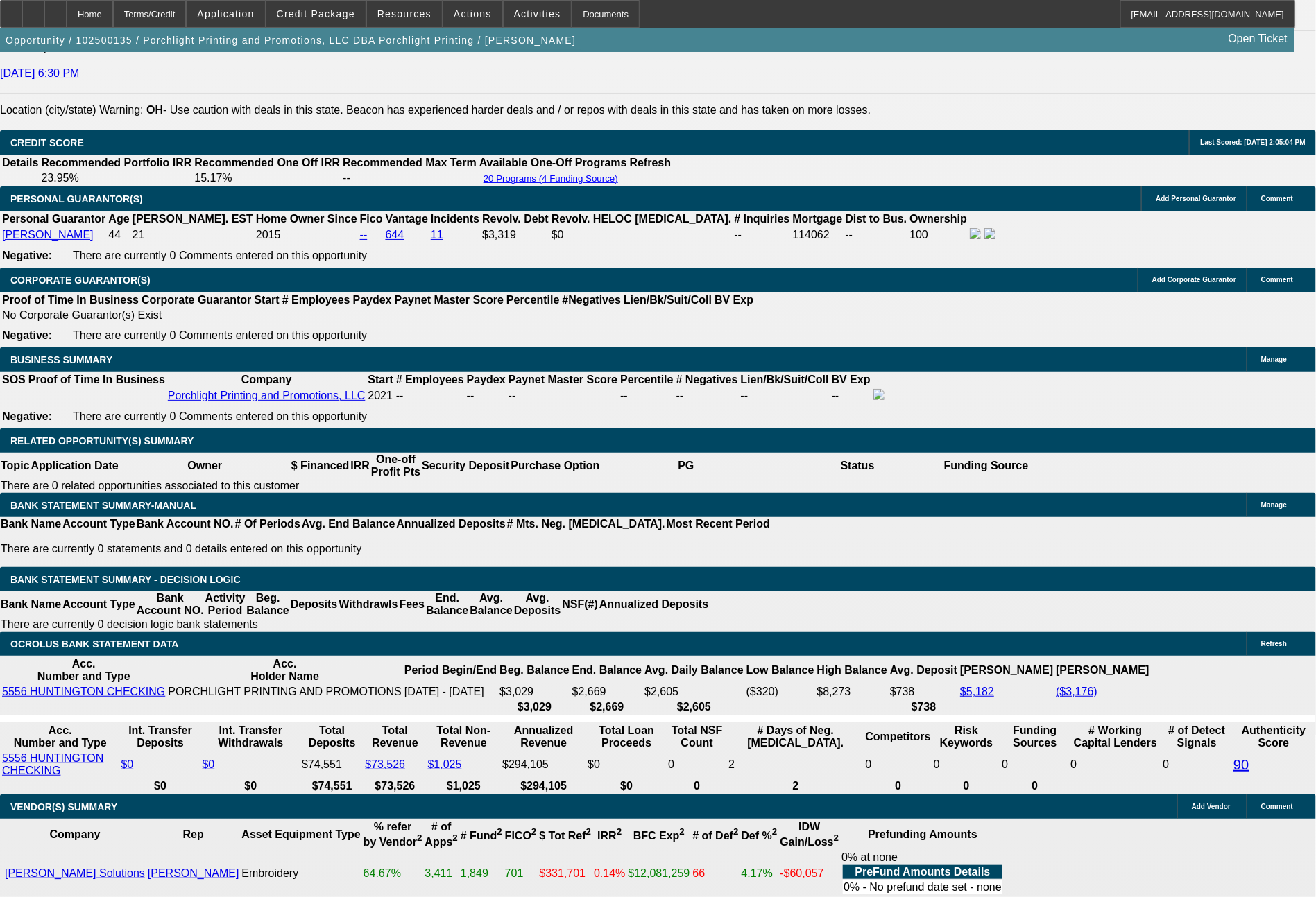
select select "4"
select select "0"
select select "2"
select select "0"
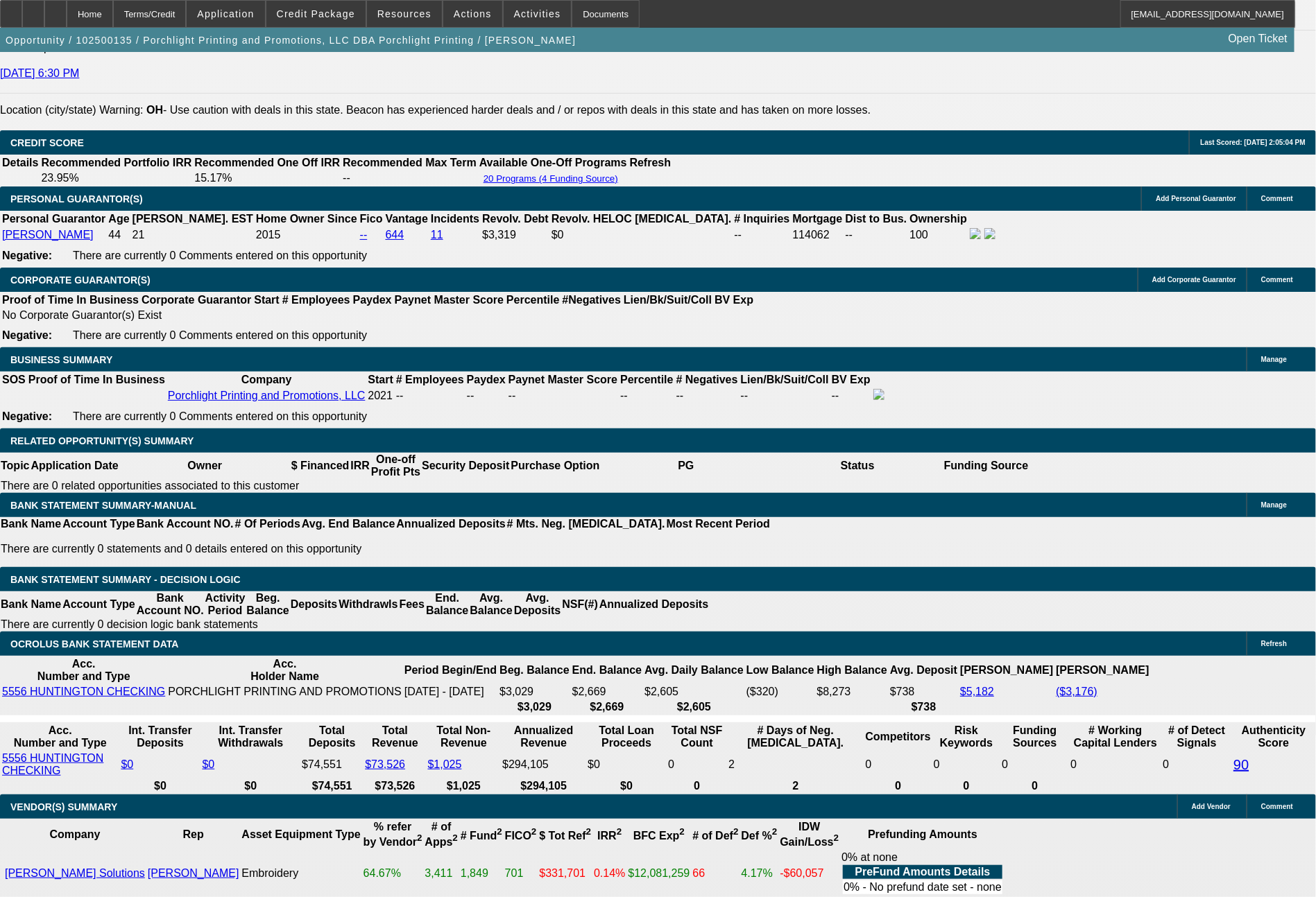
select select "6"
select select "0"
select select "2"
select select "0"
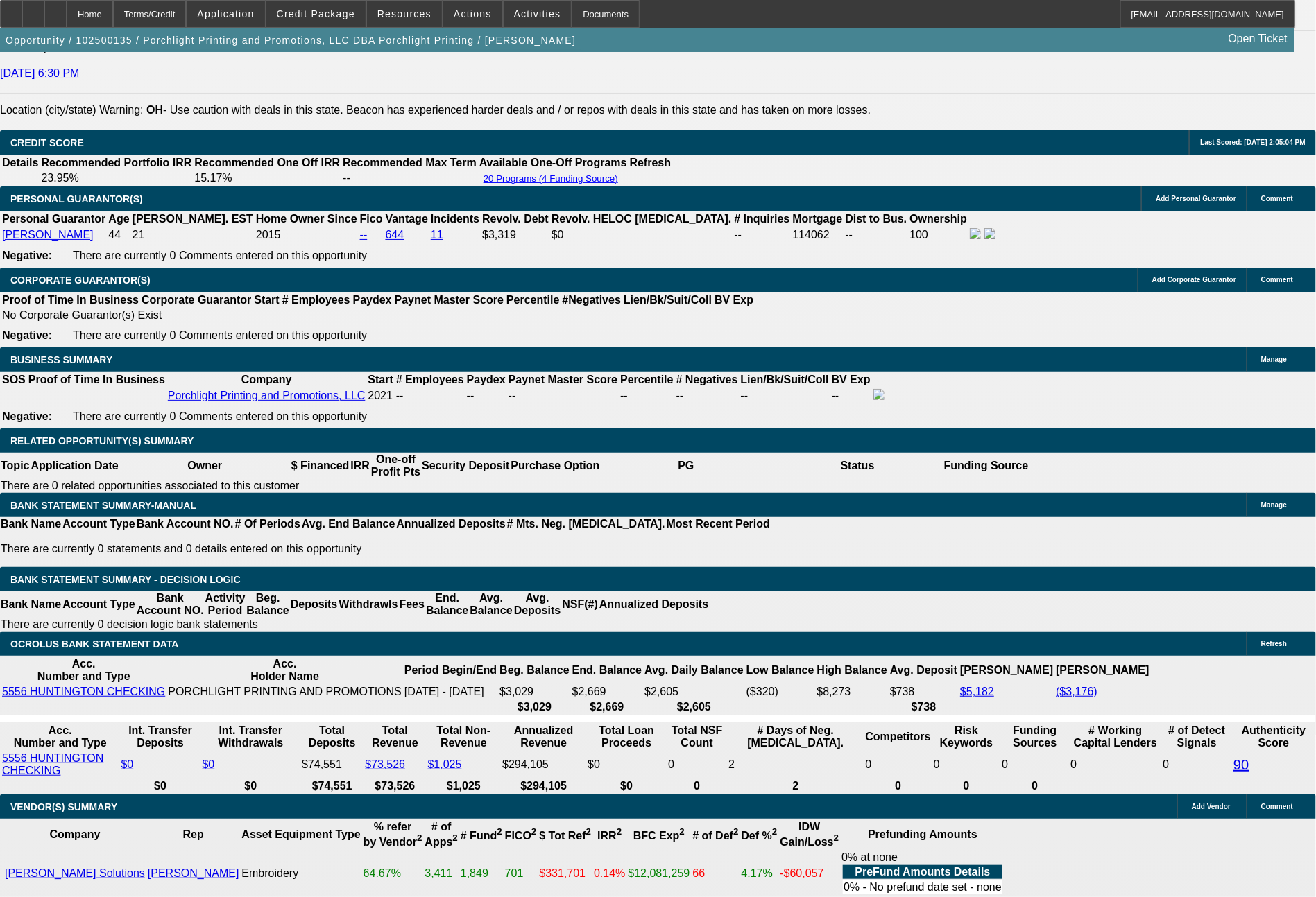
select select "6"
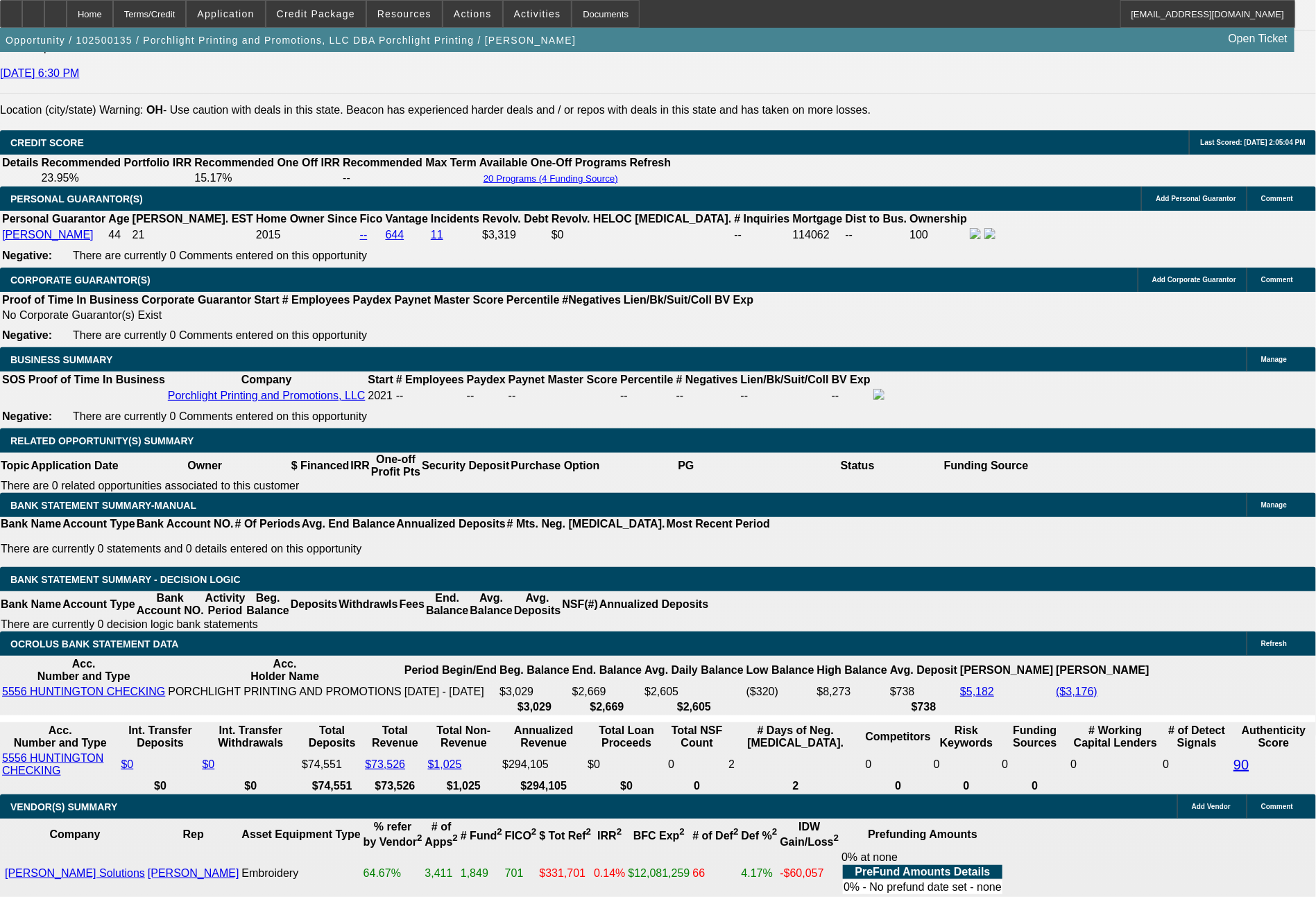
scroll to position [0, 0]
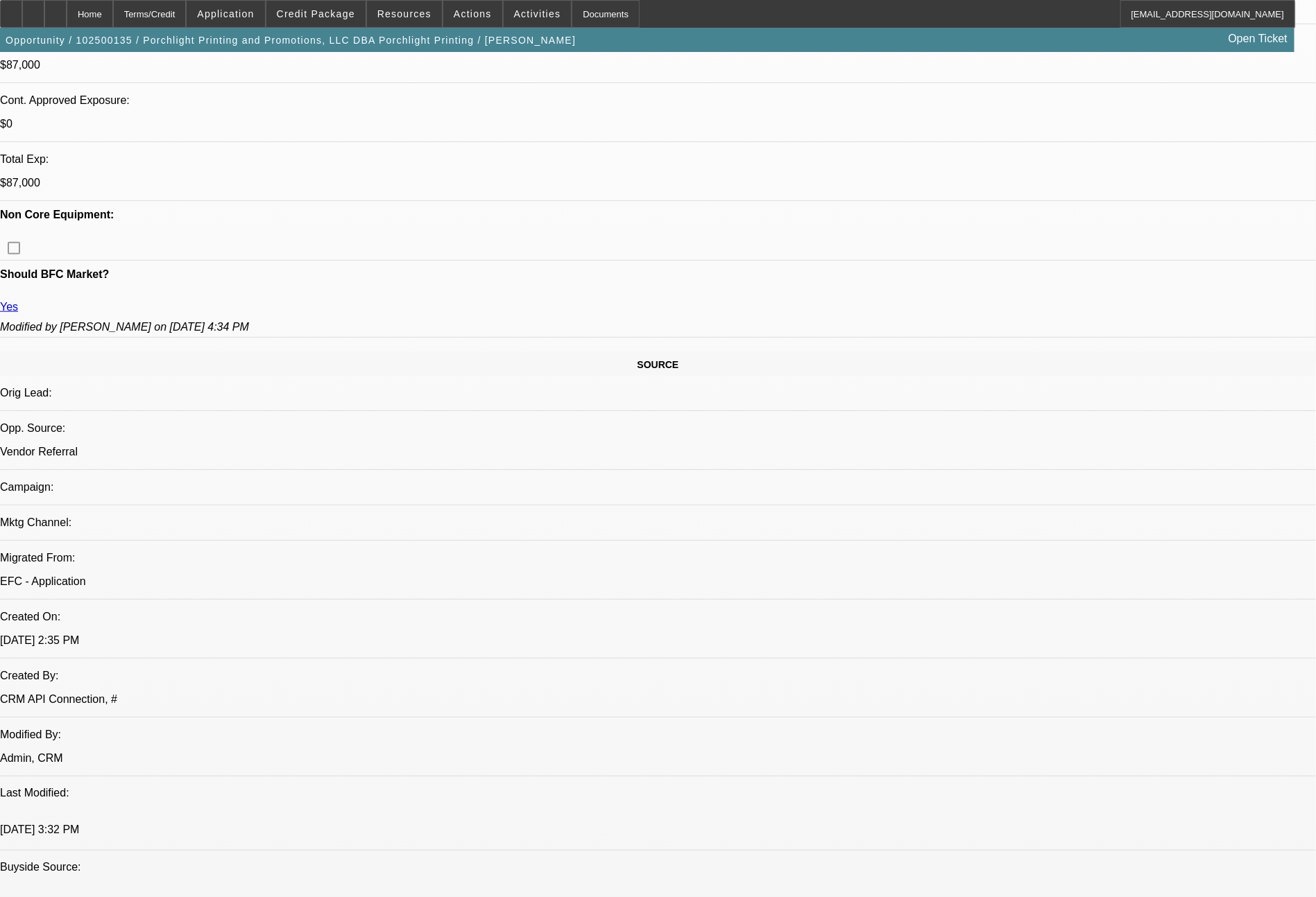
scroll to position [386, 0]
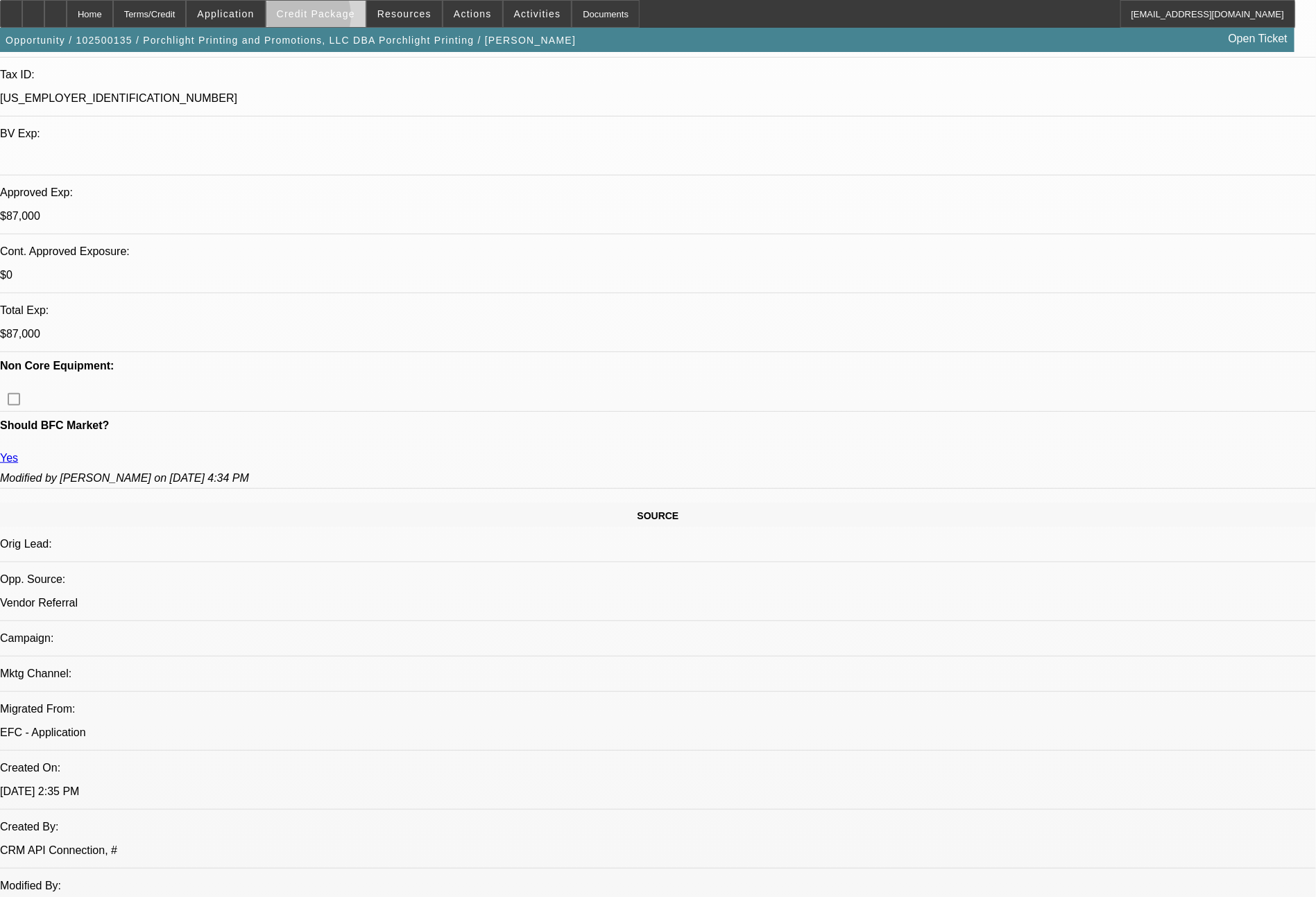
click at [323, 19] on span at bounding box center [315, 13] width 99 height 33
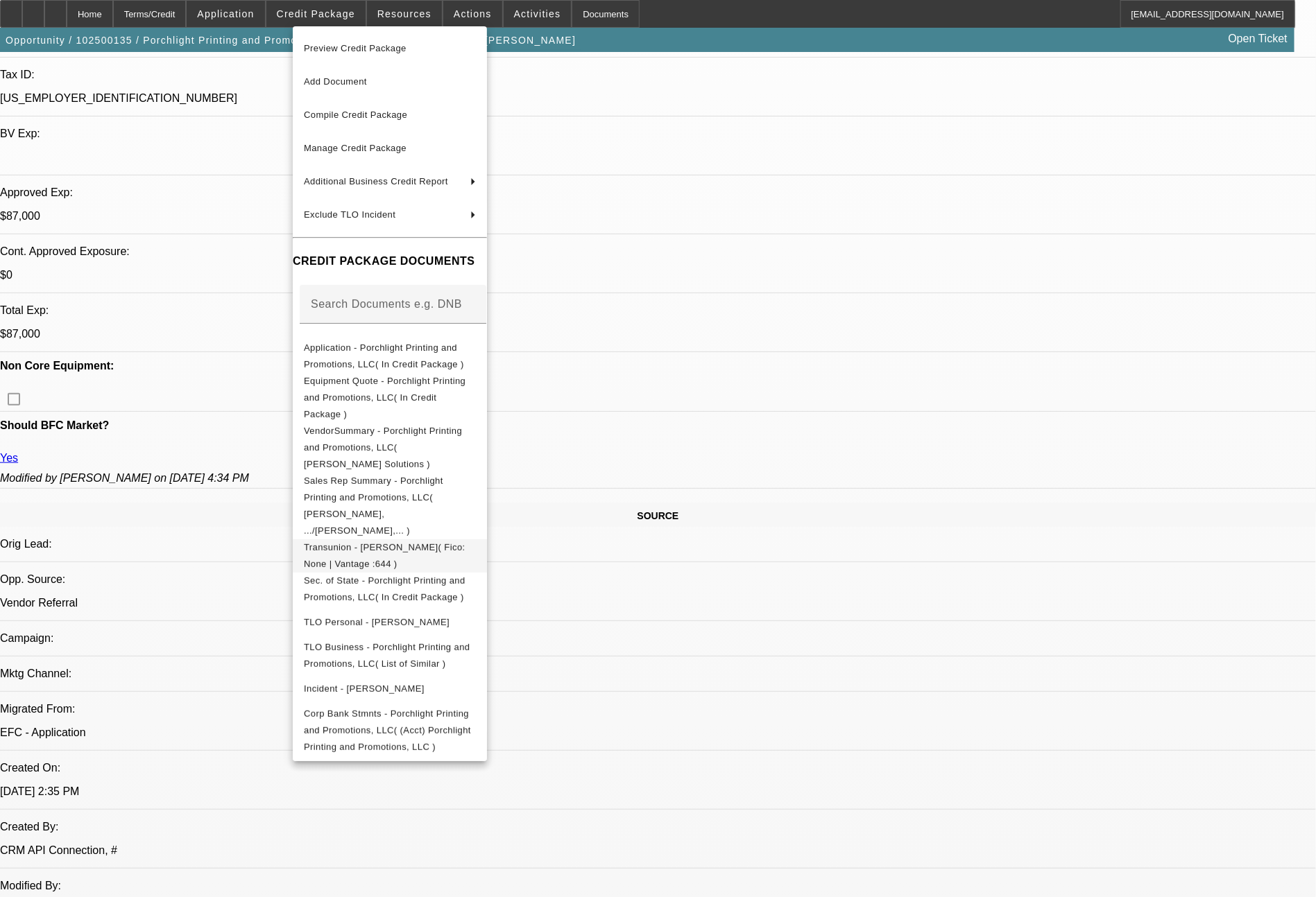
click at [445, 542] on span "Transunion - Clark, Ian( Fico: None | Vantage :644 )" at bounding box center [385, 555] width 162 height 27
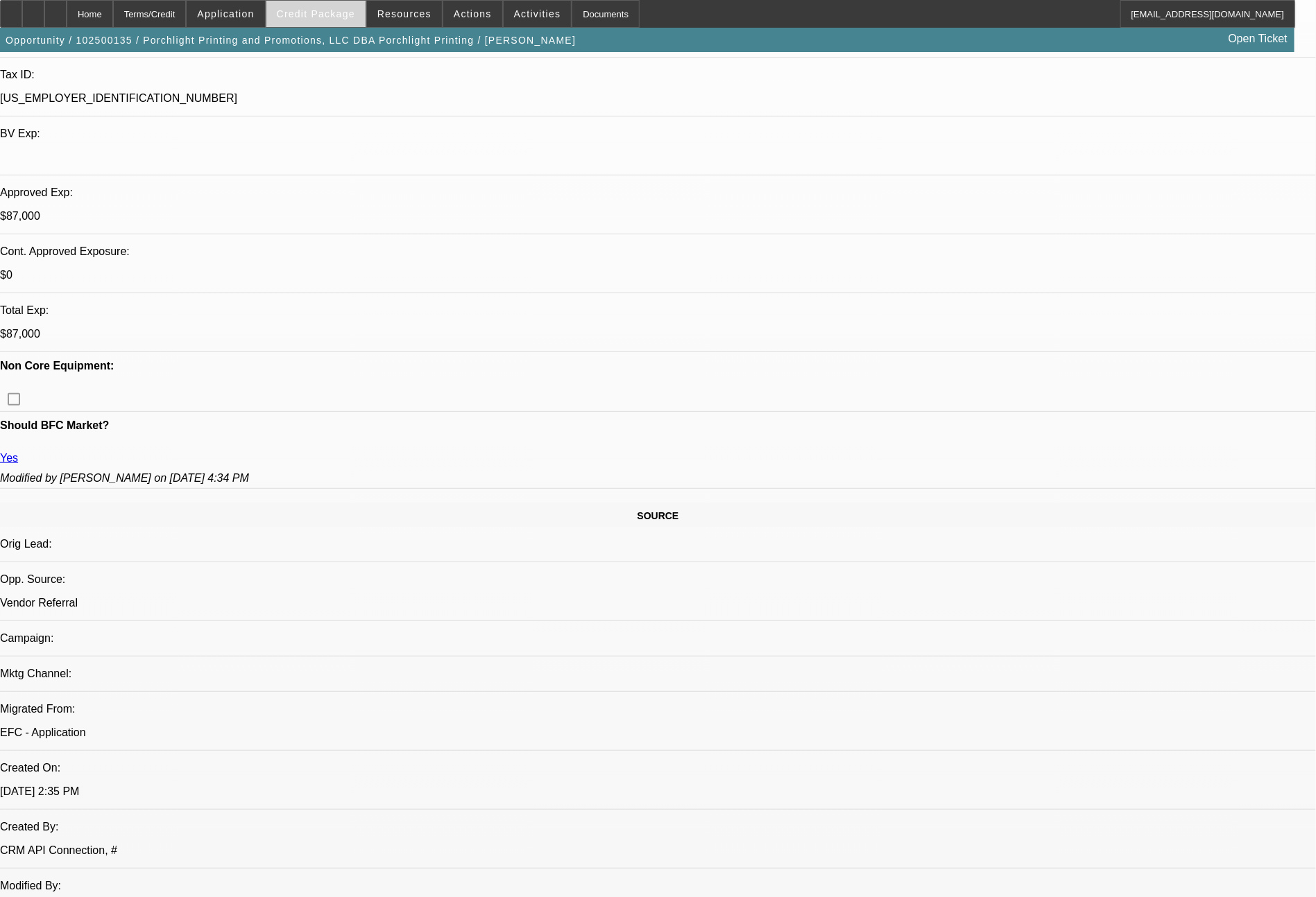
click at [355, 17] on span "Credit Package" at bounding box center [316, 13] width 78 height 11
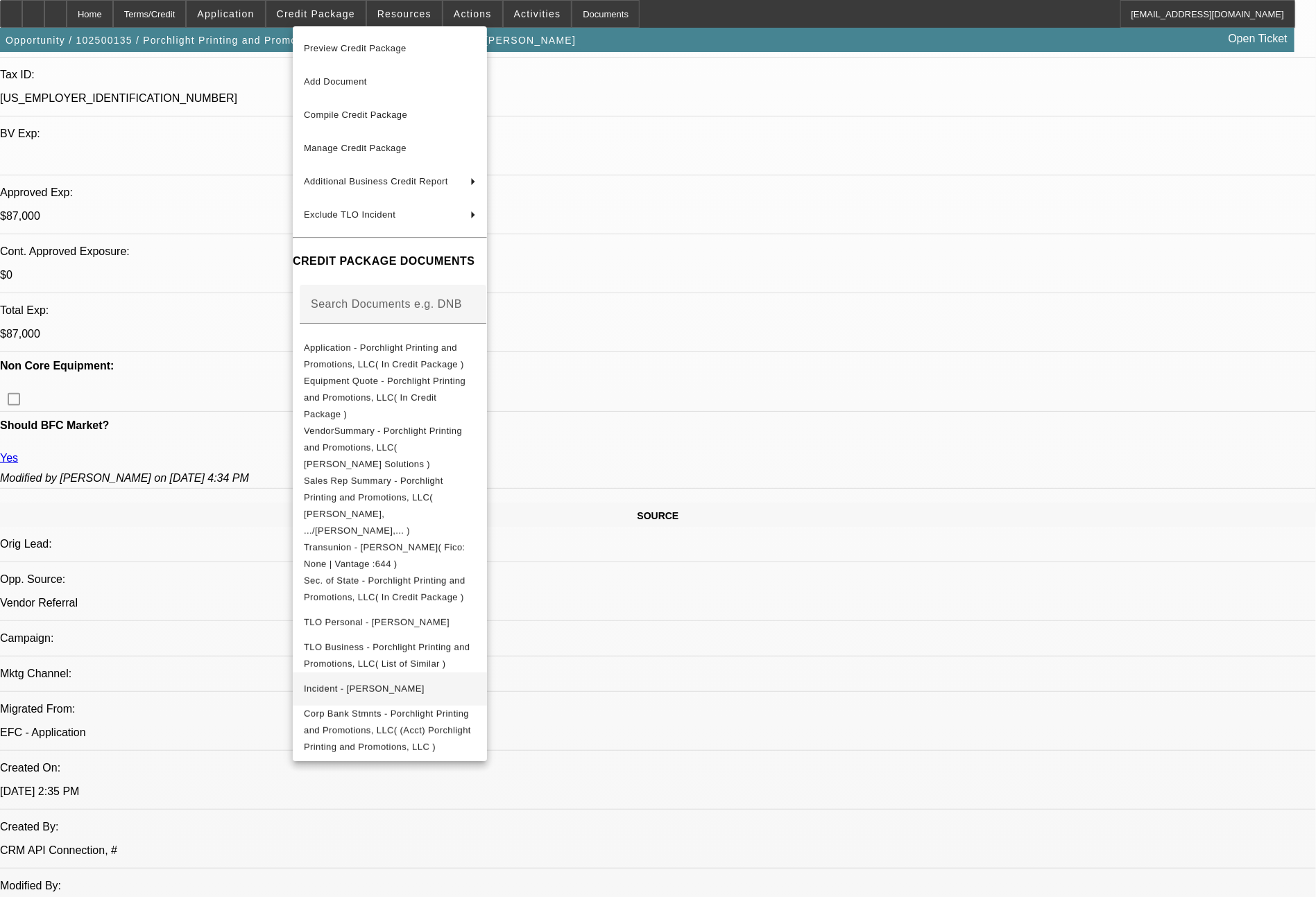
click at [395, 681] on span "Incident - Clark, Ian" at bounding box center [390, 689] width 172 height 17
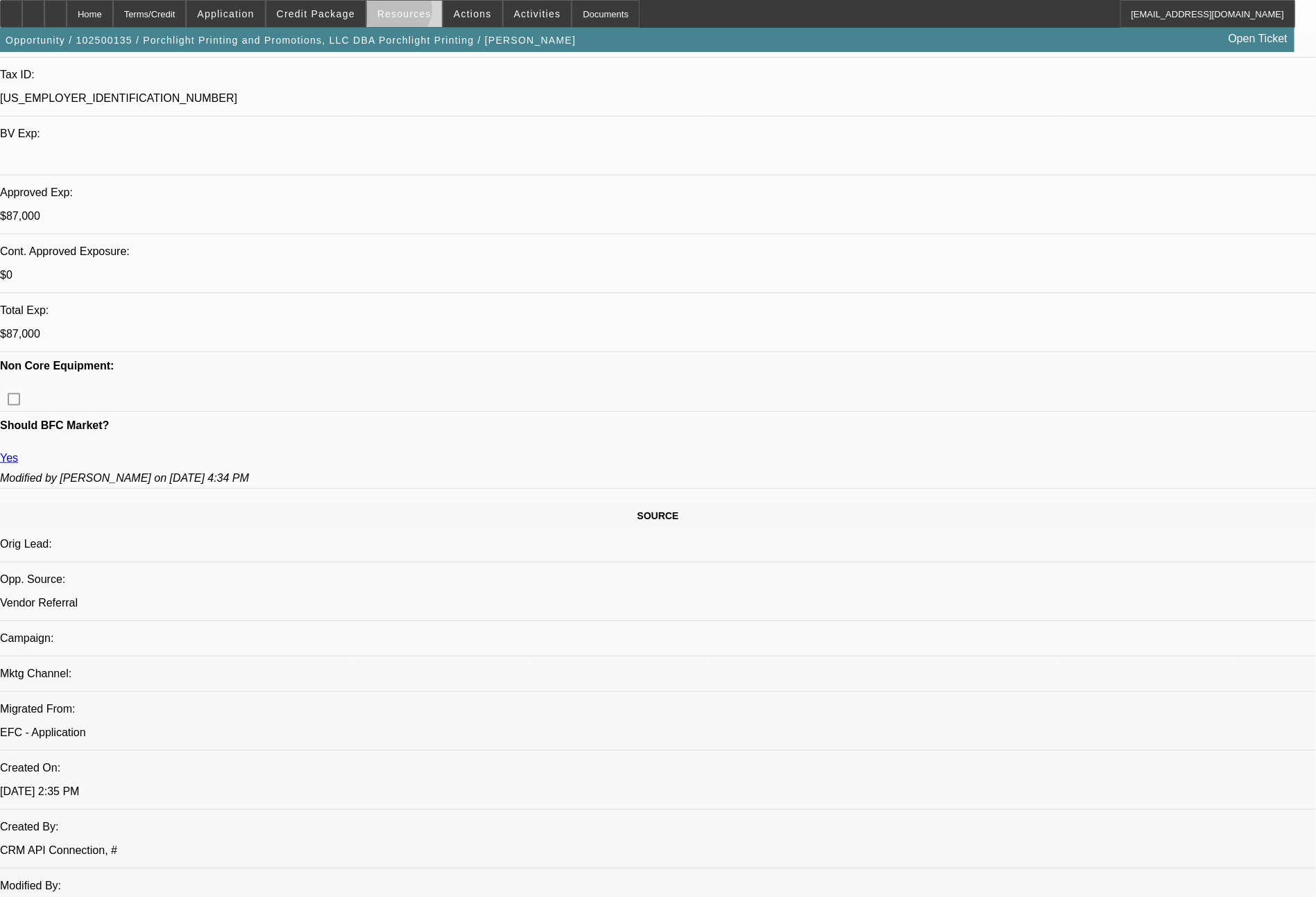
click at [408, 13] on span "Resources" at bounding box center [404, 13] width 54 height 11
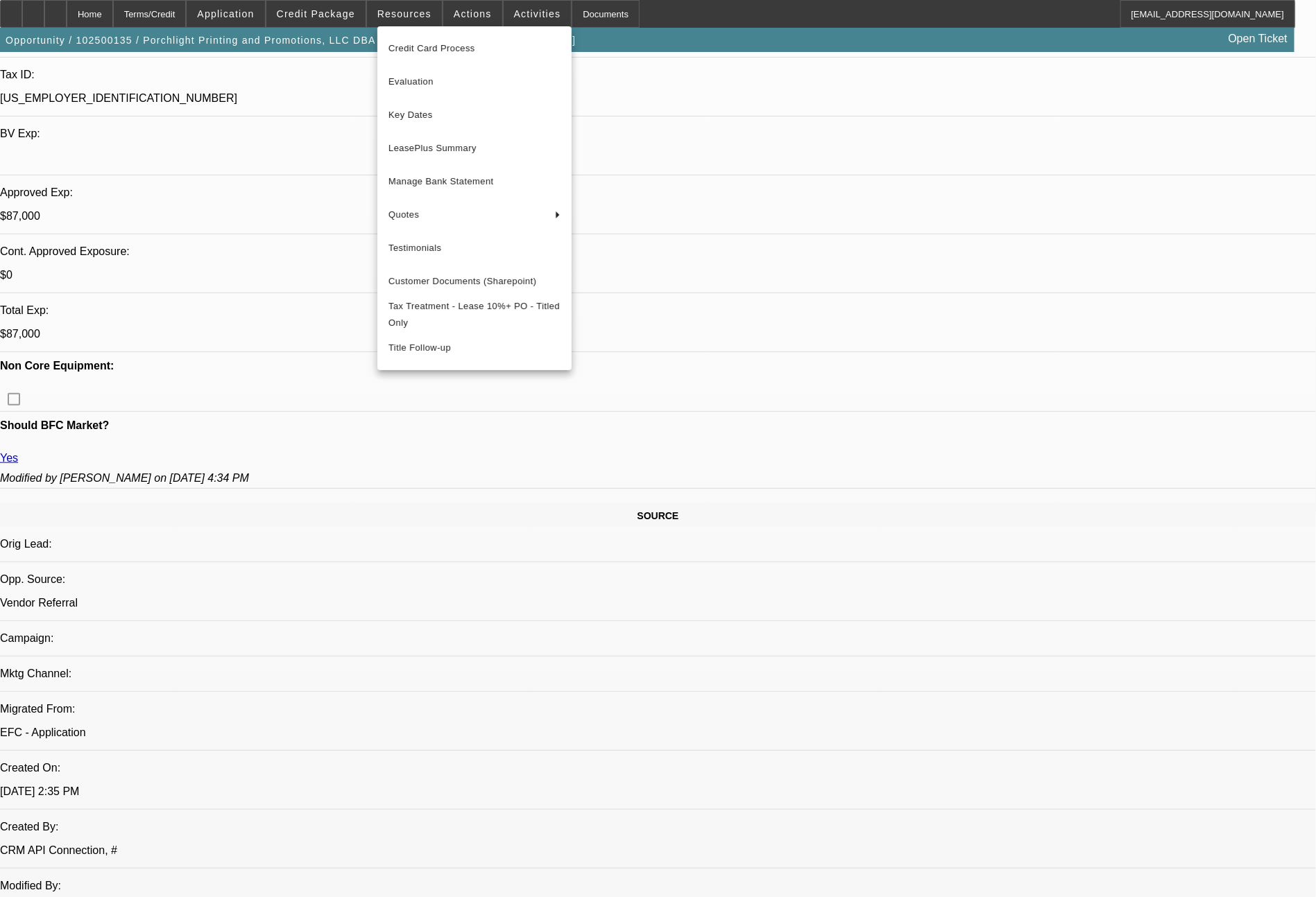
click at [340, 17] on div at bounding box center [658, 448] width 1316 height 897
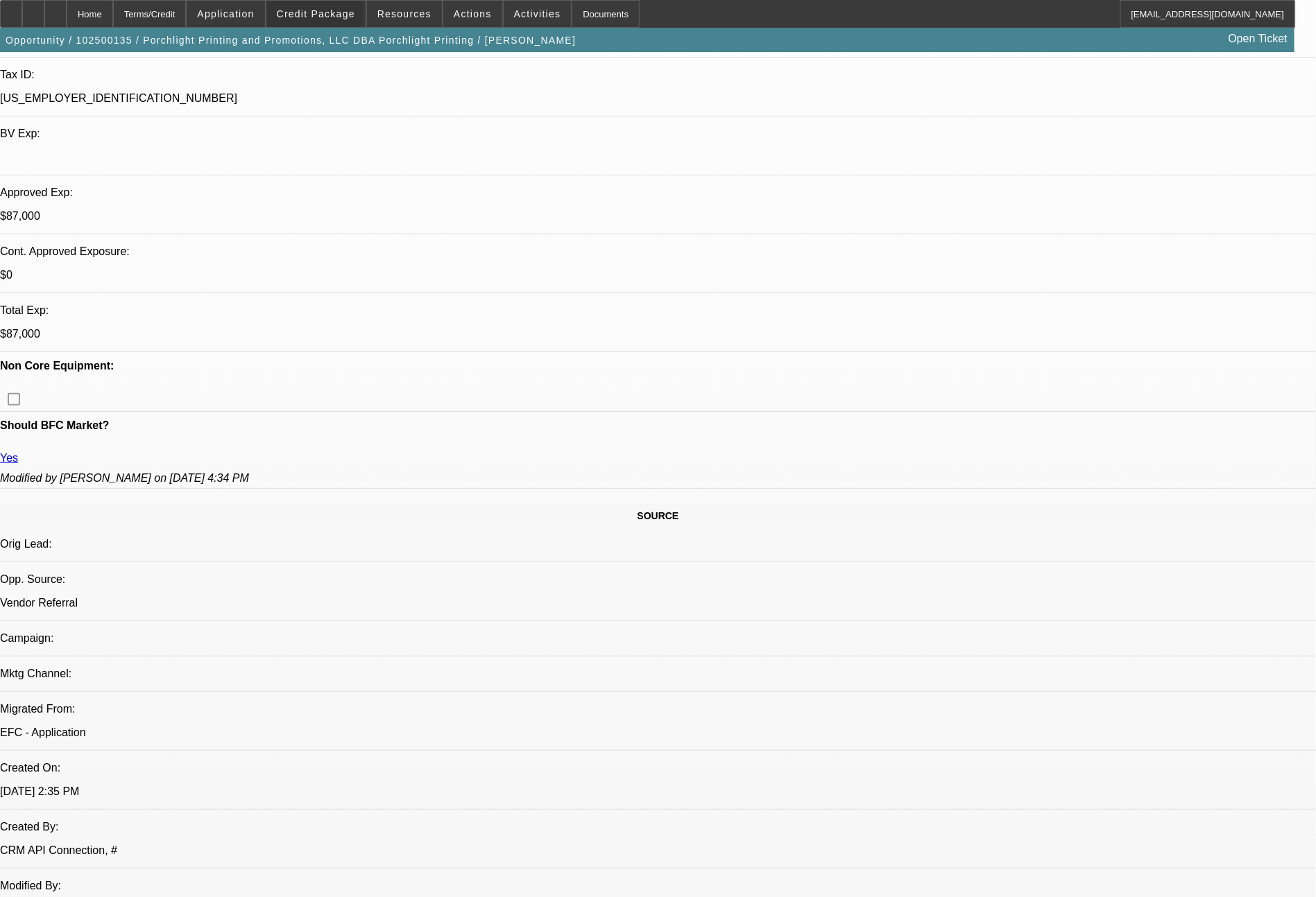
click at [340, 17] on span "Credit Package" at bounding box center [316, 13] width 78 height 11
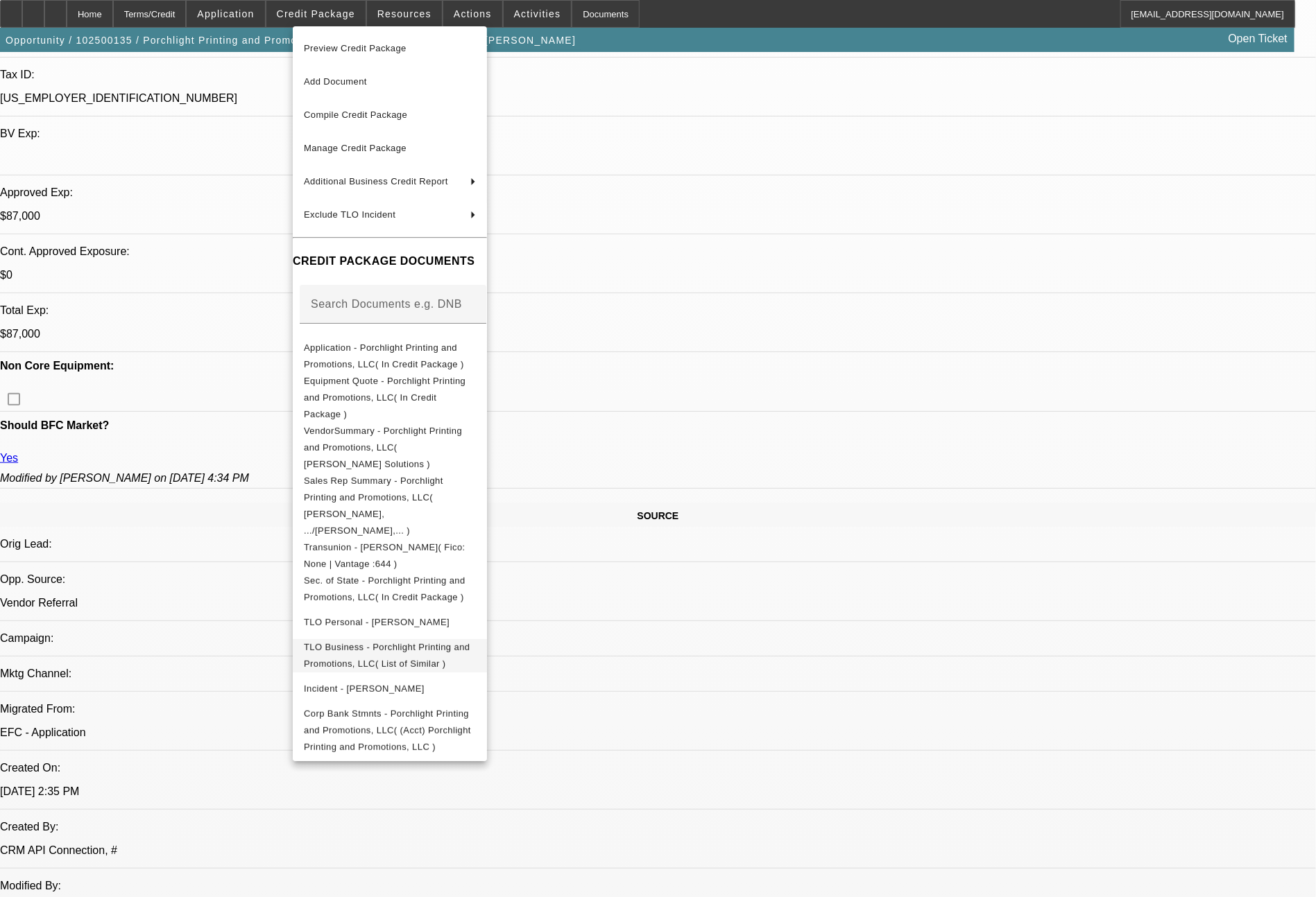
click at [415, 642] on span "TLO Business - Porchlight Printing and Promotions, LLC( List of Similar )" at bounding box center [387, 655] width 166 height 27
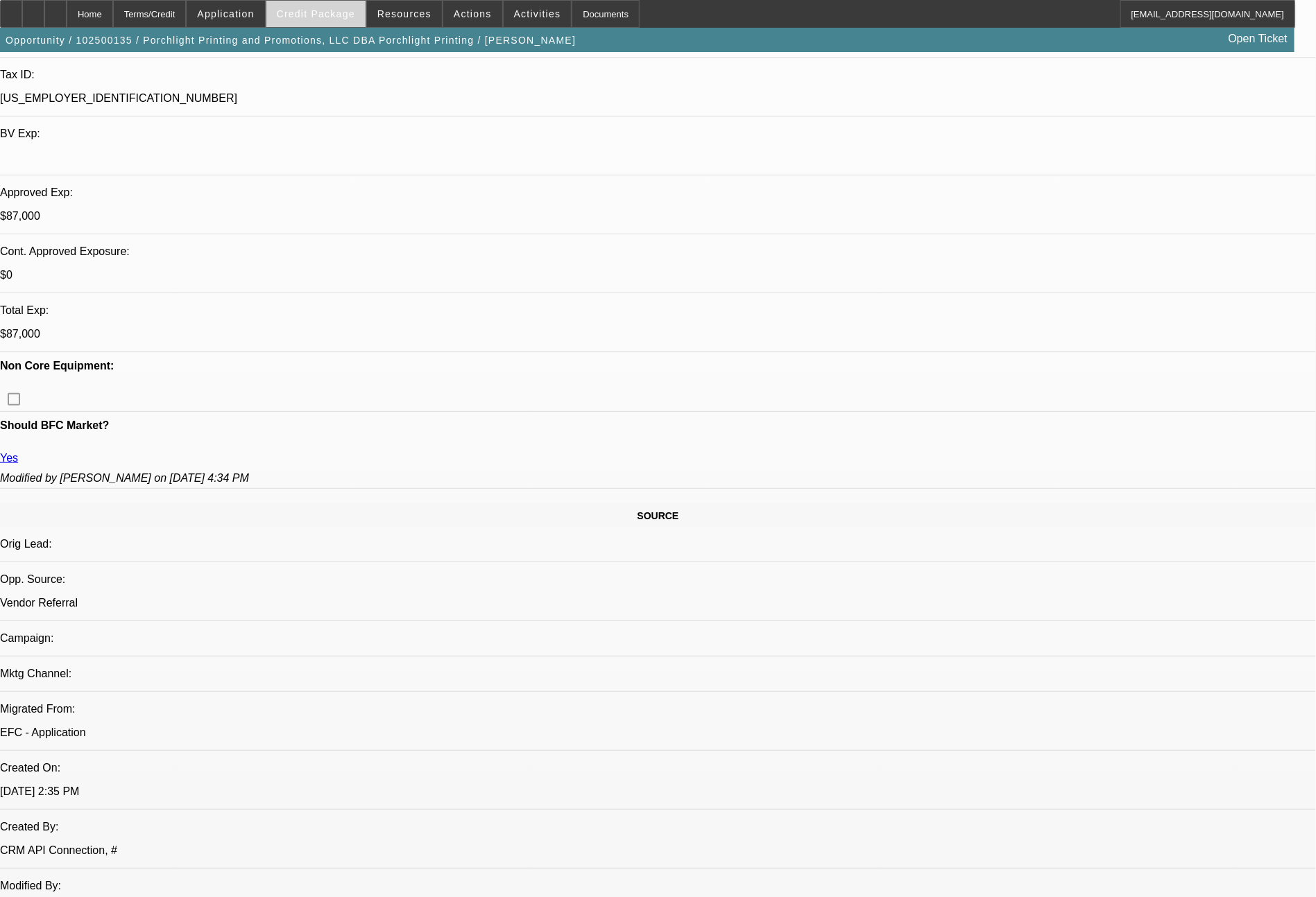
click at [336, 12] on span "Credit Package" at bounding box center [316, 13] width 78 height 11
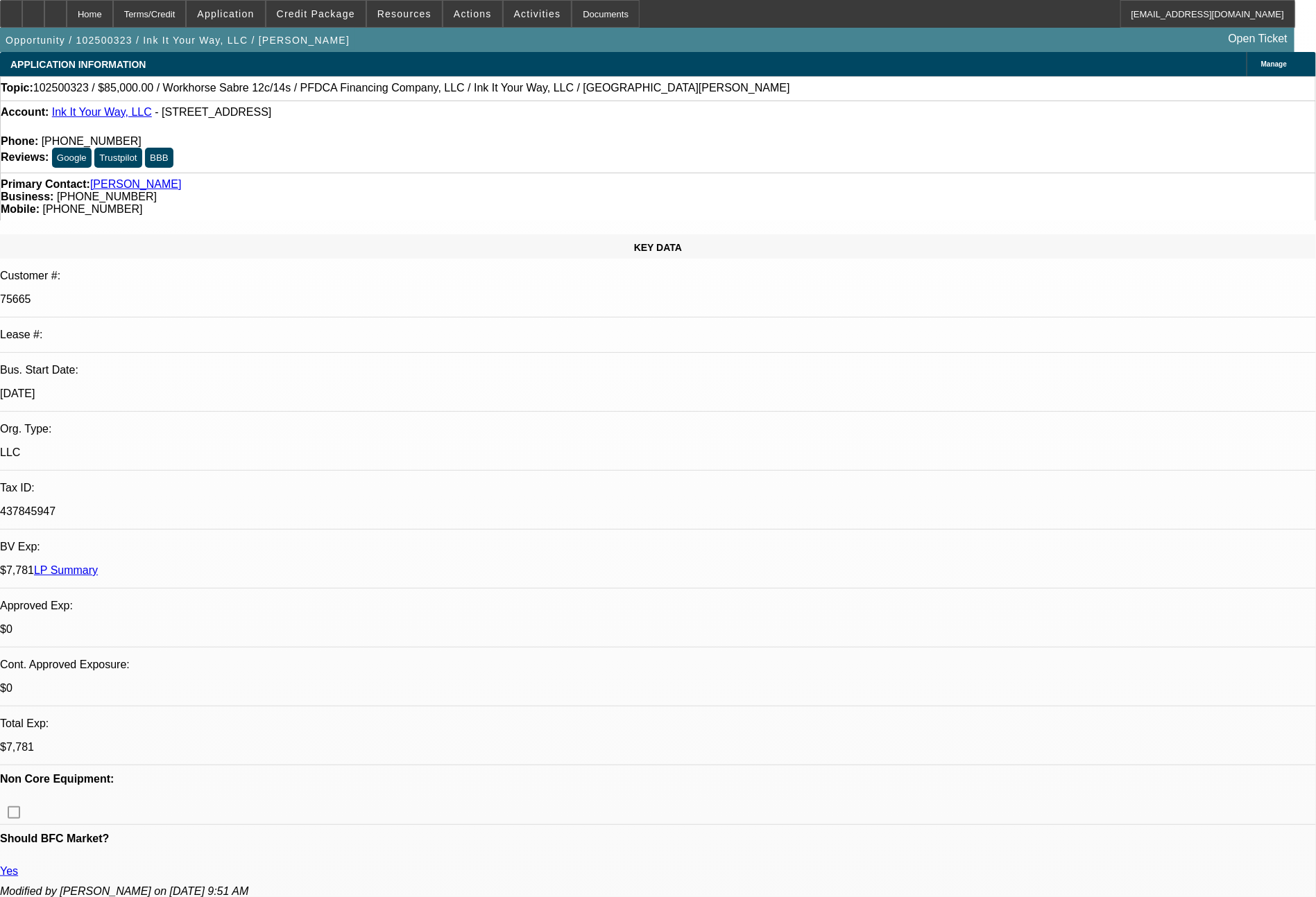
select select "0"
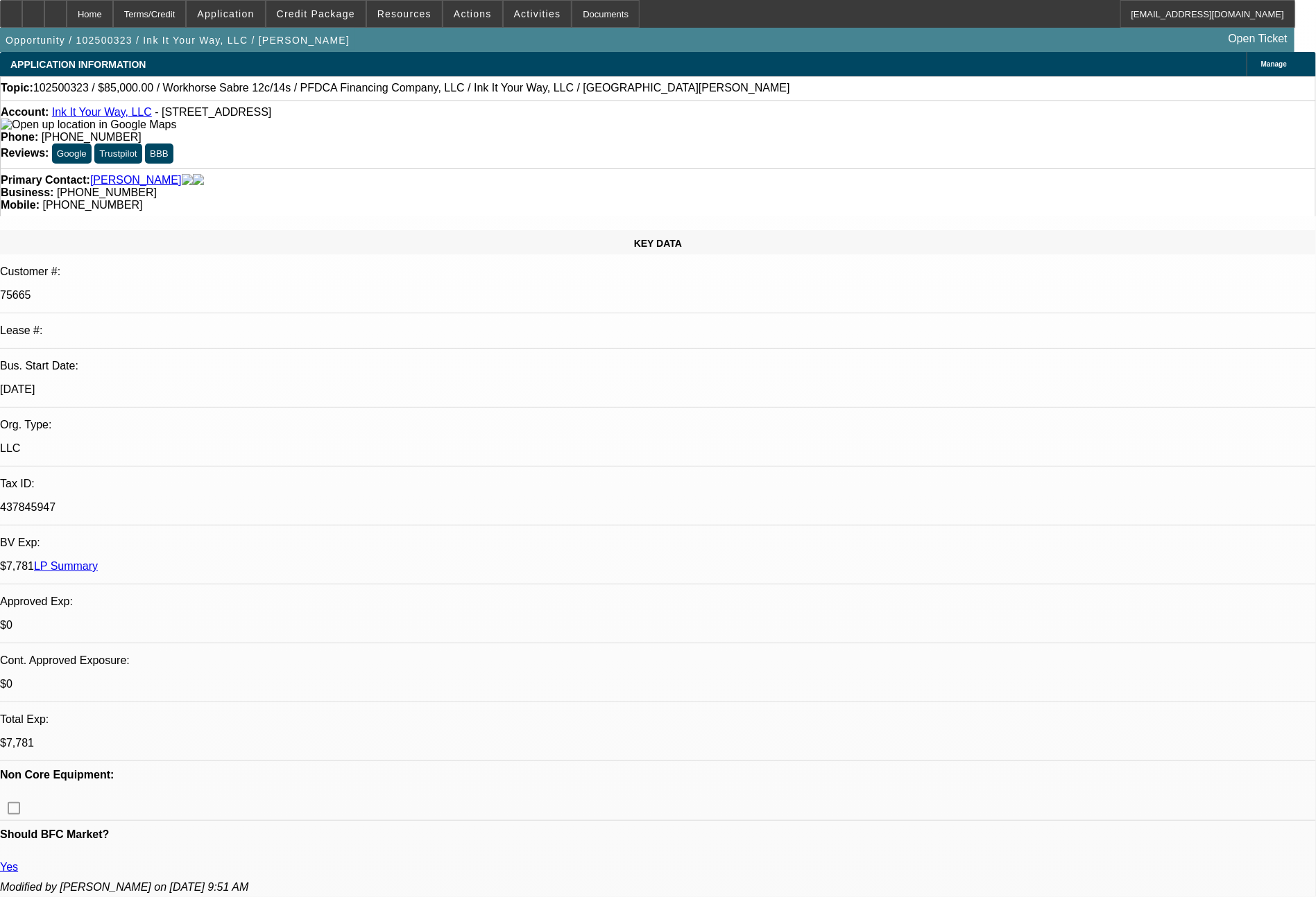
select select "2"
select select "0.1"
select select "4"
select select "0"
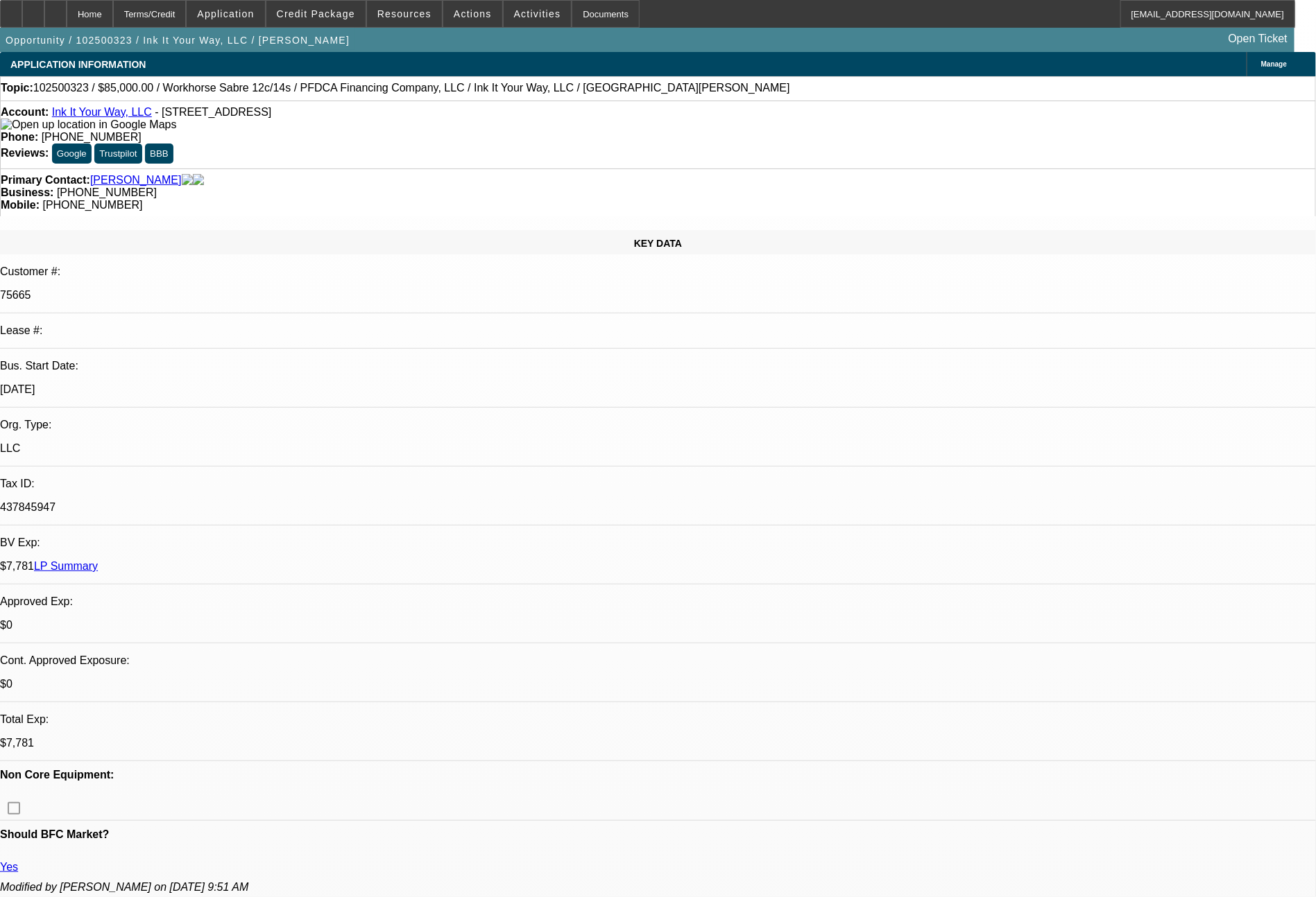
select select "2"
select select "0.1"
select select "4"
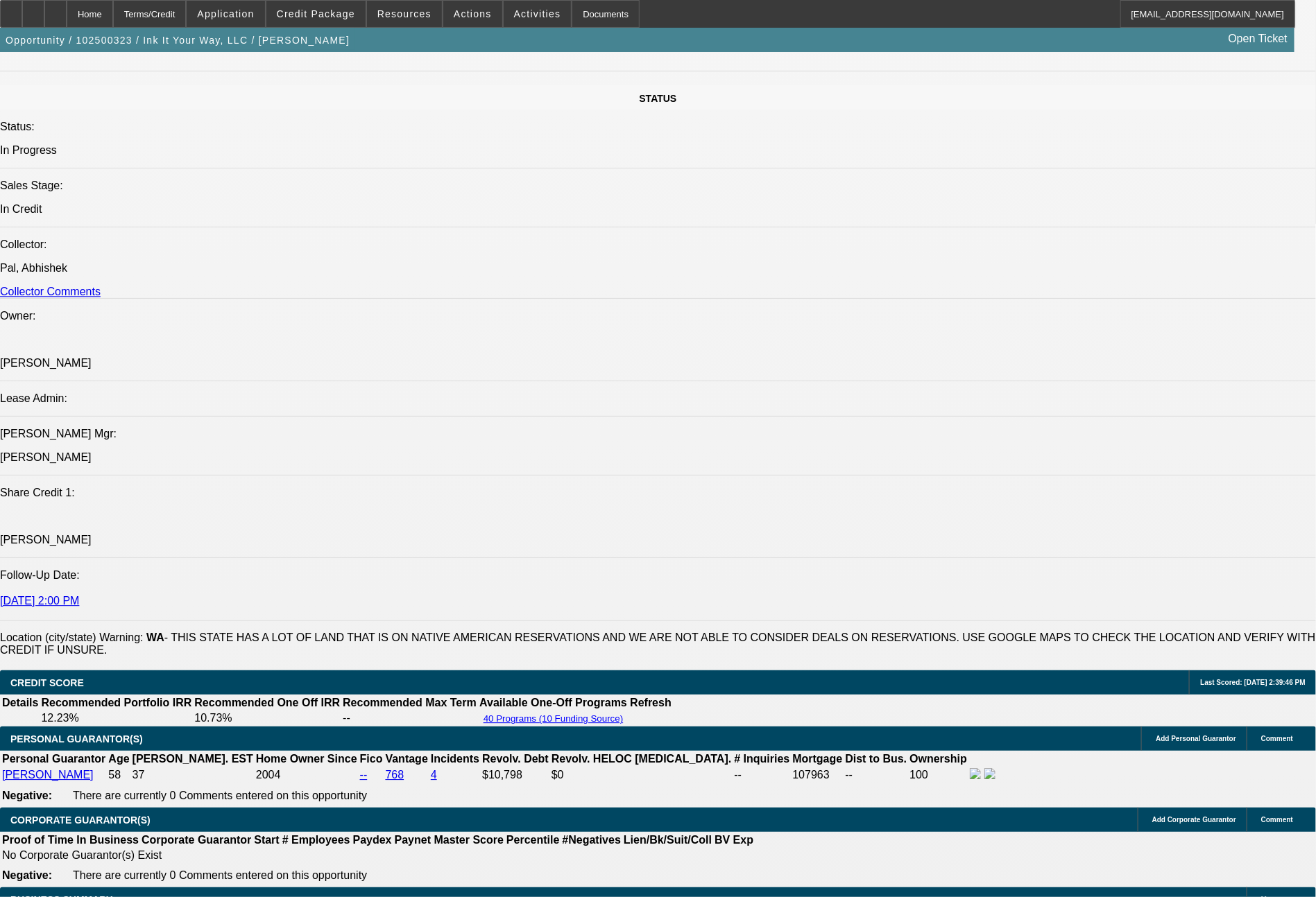
scroll to position [2356, 0]
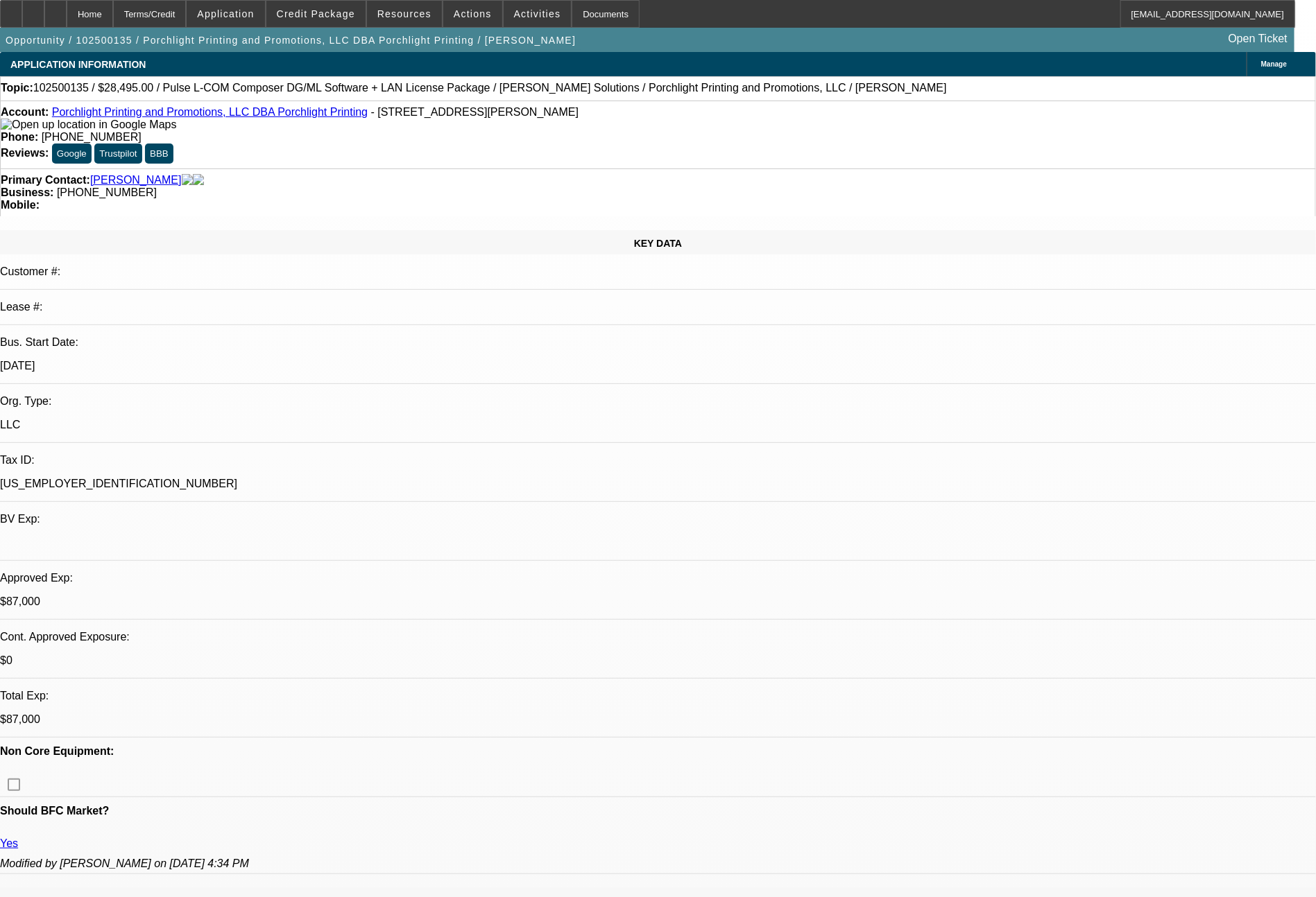
select select "0"
select select "2"
select select "0.1"
select select "4"
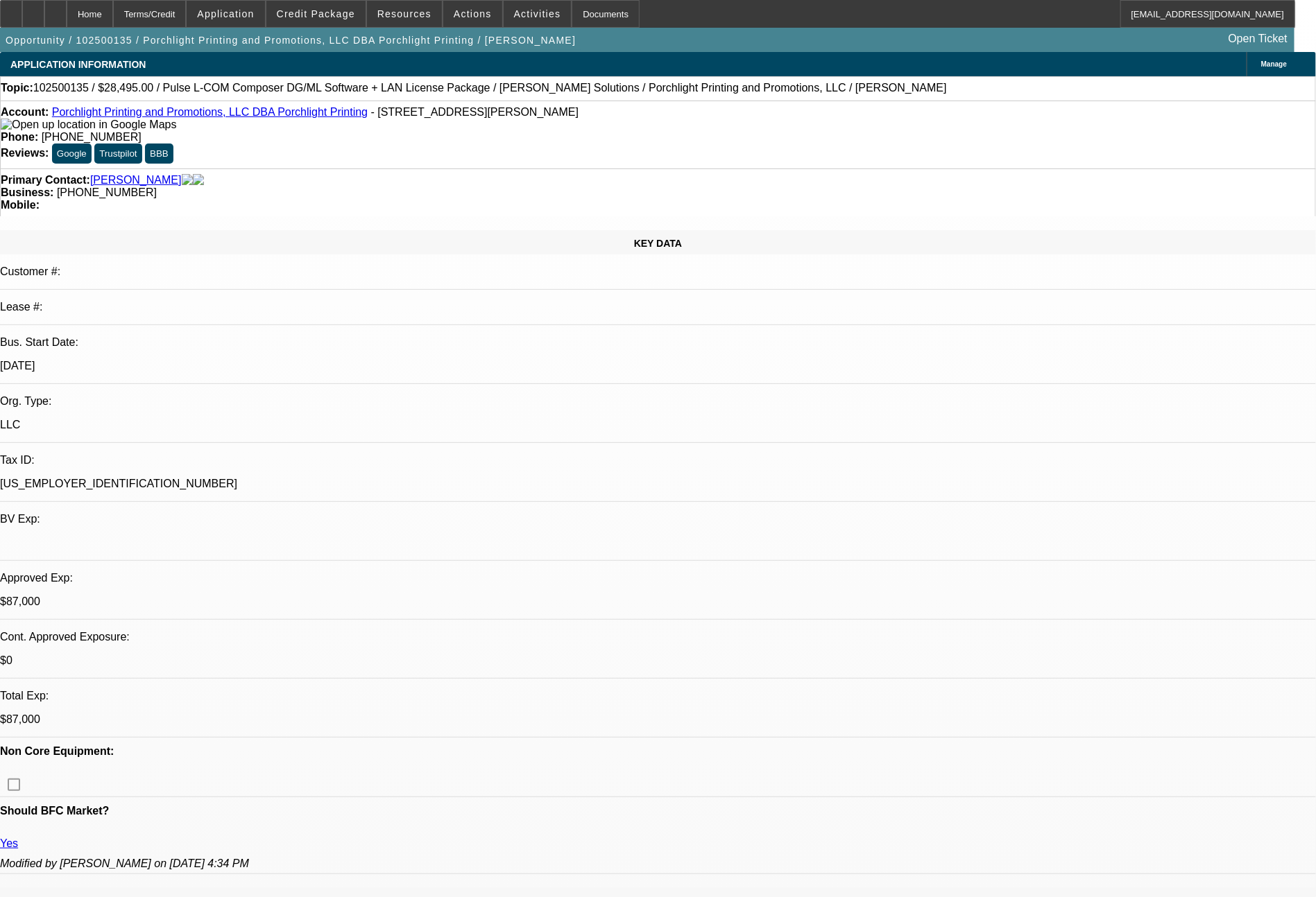
select select "0"
select select "2"
select select "0.1"
select select "4"
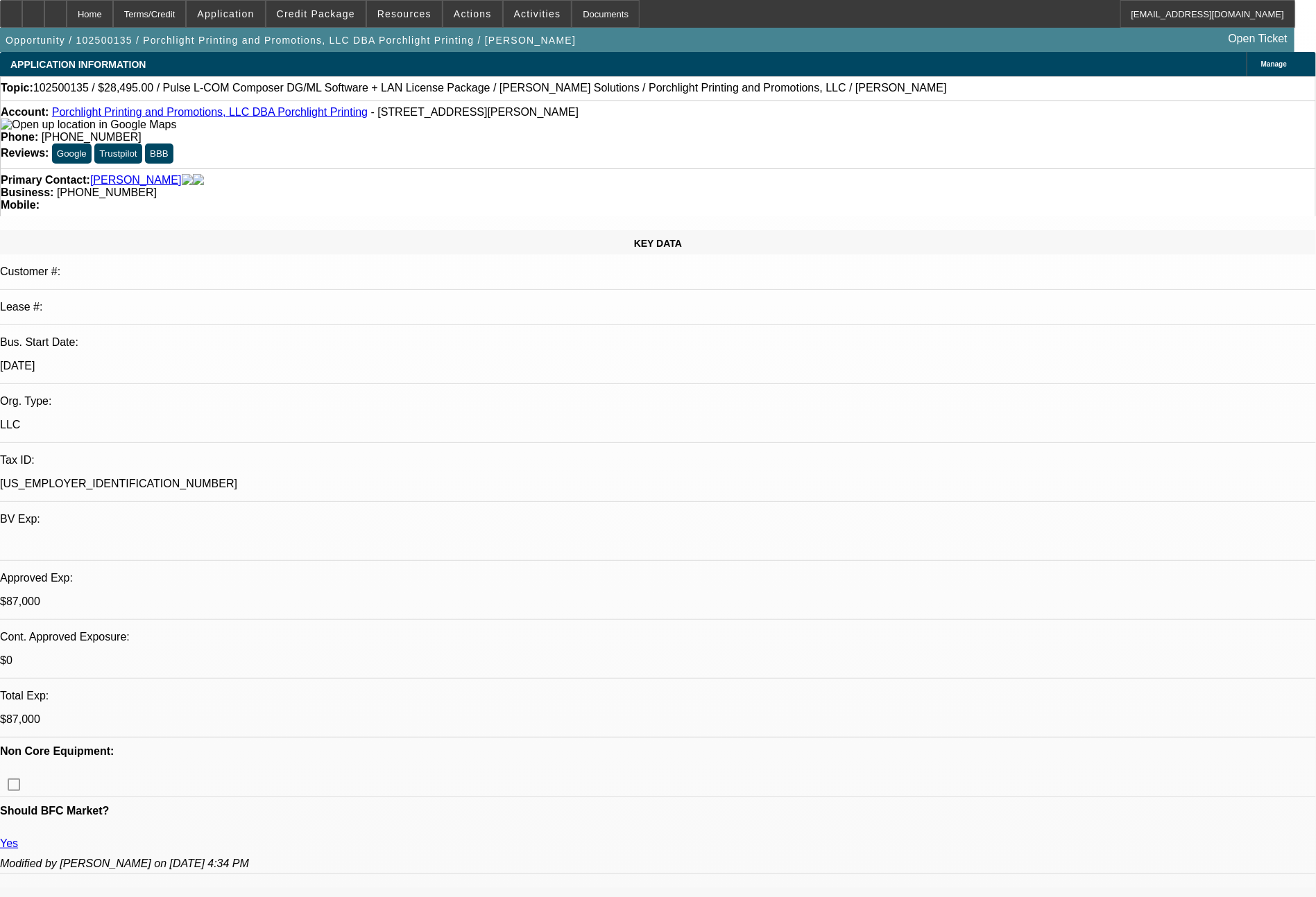
select select "0"
select select "2"
select select "0"
select select "6"
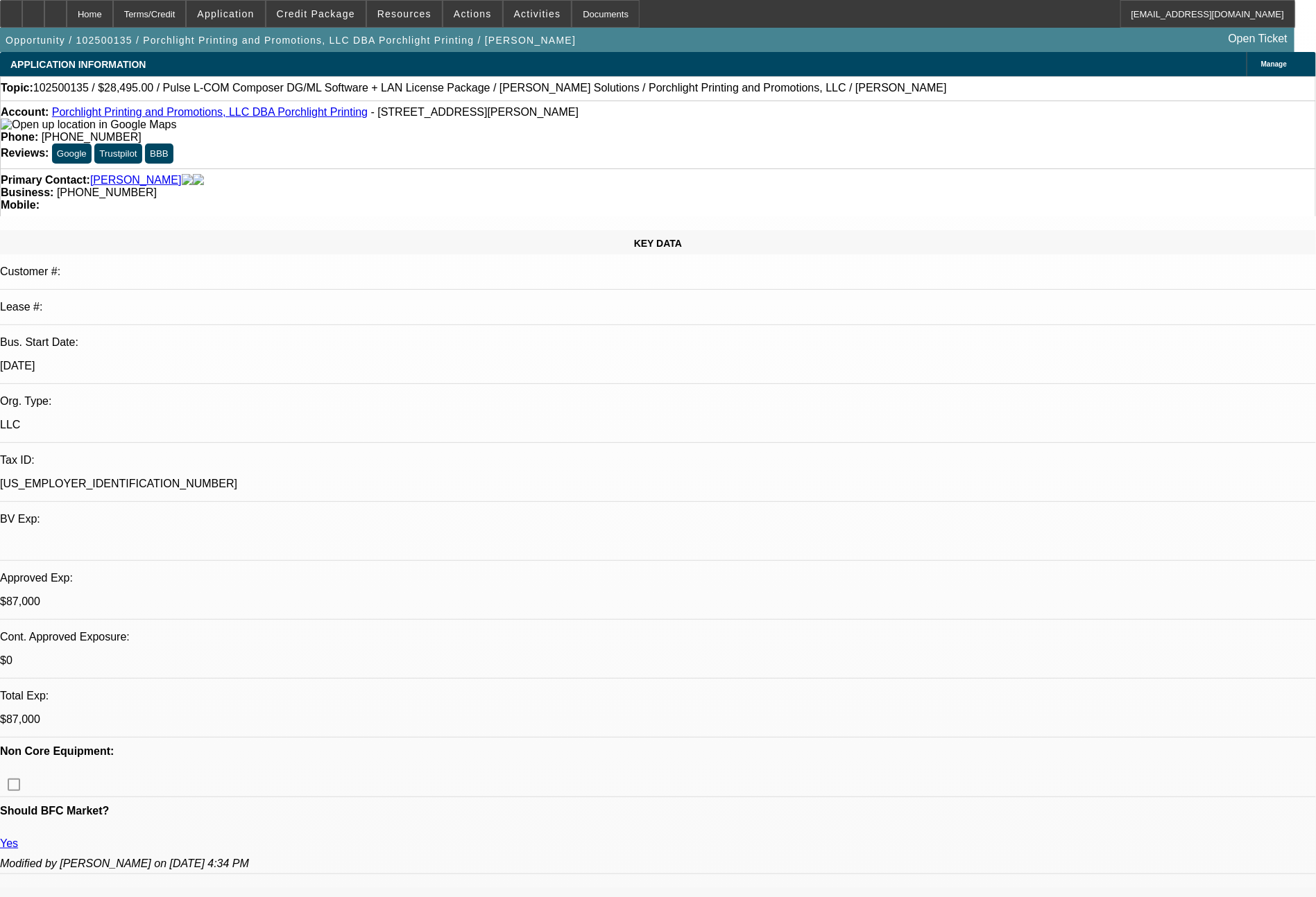
select select "0"
select select "2"
select select "0"
select select "6"
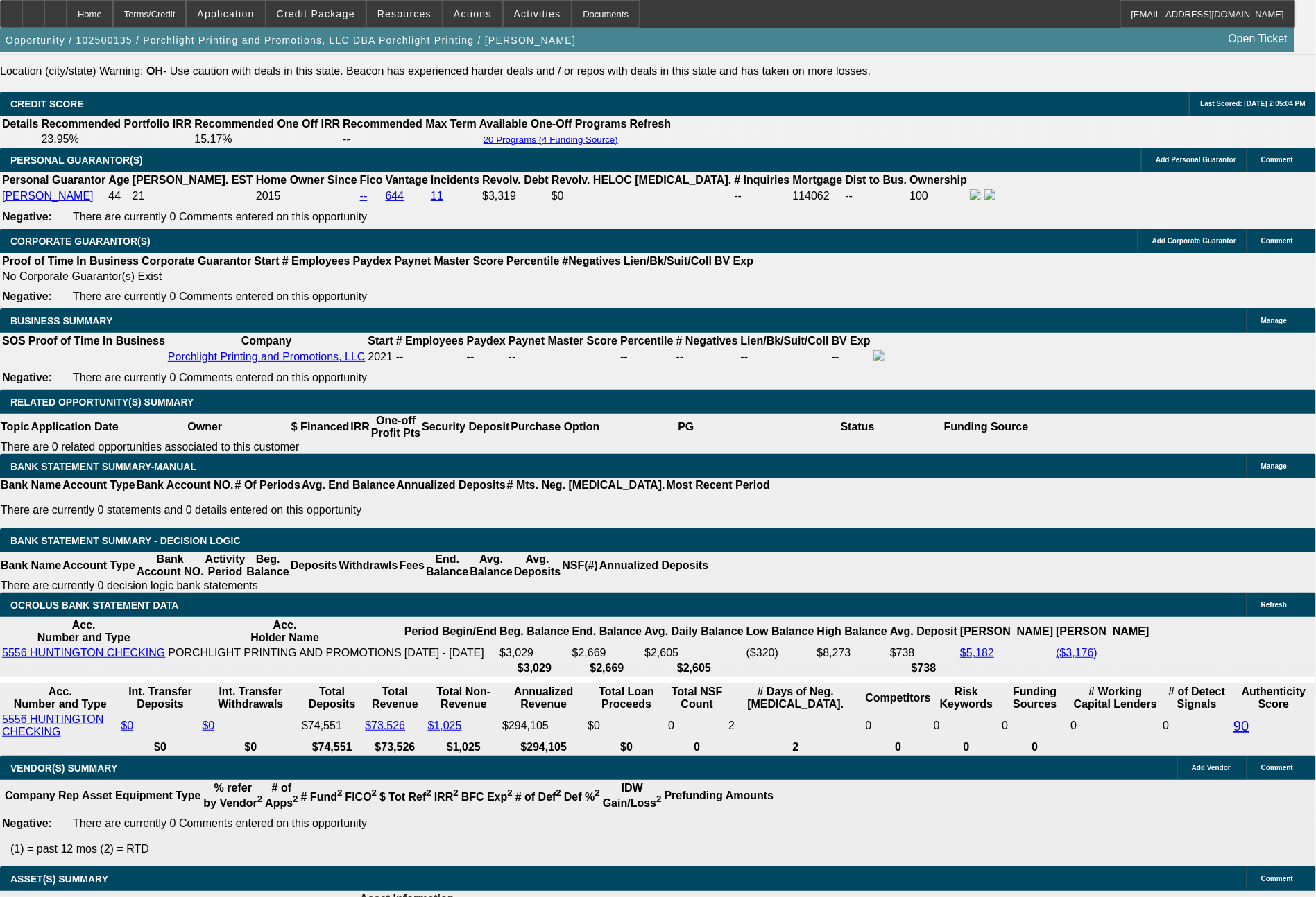
scroll to position [2014, 0]
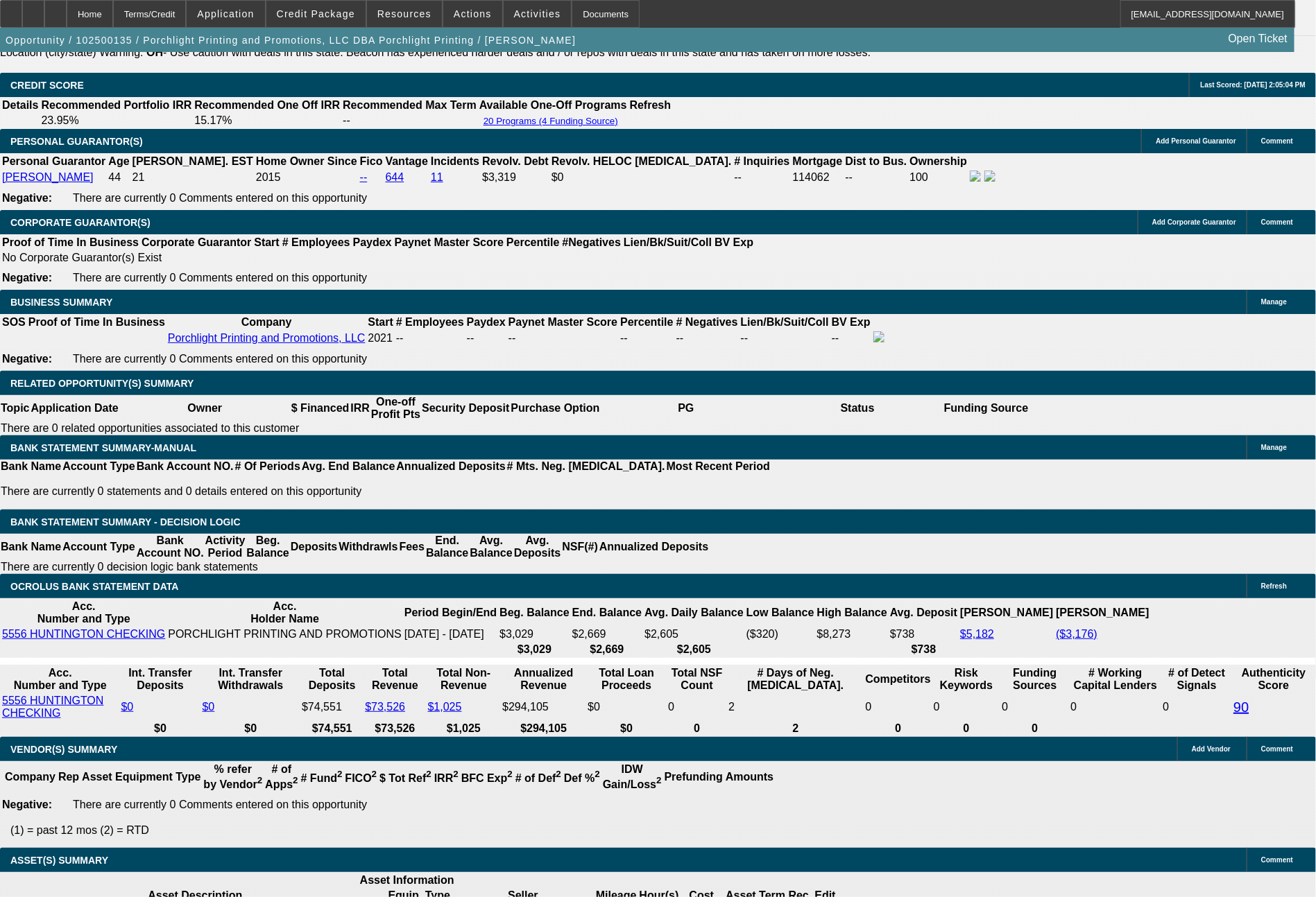
drag, startPoint x: 612, startPoint y: 500, endPoint x: 639, endPoint y: 498, distance: 27.8
type input "3"
type input "UNKNOWN"
type input "$9,857.01"
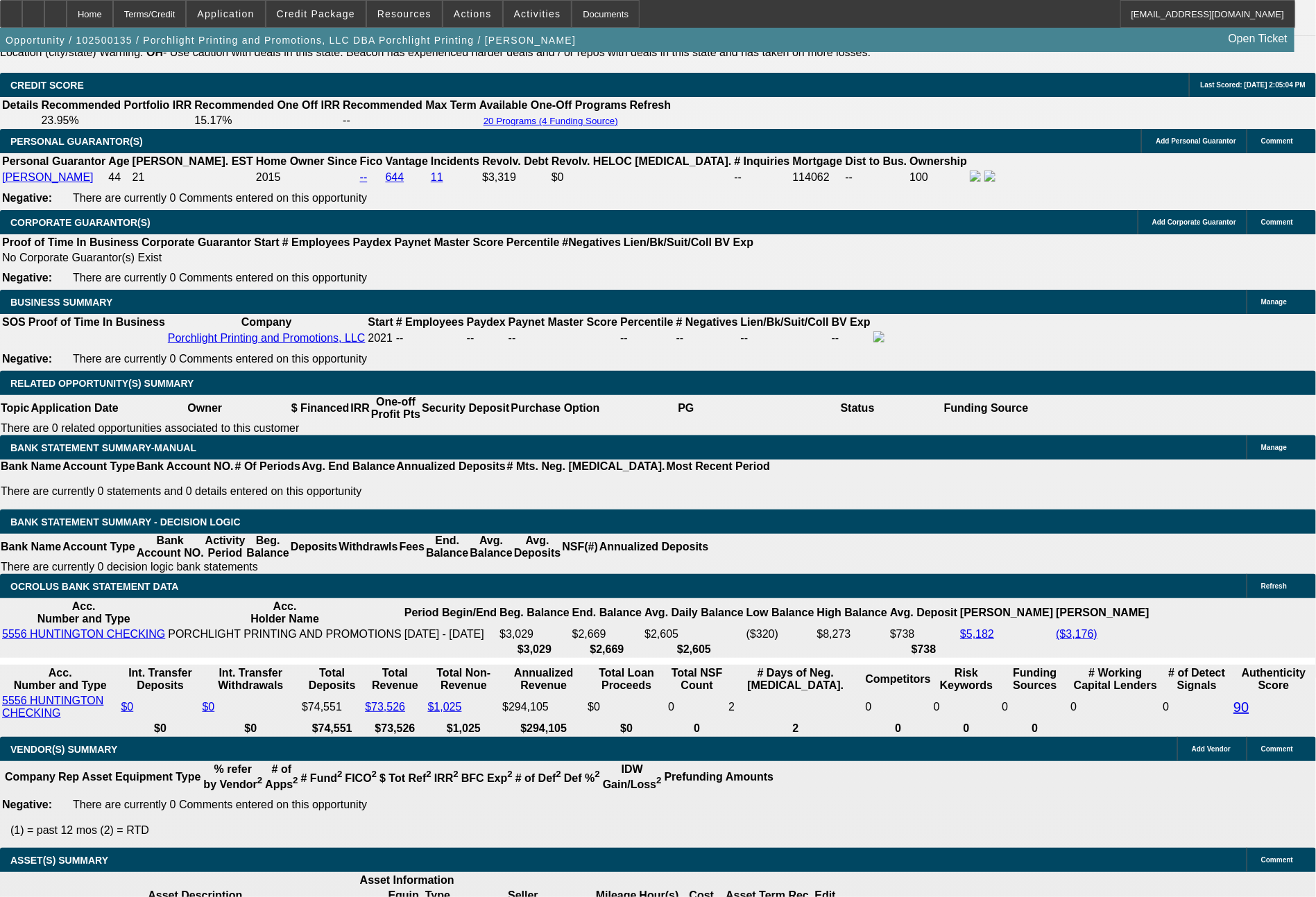
type input "$19,714.02"
type input "36"
type input "$1,095.89"
type input "$2,191.78"
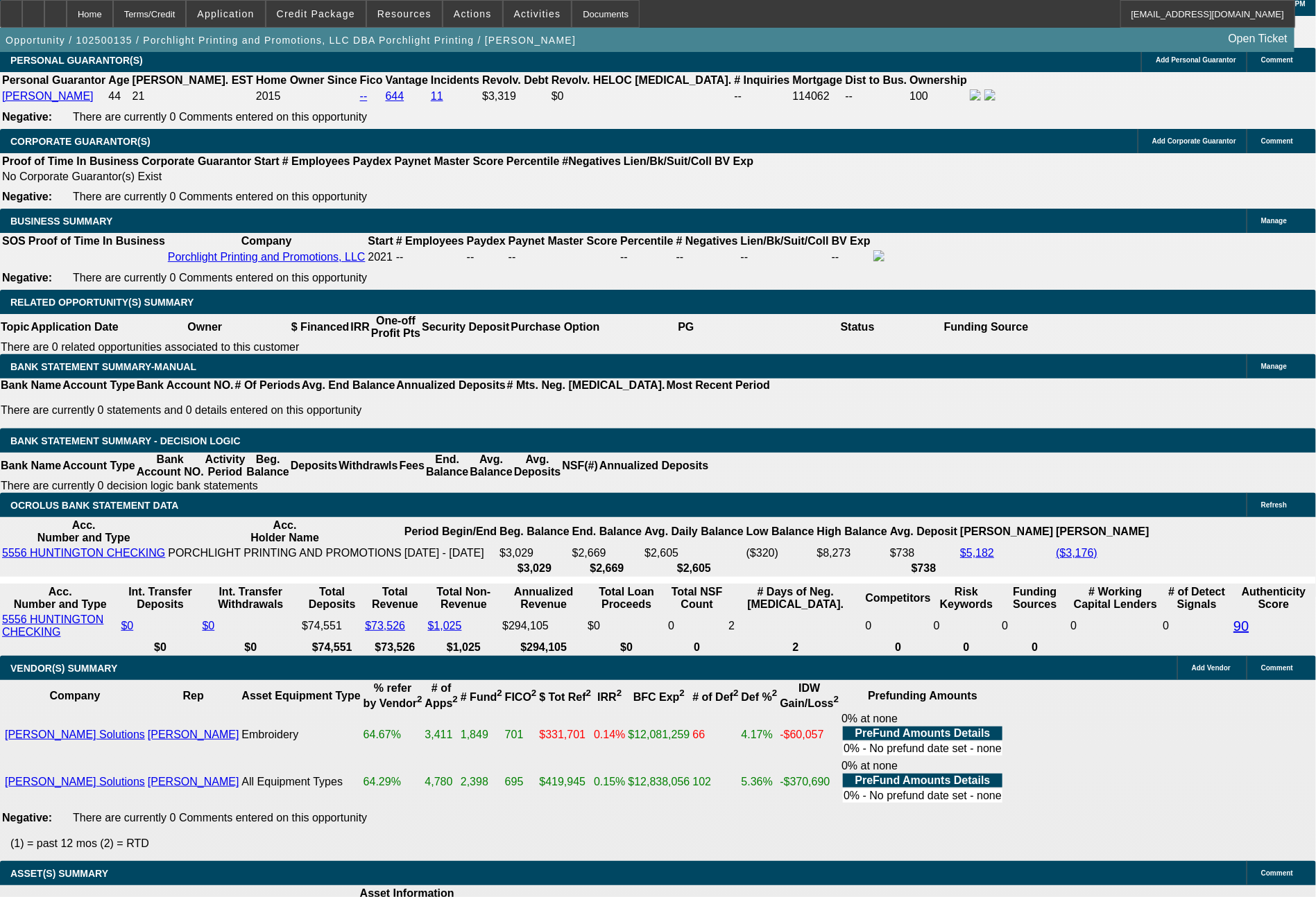
type input "36"
drag, startPoint x: 558, startPoint y: 497, endPoint x: 612, endPoint y: 497, distance: 54.1
type input "11"
type input "$22.00"
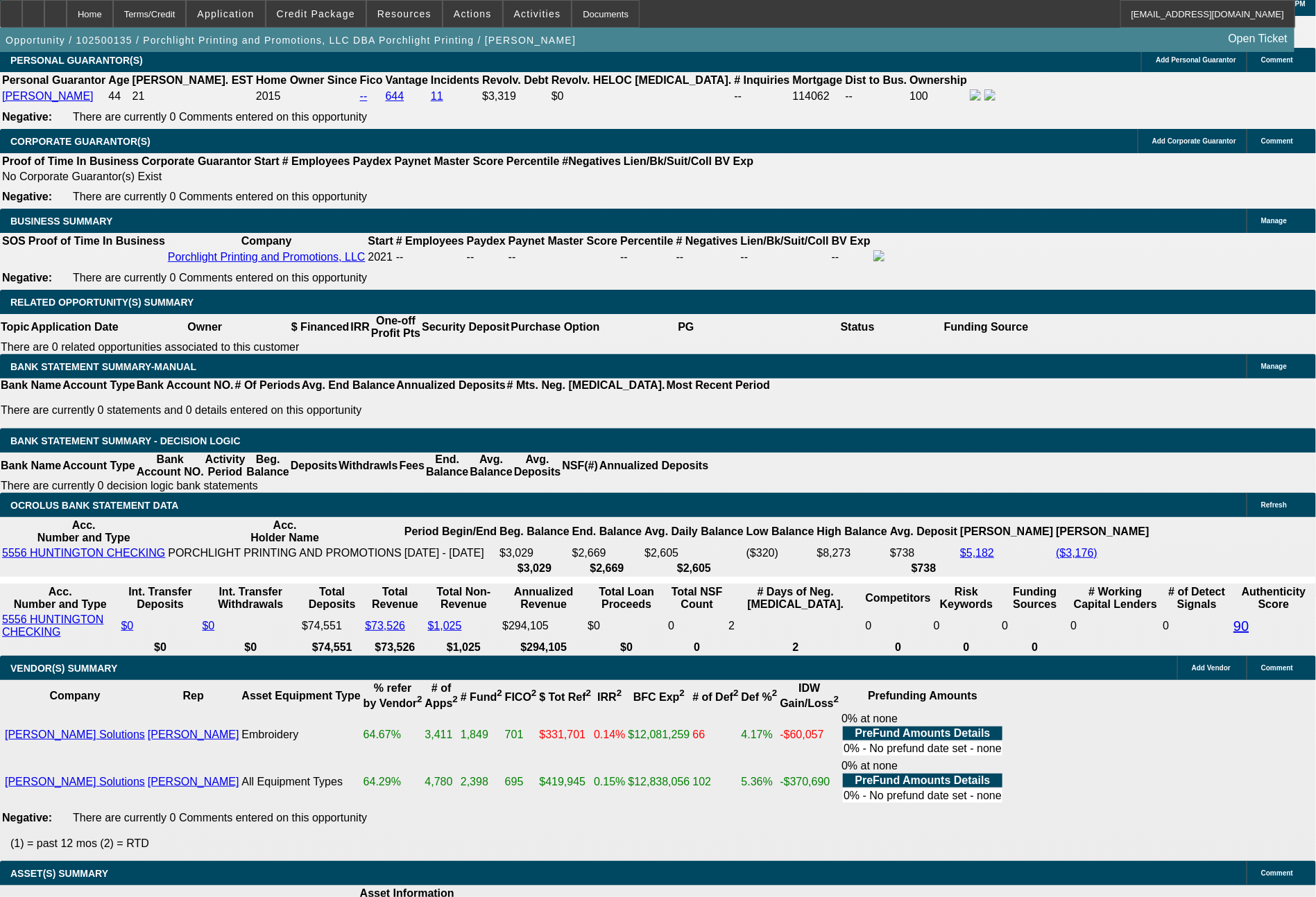
type input "1140"
type input "25.5"
type input "$2,280.00"
type input "$1,140.00"
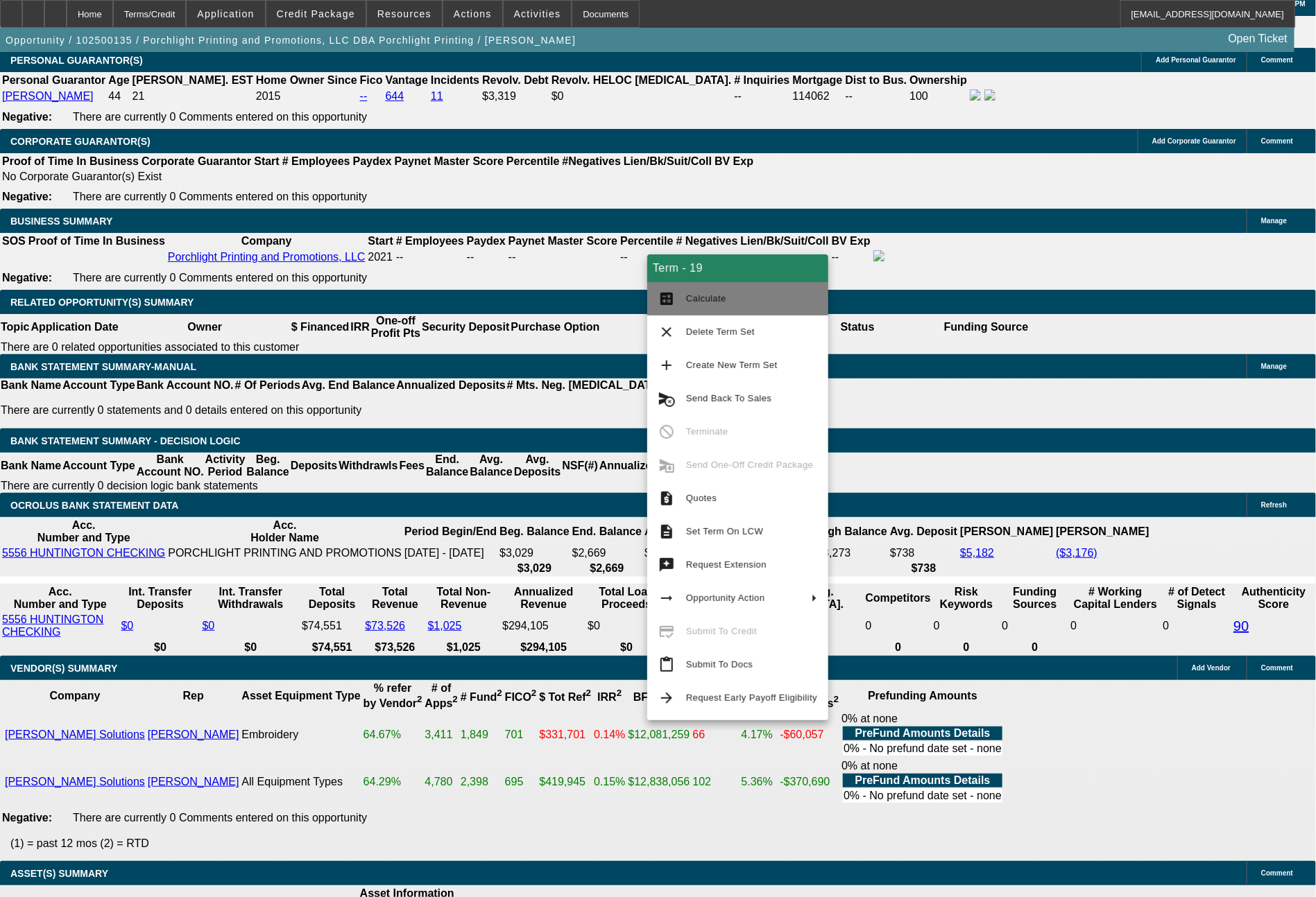
click at [699, 304] on span "Calculate" at bounding box center [751, 299] width 131 height 17
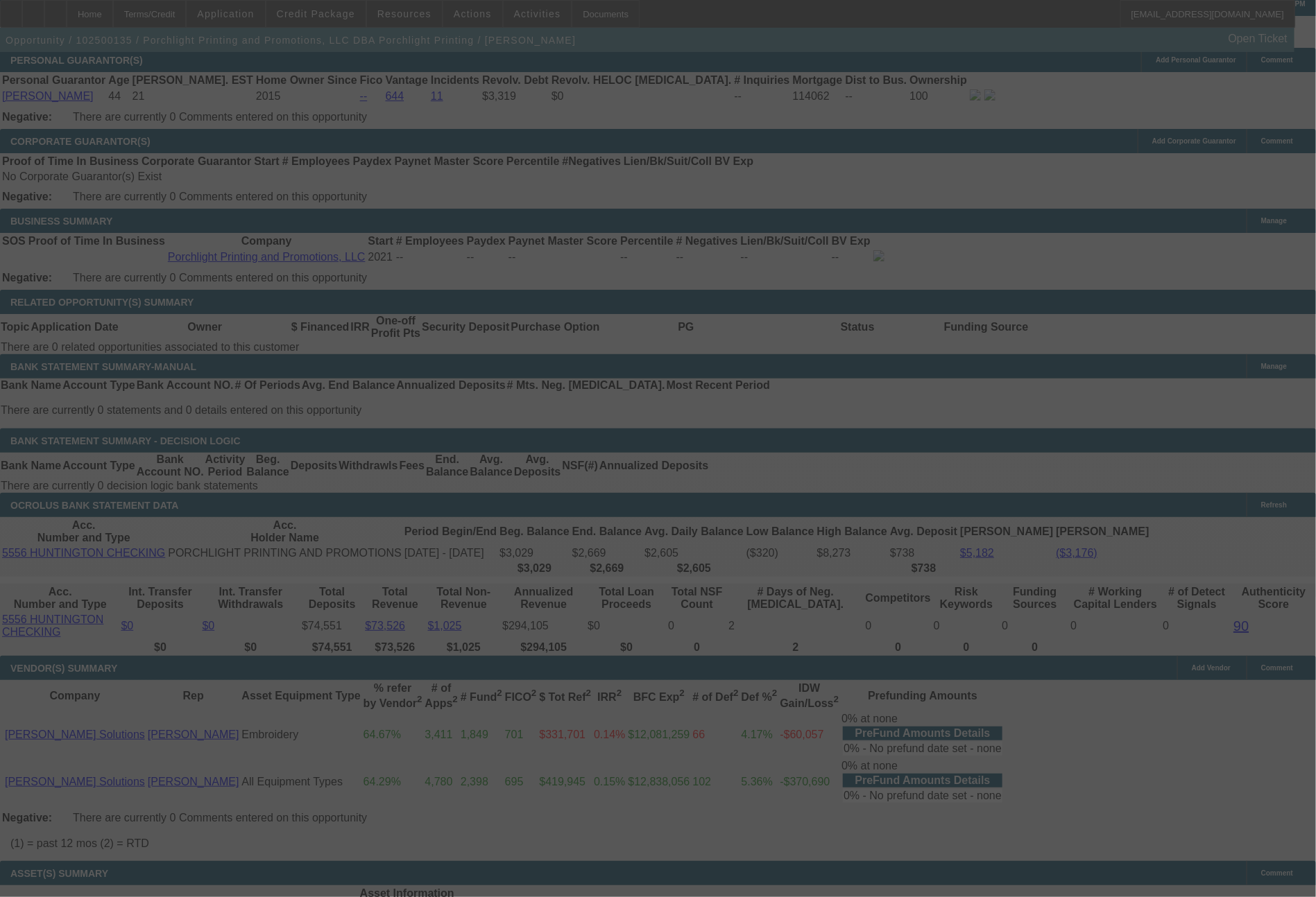
select select "0"
select select "2"
select select "0"
select select "6"
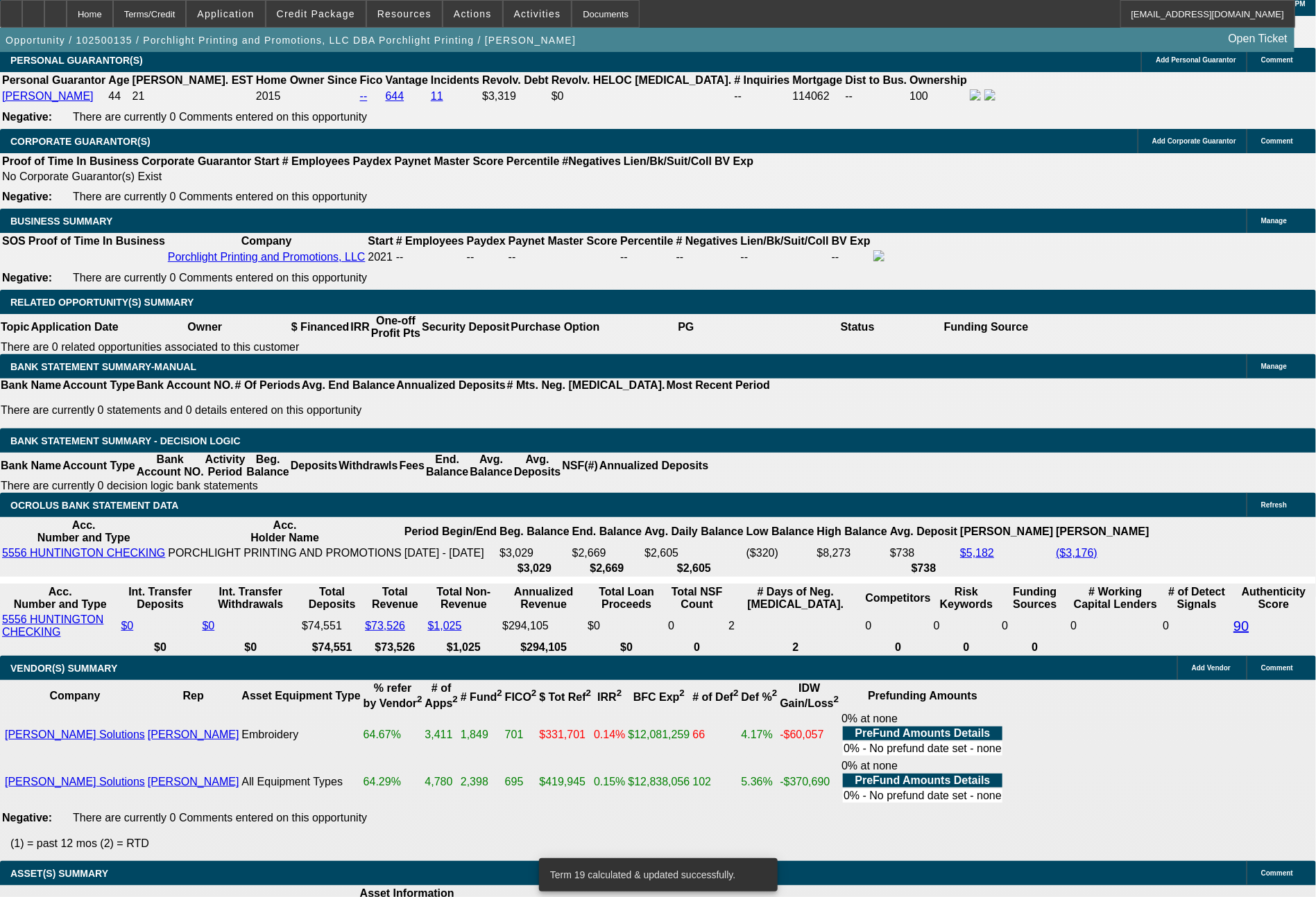
drag, startPoint x: 556, startPoint y: 500, endPoint x: 617, endPoint y: 500, distance: 61.0
type input "11"
type input "$22.00"
type input "UNKNOWN"
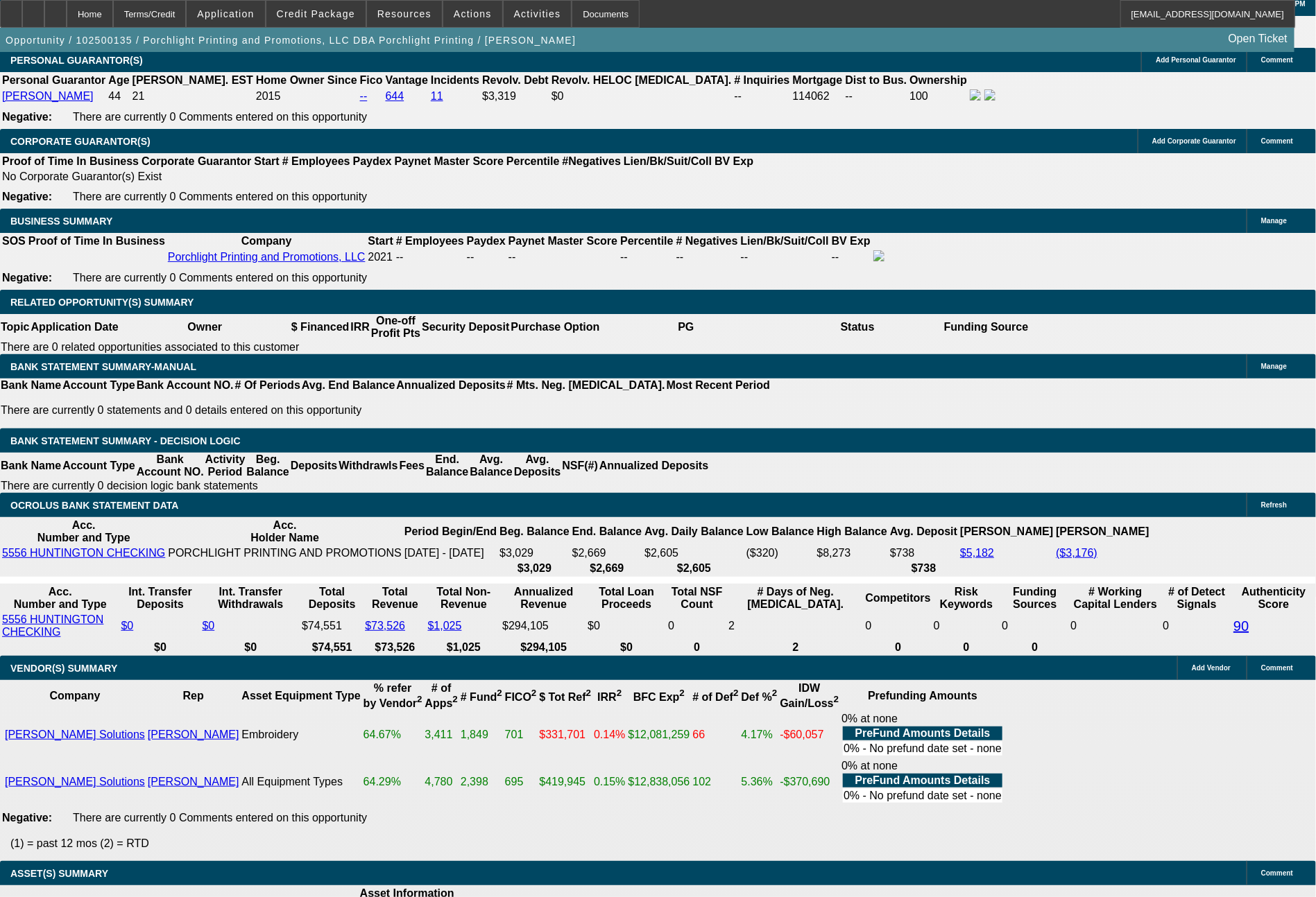
type input "1114"
type input "23.7"
type input "$2,228.00"
type input "$1,114.00"
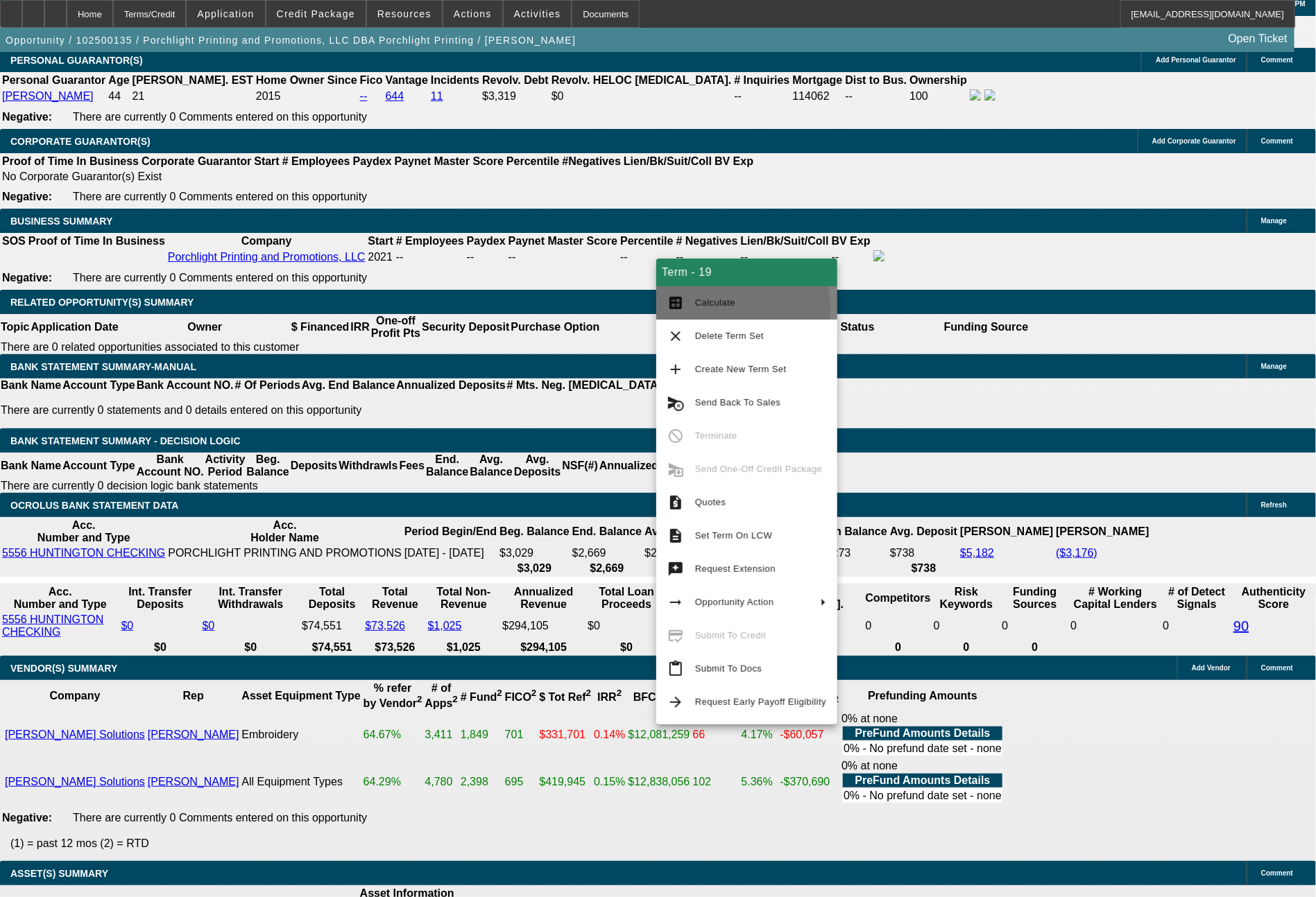
click at [700, 310] on span "Calculate" at bounding box center [760, 303] width 131 height 17
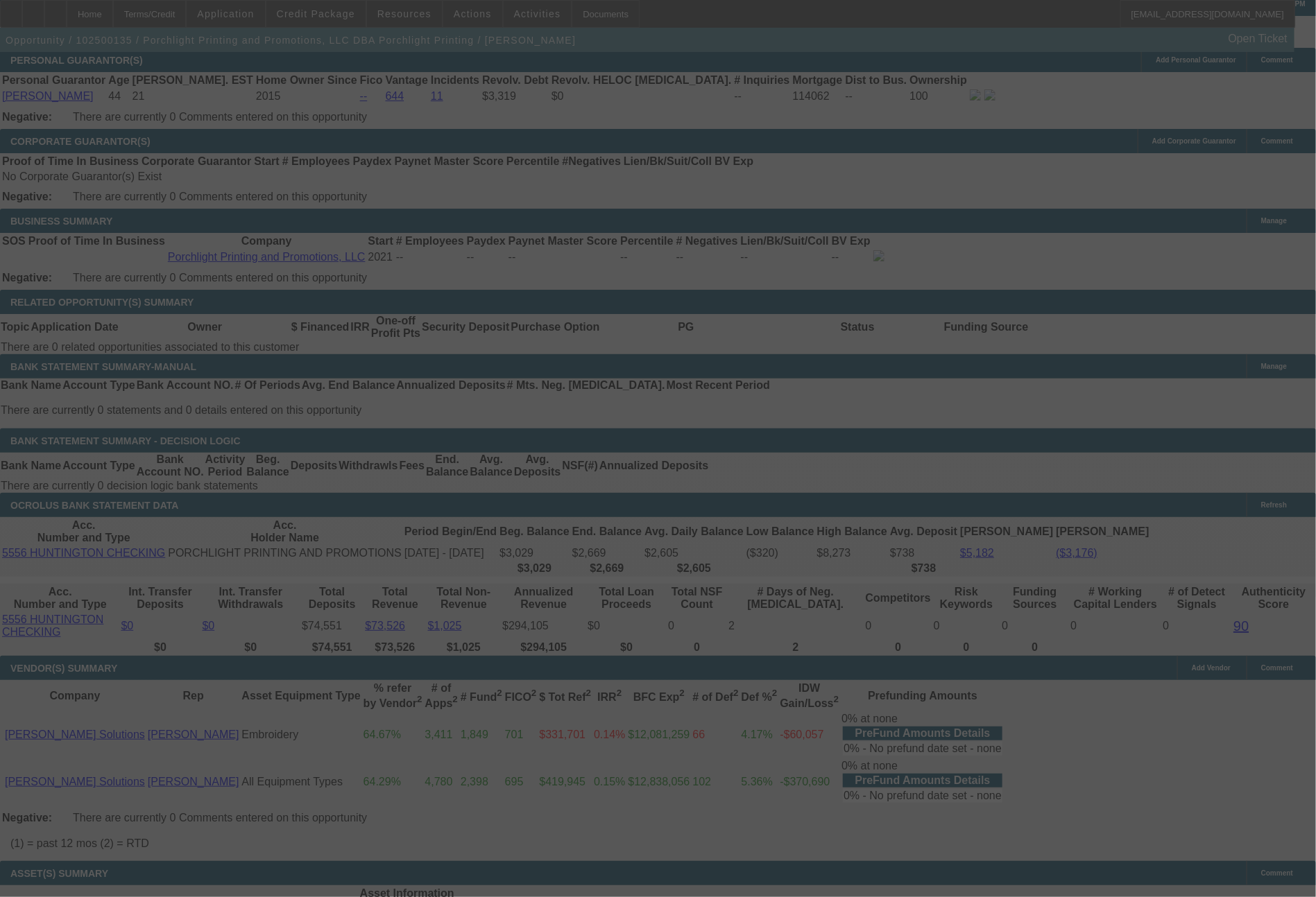
select select "0"
select select "2"
select select "0"
select select "6"
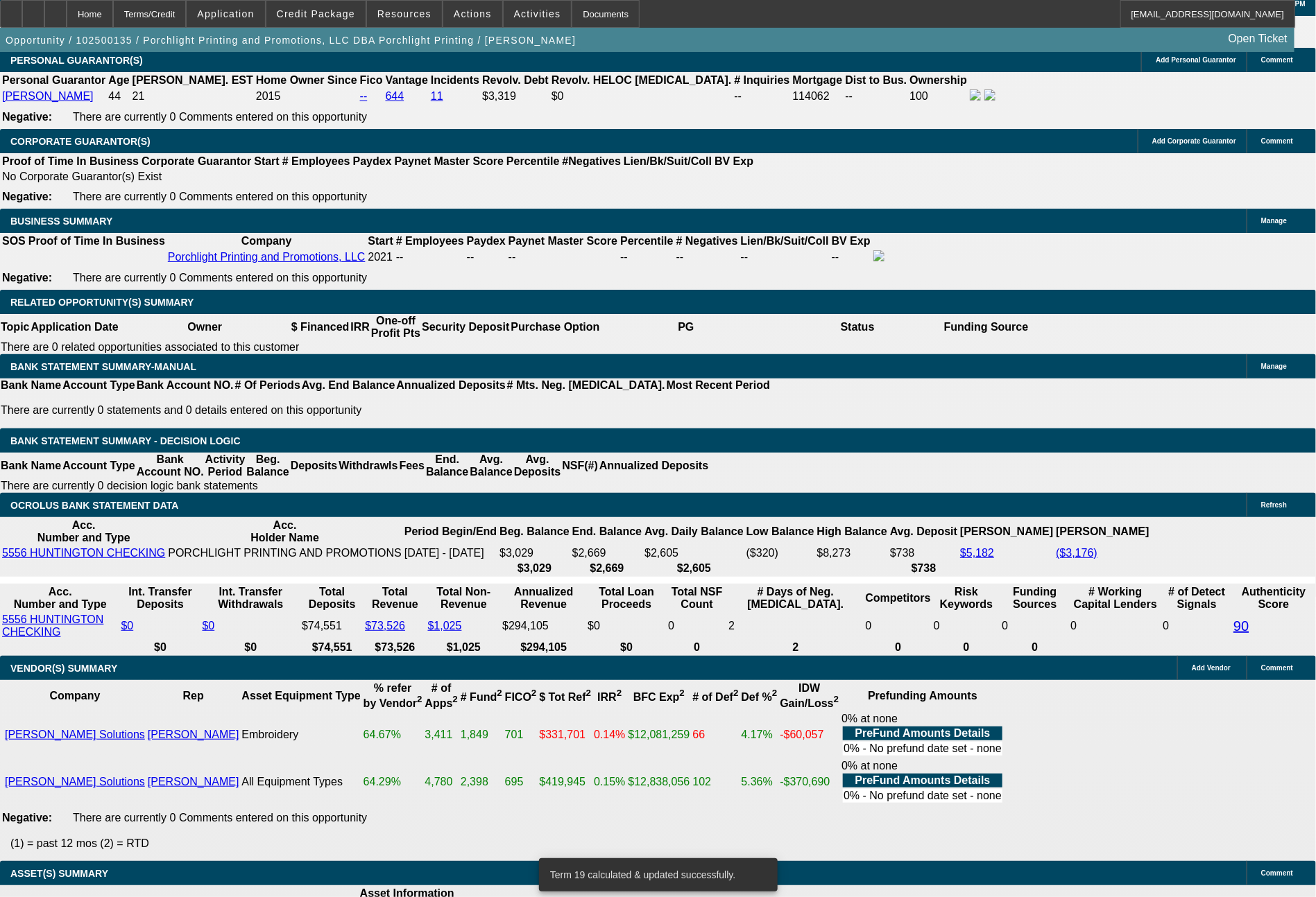
drag, startPoint x: 551, startPoint y: 495, endPoint x: 604, endPoint y: 504, distance: 53.4
type input "10"
type input "$20.00"
type input "UNKNOWN"
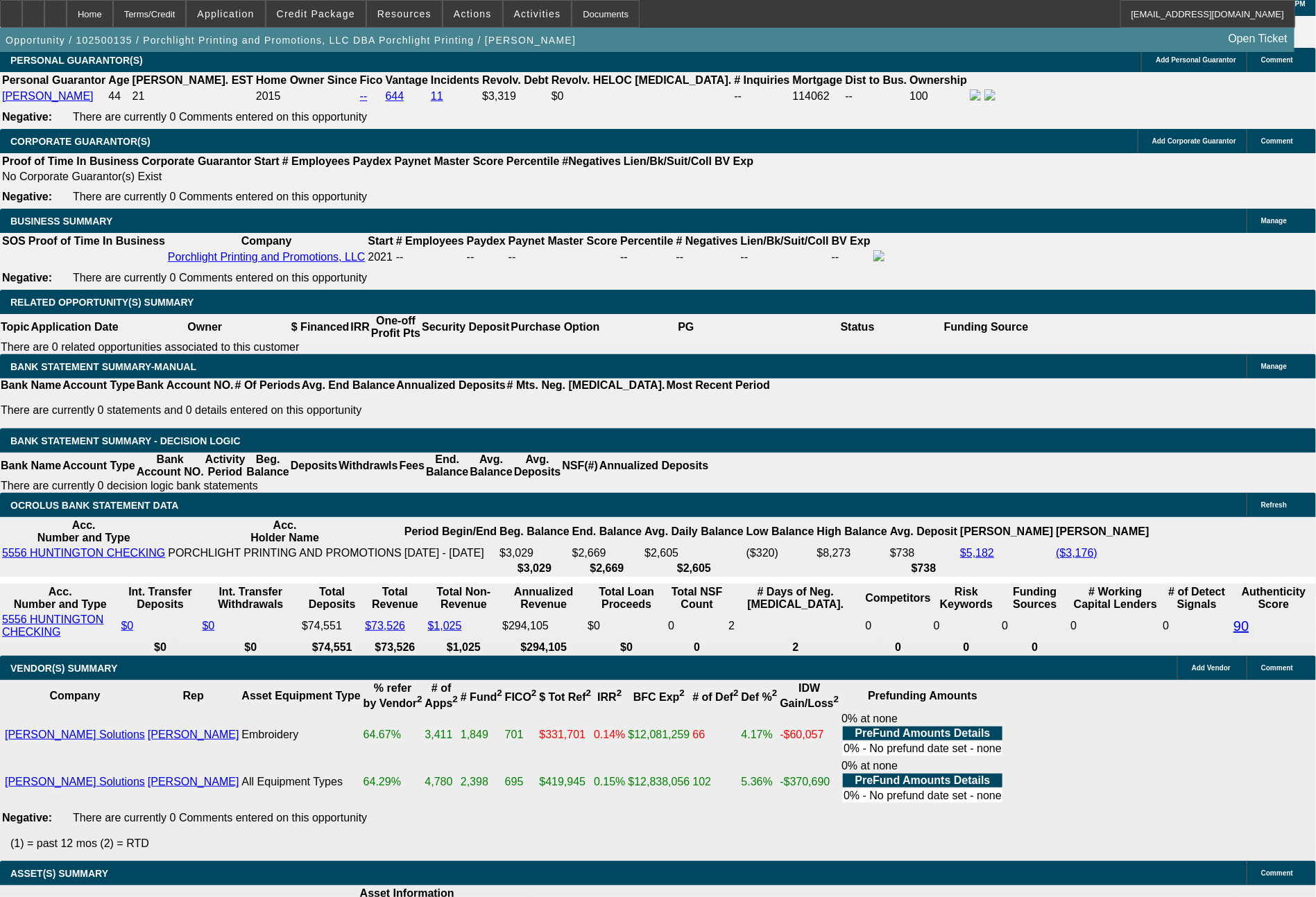
type input "1096"
type input "22.5"
type input "$2,192.00"
type input "$1,096.00"
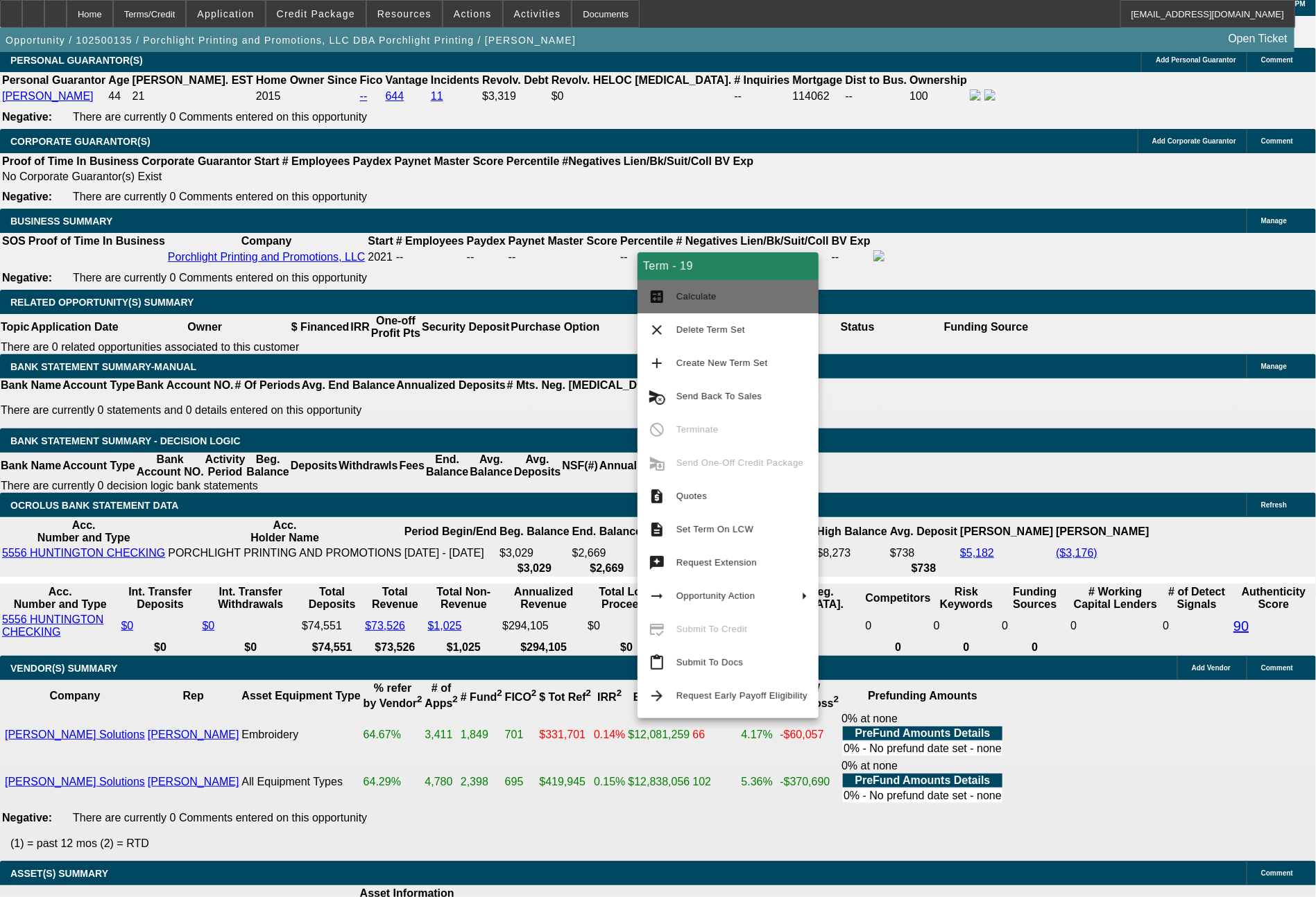
click at [747, 289] on span "Calculate" at bounding box center [741, 297] width 131 height 17
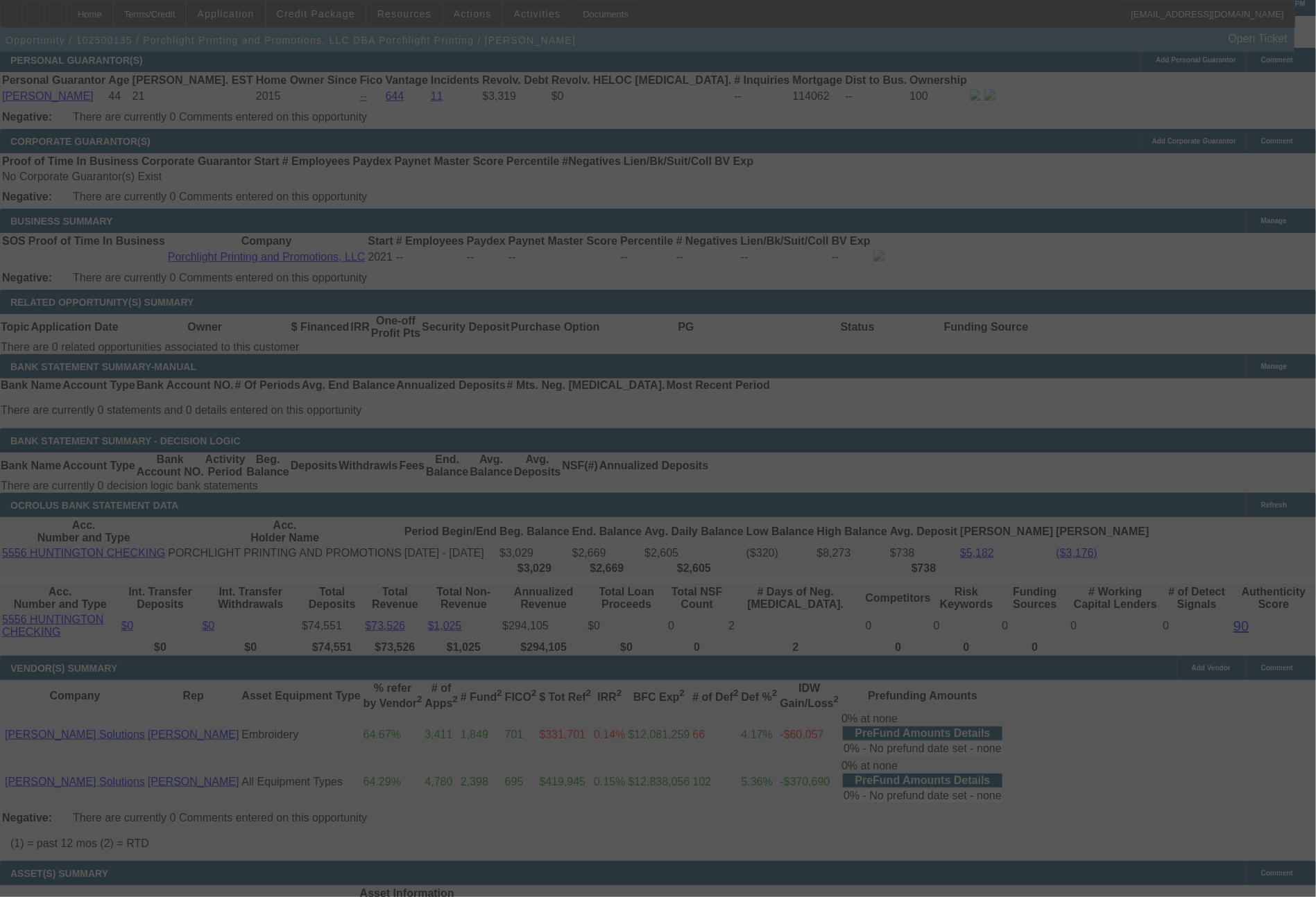
select select "0"
select select "2"
select select "0"
select select "6"
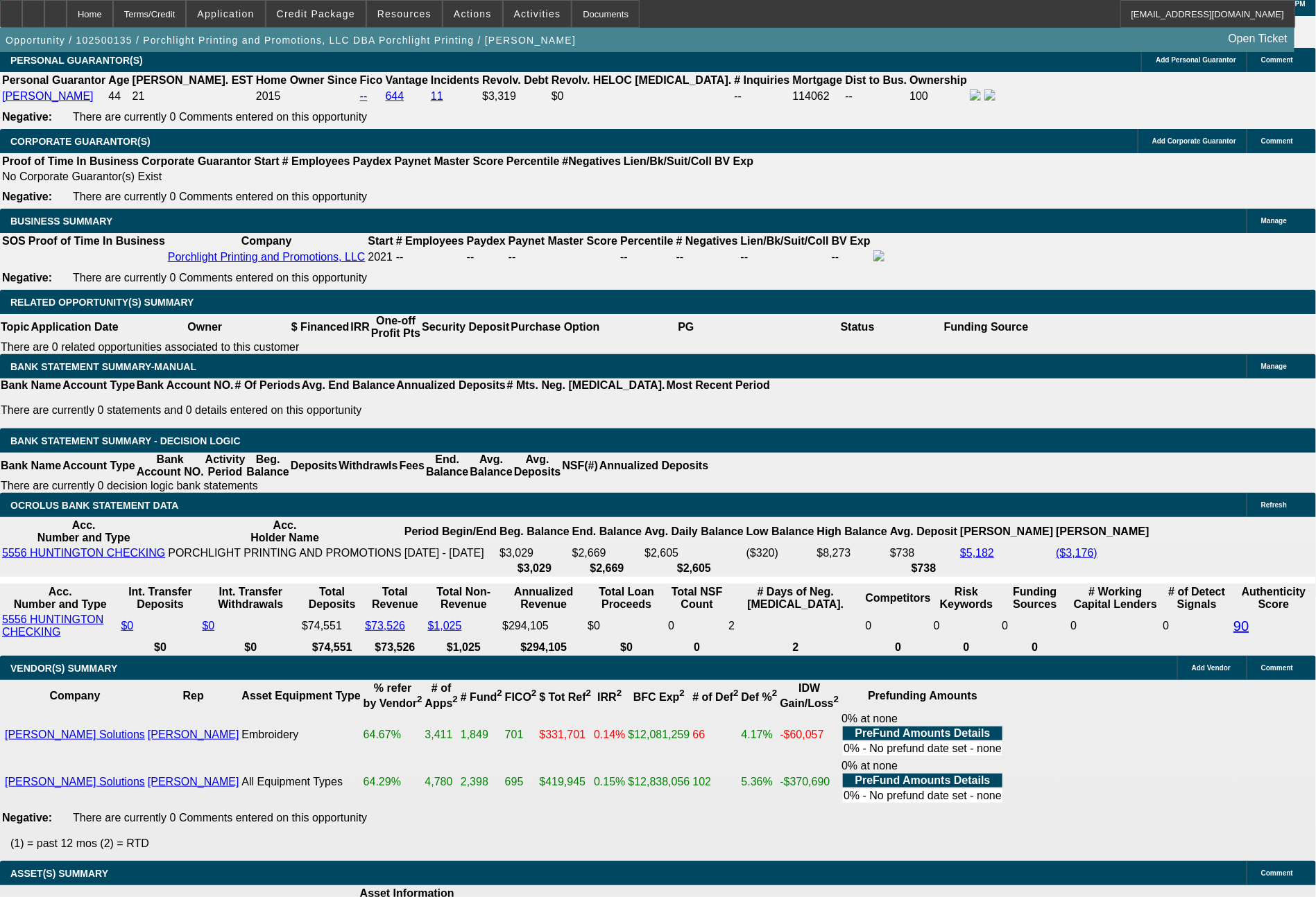
drag, startPoint x: 552, startPoint y: 506, endPoint x: 647, endPoint y: 514, distance: 95.4
type input "10"
type input "$20.00"
type input "UNKNOWN"
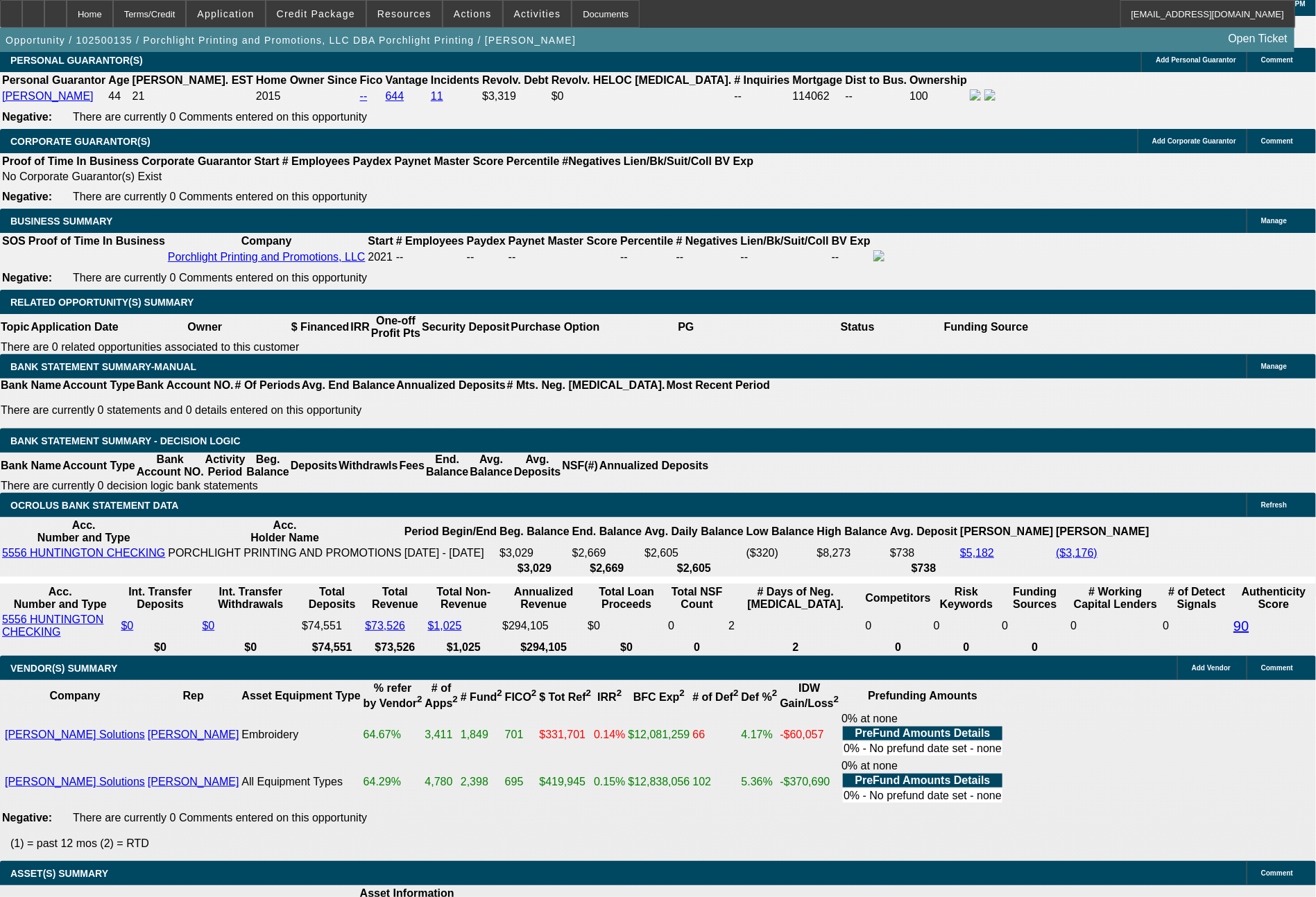
type input "1091"
type input "$2,182.00"
type input "22.2"
type input "109"
type input "$218.00"
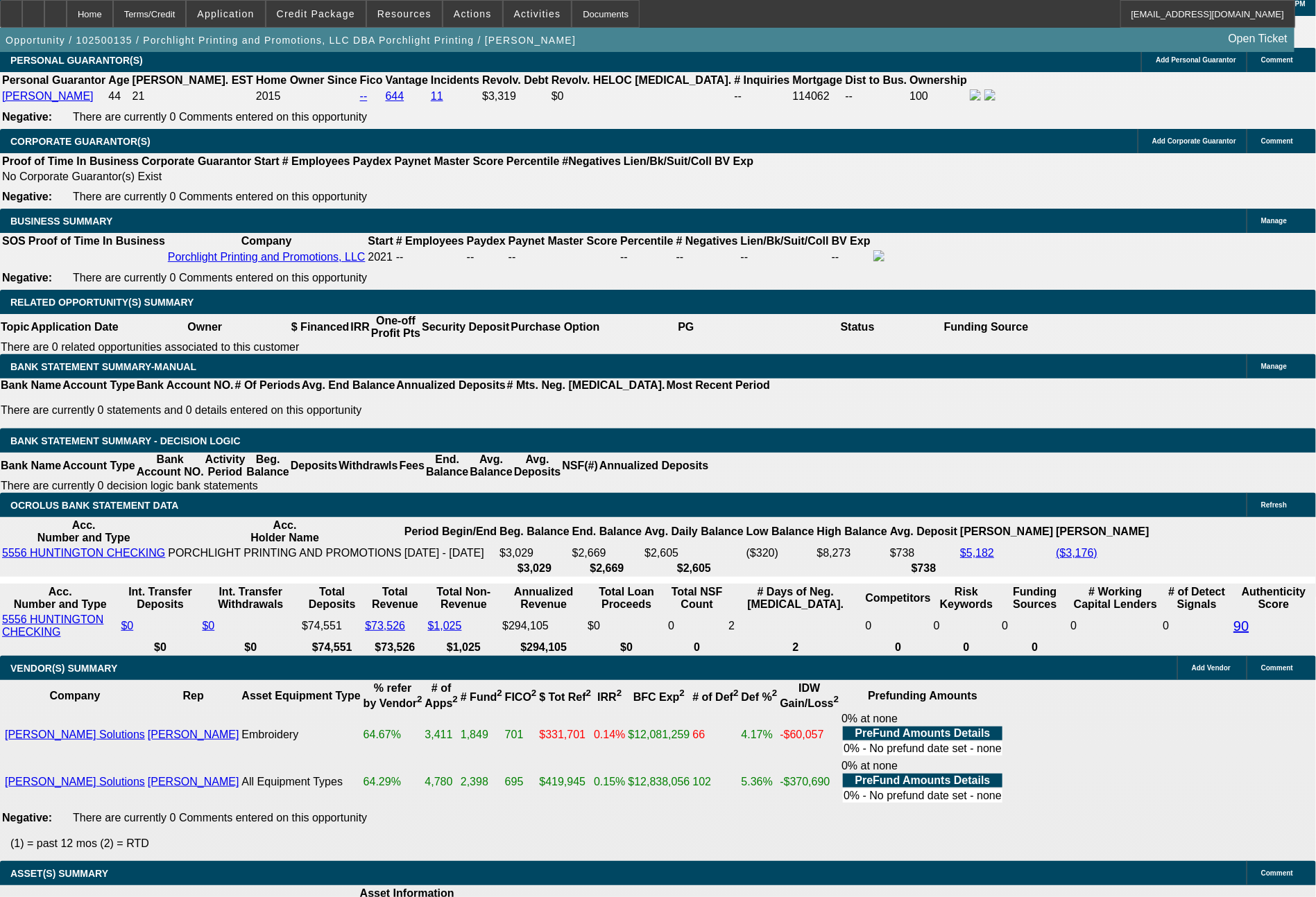
type input "1083"
type input "$2,166.00"
type input "21.6"
type input "108"
type input "$216.00"
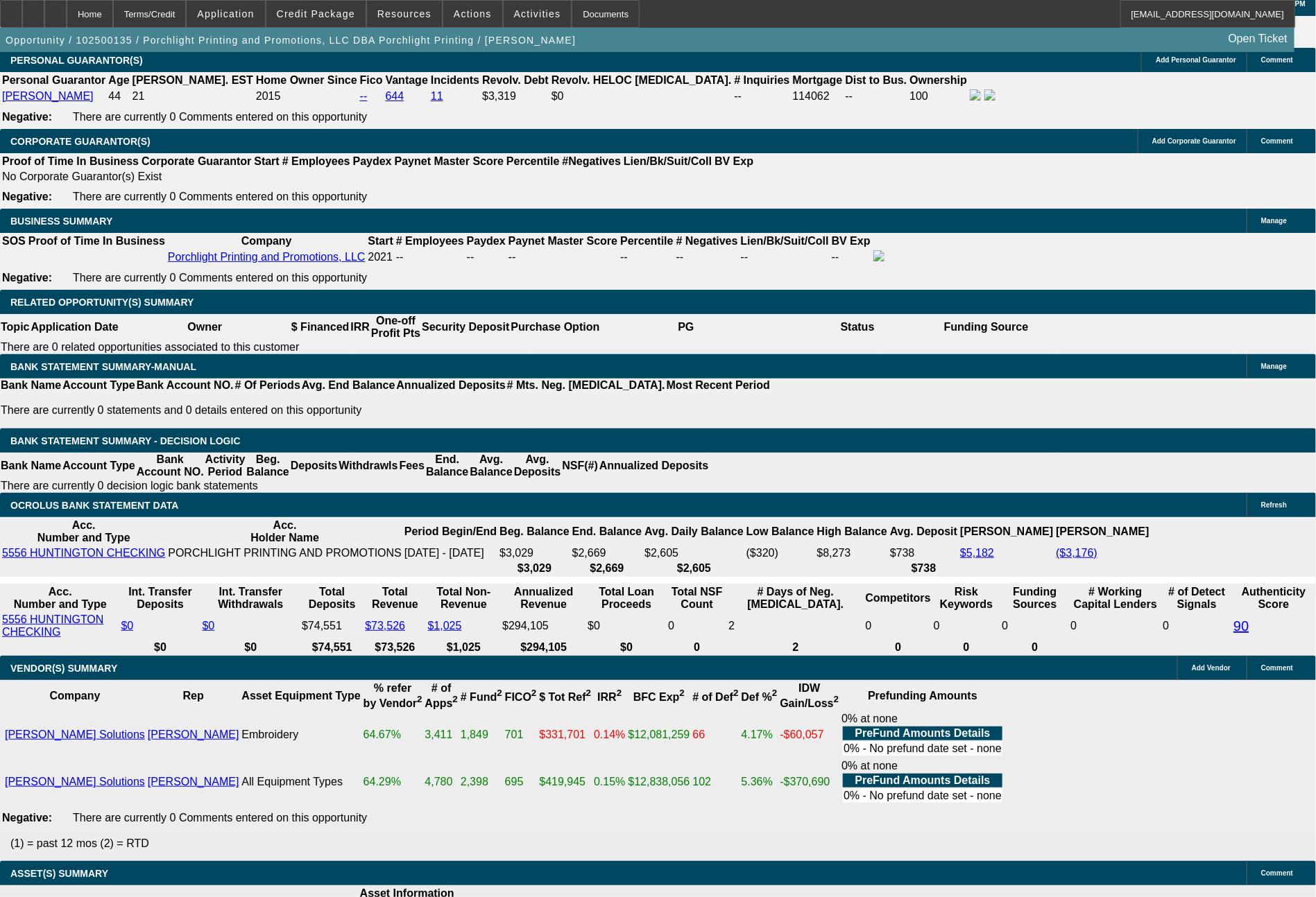
type input "1086"
type input "$2,172.00"
type input "21.8"
type input "1086.3"
type input "$2,172.60"
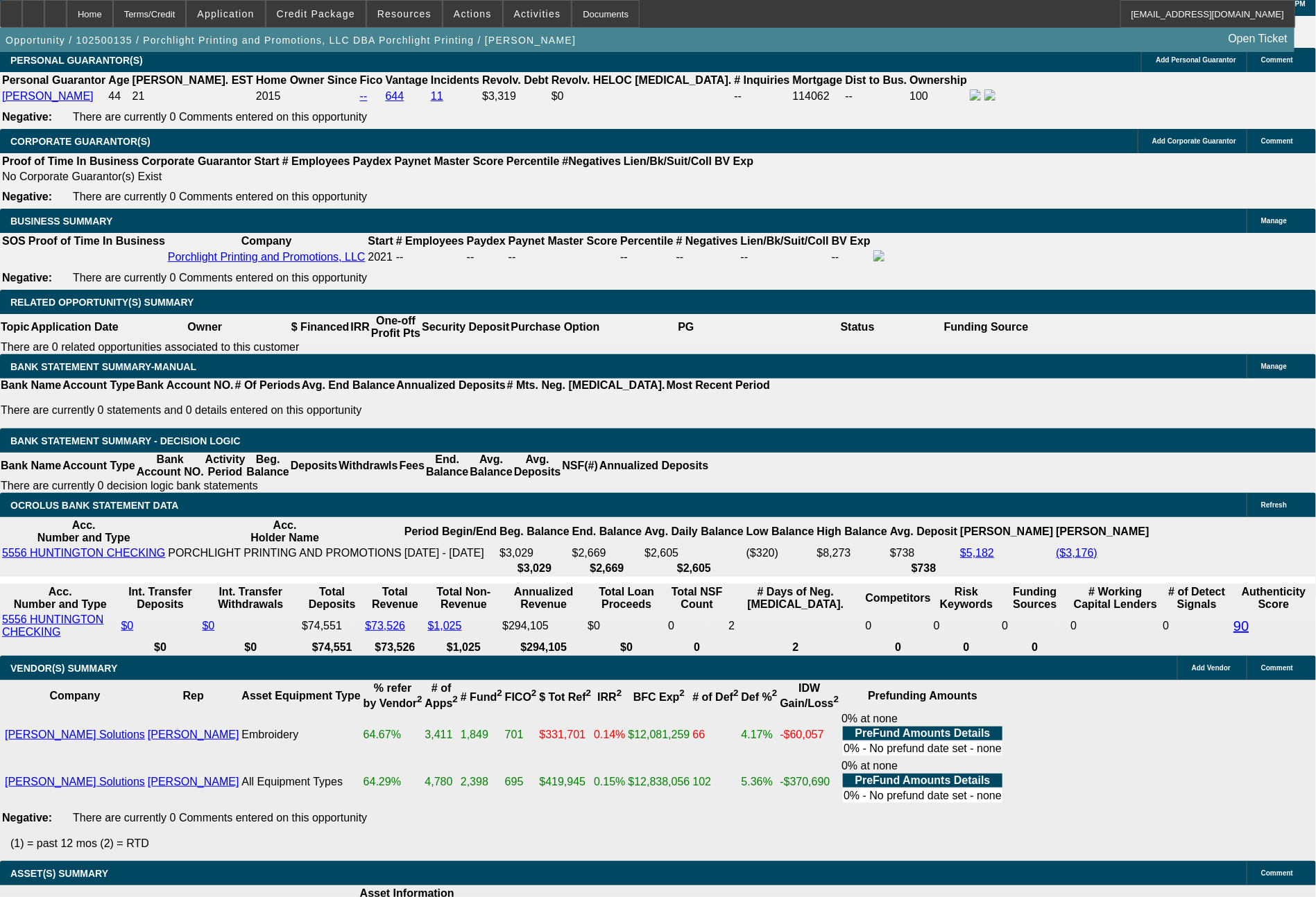
type input "1086.33"
type input "21.9"
type input "$2,172.66"
type input "$1,086.33"
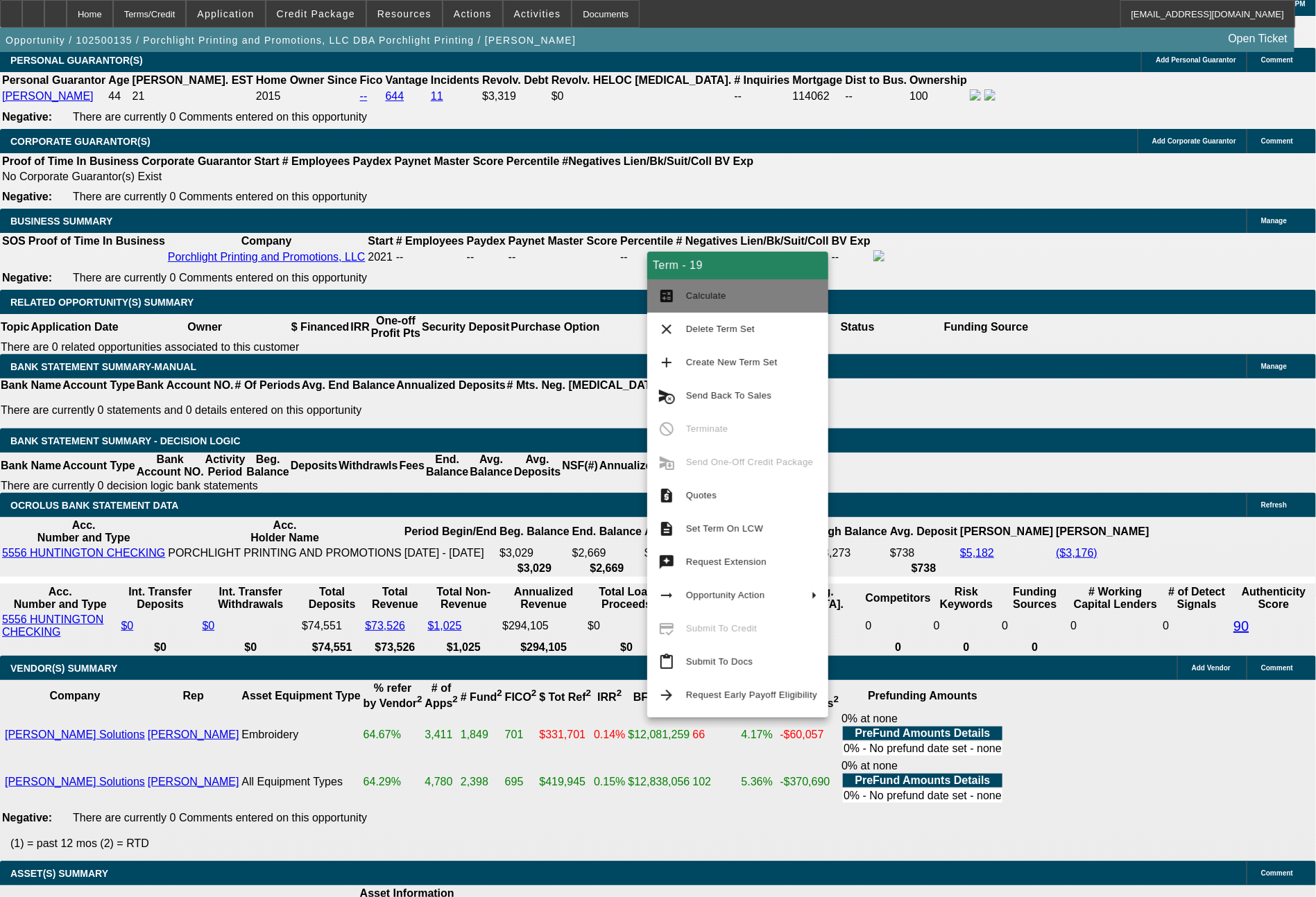
click at [723, 307] on button "calculate Calculate" at bounding box center [737, 296] width 181 height 33
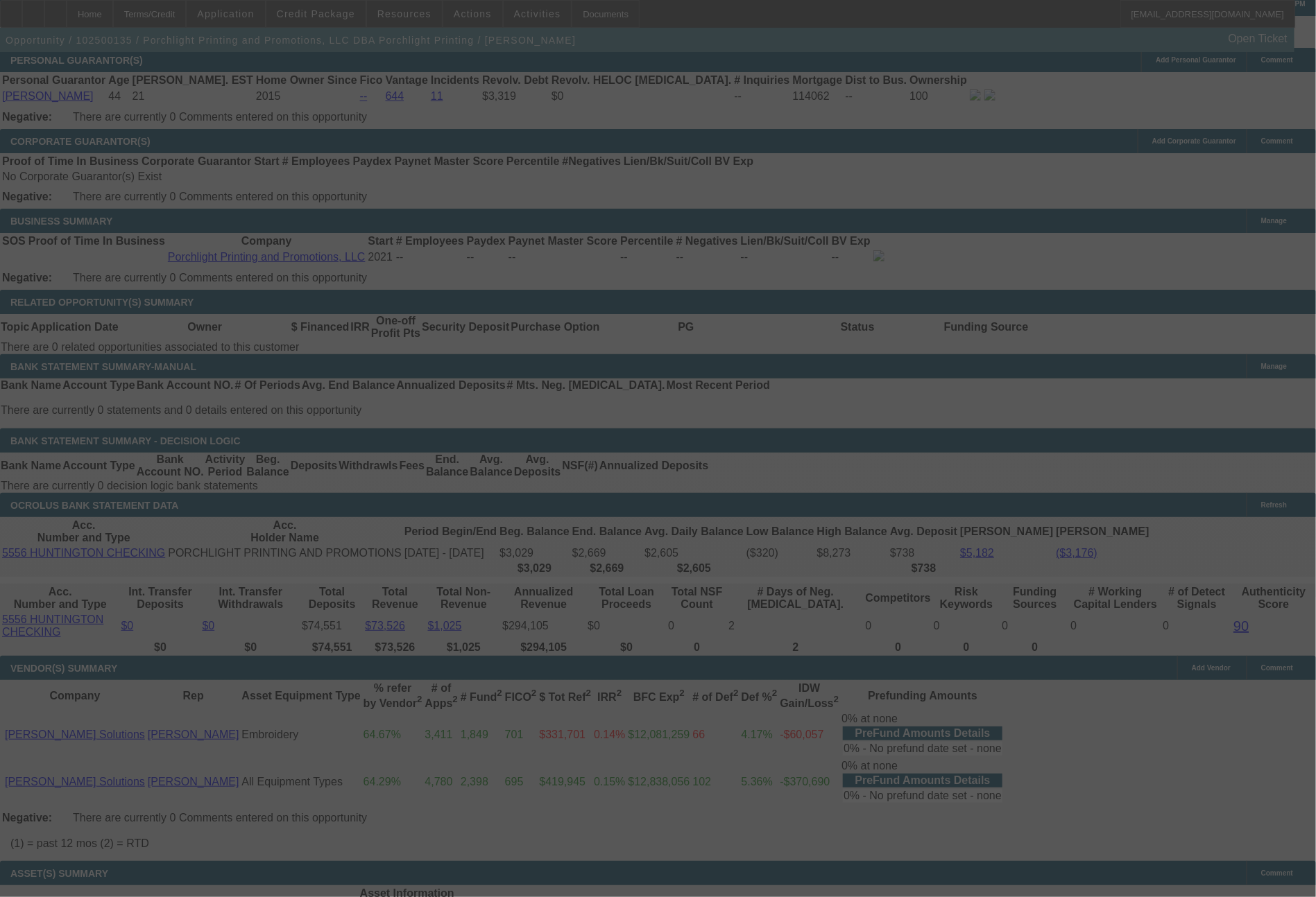
select select "0"
select select "2"
select select "0"
select select "6"
